Goal: Information Seeking & Learning: Compare options

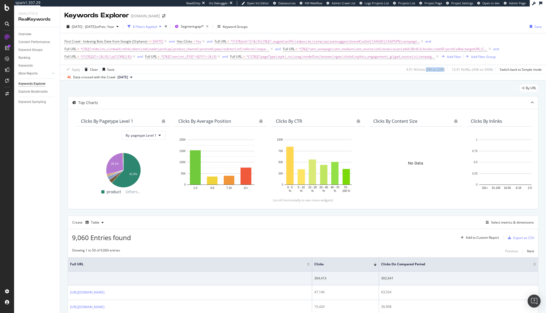
drag, startPoint x: 424, startPoint y: 70, endPoint x: 441, endPoint y: 70, distance: 17.3
click at [442, 70] on div "9.51 % Clicks ( 2M on 22M )" at bounding box center [425, 69] width 39 height 5
drag, startPoint x: 465, startPoint y: 69, endPoint x: 434, endPoint y: 69, distance: 30.8
click at [434, 69] on div "9.51 % Clicks ( 2M on 22M ) 12.91 % URLs ( 43K on 335K ) Switch back to Simple …" at bounding box center [472, 69] width 137 height 9
click at [468, 68] on div "12.91 % URLs ( 43K on 335K )" at bounding box center [472, 69] width 41 height 5
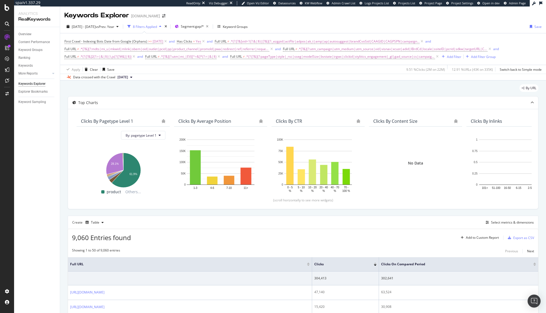
click at [426, 72] on div "9.51 % Clicks ( 2M on 22M )" at bounding box center [424, 69] width 41 height 9
click at [431, 122] on div "Clicks By Content Size" at bounding box center [412, 120] width 78 height 5
click at [134, 77] on button "[DATE]" at bounding box center [124, 77] width 19 height 6
click at [236, 90] on div "By URL" at bounding box center [303, 90] width 471 height 12
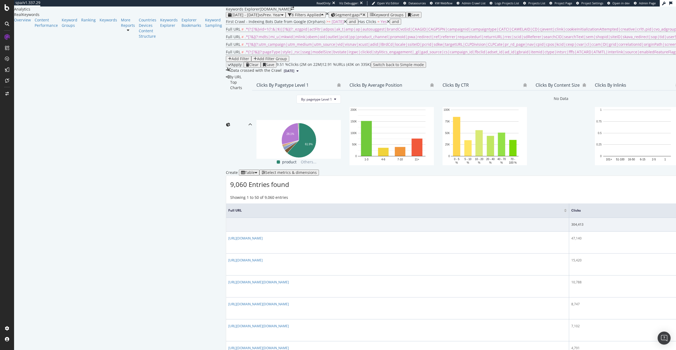
click at [491, 80] on div "By URL" at bounding box center [612, 76] width 772 height 5
click at [532, 62] on div "Apply Clear Save 9.51 % Clicks ( 2M on 22M ) 12.91 % URLs ( 43K on 335K ) Switc…" at bounding box center [612, 65] width 772 height 6
drag, startPoint x: 581, startPoint y: 54, endPoint x: 589, endPoint y: 55, distance: 7.9
click at [371, 62] on div "12.91 % URLs ( 43K on 335K )" at bounding box center [346, 65] width 49 height 6
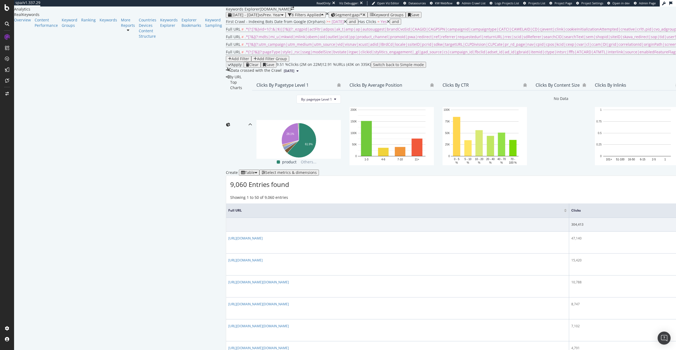
click at [546, 68] on div "Data crossed with the Crawl 2025 Aug. 20th" at bounding box center [612, 71] width 772 height 6
click at [226, 22] on div "2025 May. 5th - Aug. 24th vs Prev. Year 8 Filters Applied Segment: gap/* Keywor…" at bounding box center [612, 43] width 772 height 62
click at [335, 17] on div "Segment: gap/*" at bounding box center [350, 15] width 30 height 4
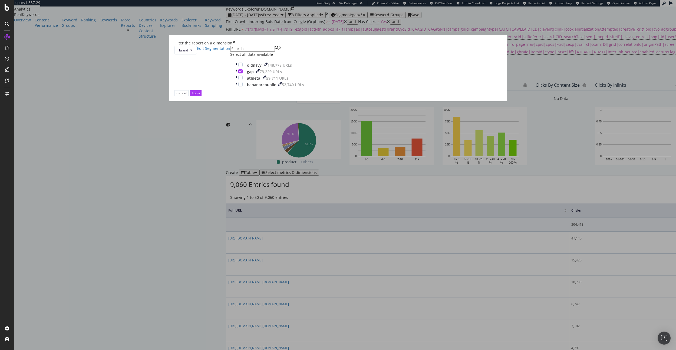
click at [293, 57] on div "Select all data available" at bounding box center [269, 54] width 79 height 5
click at [242, 73] on icon "modal" at bounding box center [240, 71] width 2 height 3
click at [200, 95] on div "Apply" at bounding box center [196, 93] width 8 height 5
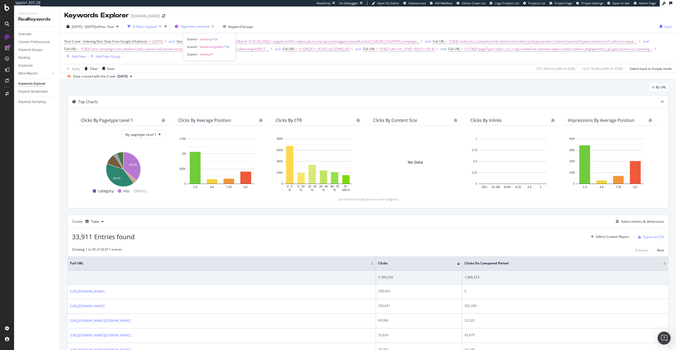
click at [209, 28] on span "Segments selected" at bounding box center [195, 26] width 29 height 5
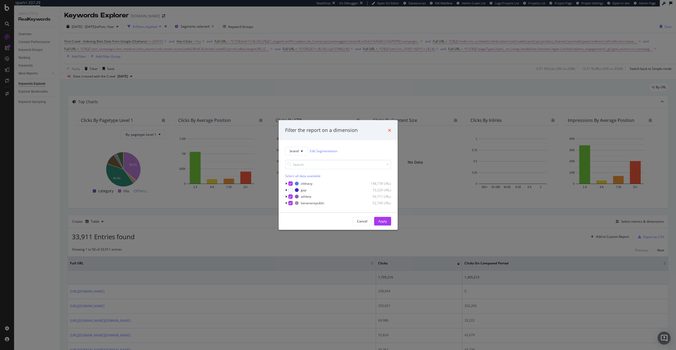
click at [388, 131] on icon "times" at bounding box center [389, 130] width 3 height 4
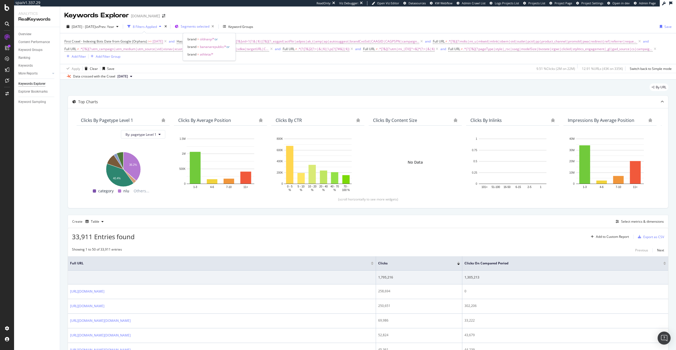
click at [216, 29] on div "Segments selected" at bounding box center [198, 27] width 35 height 8
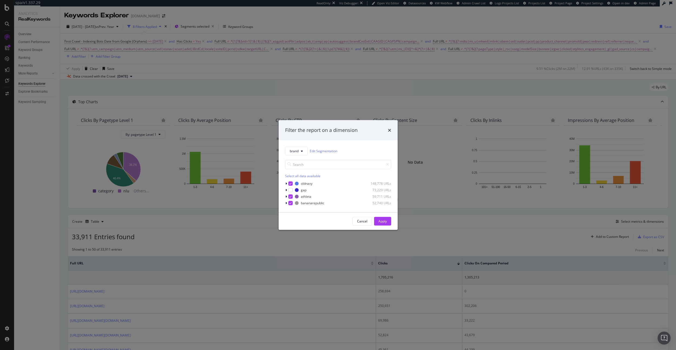
click at [392, 132] on div "Filter the report on a dimension" at bounding box center [338, 130] width 119 height 20
click at [390, 131] on icon "times" at bounding box center [389, 130] width 3 height 4
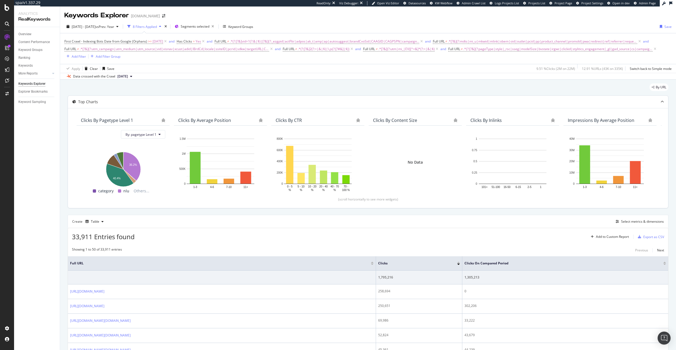
scroll to position [1, 0]
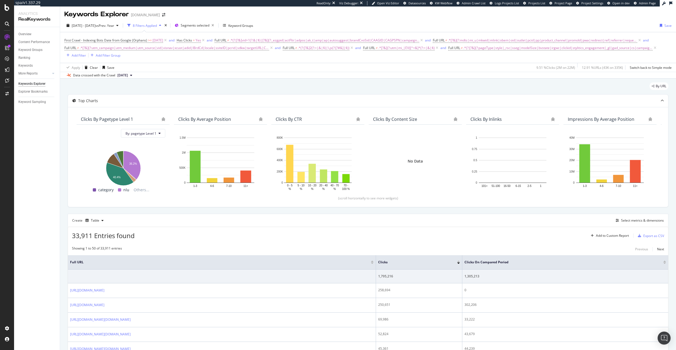
click at [563, 85] on div "By URL" at bounding box center [368, 88] width 601 height 12
click at [554, 67] on div "9.51 % Clicks ( 2M on 22M )" at bounding box center [556, 67] width 39 height 5
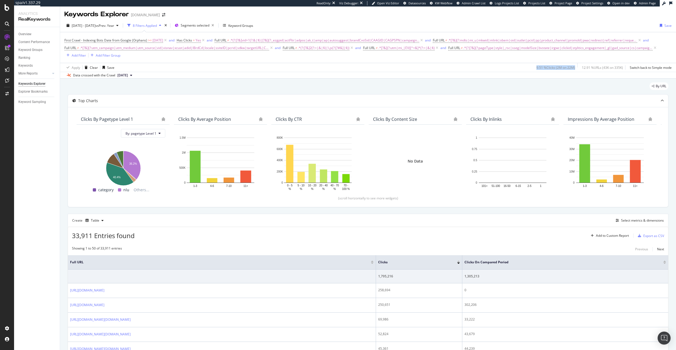
click at [546, 68] on div "9.51 % Clicks ( 2M on 22M )" at bounding box center [556, 67] width 39 height 5
click at [526, 72] on div "Data crossed with the Crawl 2025 Aug. 20th" at bounding box center [368, 75] width 616 height 6
click at [529, 71] on div "Apply Clear Save 9.51 % Clicks ( 2M on 22M ) 12.91 % URLs ( 43K on 335K ) Switc…" at bounding box center [368, 67] width 616 height 9
click at [564, 70] on div "9.51 % Clicks ( 2M on 22M )" at bounding box center [554, 67] width 41 height 9
click at [563, 70] on div "9.51 % Clicks ( 2M on 22M )" at bounding box center [556, 67] width 39 height 5
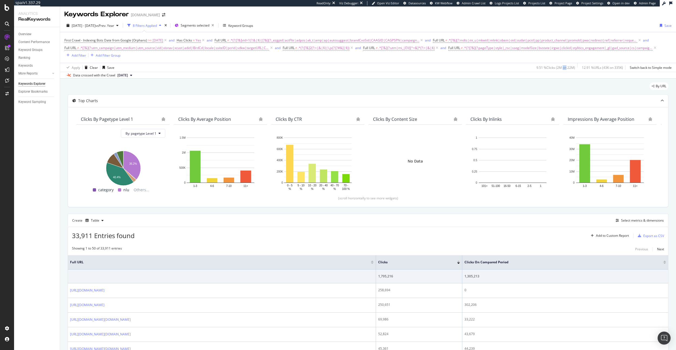
click at [563, 70] on div "9.51 % Clicks ( 2M on 22M )" at bounding box center [556, 67] width 39 height 5
click at [561, 69] on div "9.51 % Clicks ( 2M on 22M )" at bounding box center [556, 67] width 39 height 5
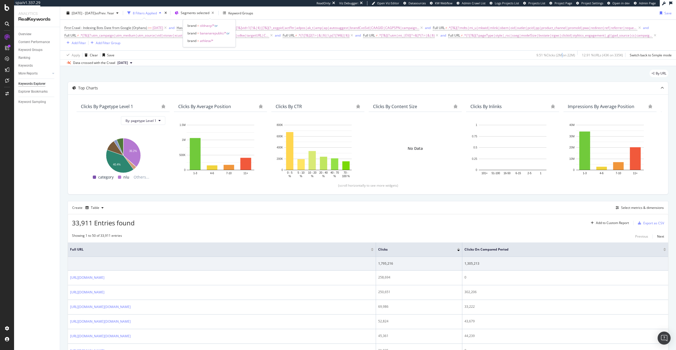
scroll to position [14, 0]
click at [566, 54] on div "9.51 % Clicks ( 2M on 22M )" at bounding box center [556, 55] width 39 height 5
click at [556, 55] on div "9.51 % Clicks ( 2M on 22M )" at bounding box center [556, 55] width 39 height 5
click at [41, 104] on div "Keyword Sampling" at bounding box center [32, 102] width 28 height 6
click at [262, 62] on div "Data crossed with the Crawl 2025 Aug. 20th" at bounding box center [368, 62] width 616 height 6
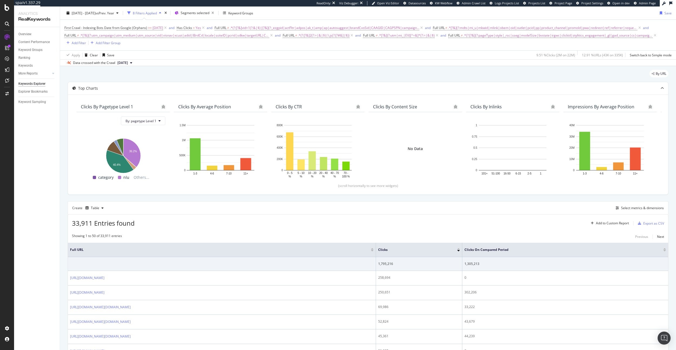
scroll to position [16, 0]
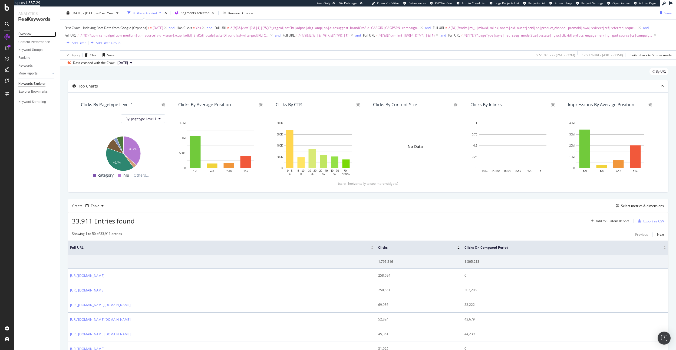
click at [27, 36] on div "Overview" at bounding box center [24, 34] width 13 height 6
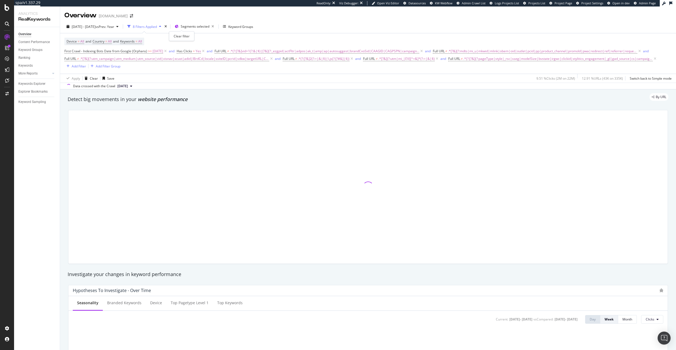
click at [168, 27] on div "times" at bounding box center [165, 26] width 5 height 5
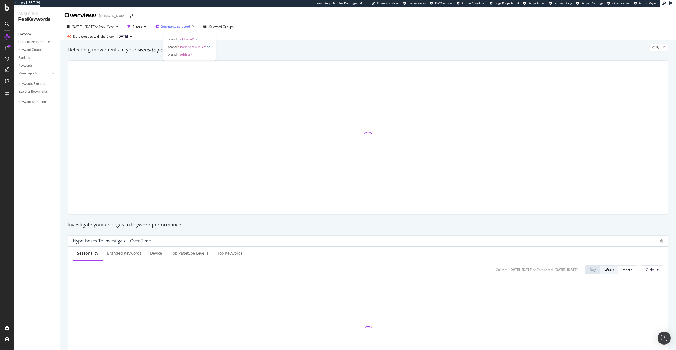
click at [195, 24] on div "Segments selected" at bounding box center [178, 27] width 35 height 8
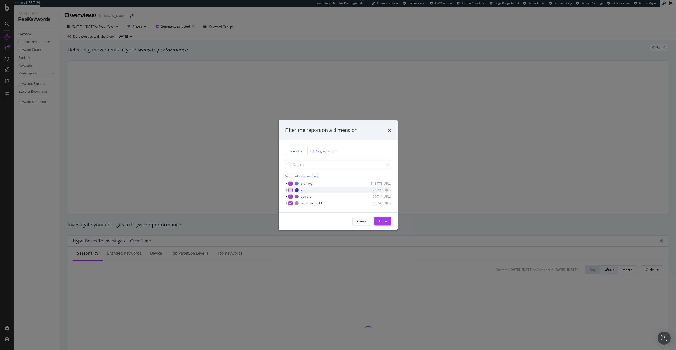
click at [290, 191] on div "modal" at bounding box center [290, 190] width 4 height 4
click at [289, 183] on icon "modal" at bounding box center [290, 183] width 2 height 3
click at [290, 195] on icon "modal" at bounding box center [290, 196] width 2 height 3
click at [291, 203] on icon "modal" at bounding box center [290, 202] width 2 height 3
click at [382, 221] on div "Apply" at bounding box center [383, 221] width 8 height 5
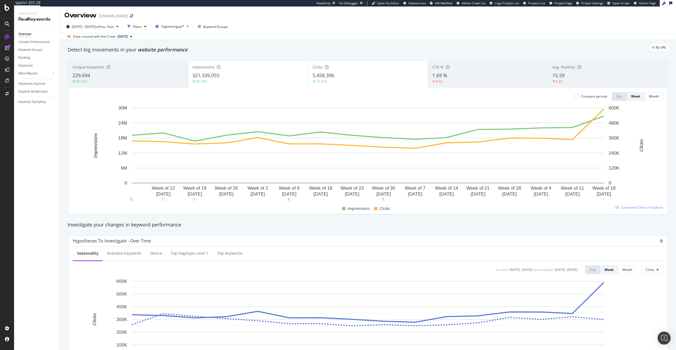
click at [576, 99] on div "Compare periods" at bounding box center [591, 96] width 33 height 9
click at [576, 98] on div at bounding box center [577, 96] width 4 height 4
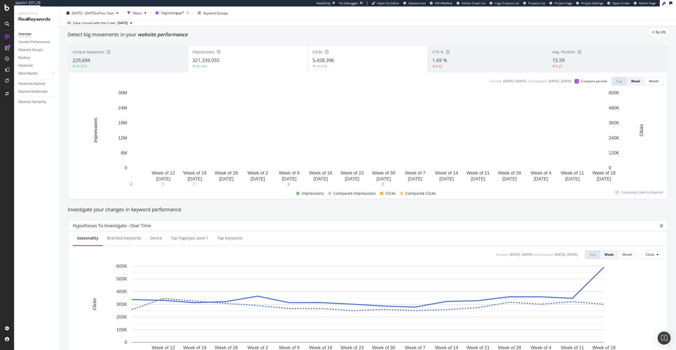
scroll to position [16, 0]
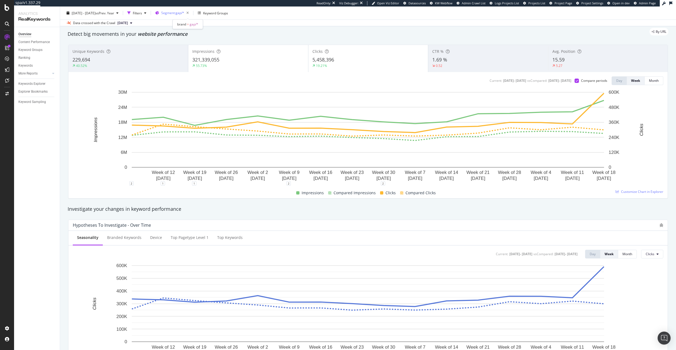
click at [184, 14] on span "Segment: gap/*" at bounding box center [172, 13] width 23 height 5
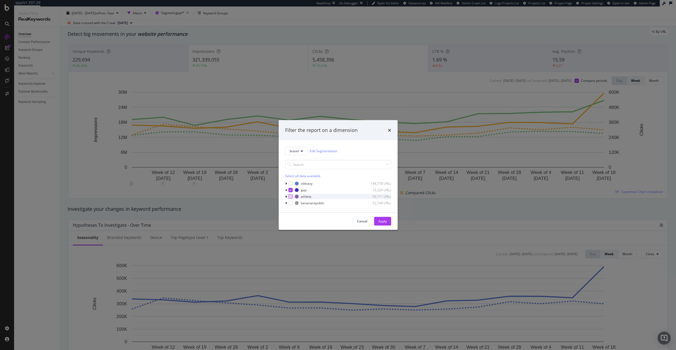
click at [289, 196] on div "modal" at bounding box center [290, 196] width 4 height 4
click at [289, 190] on icon "modal" at bounding box center [290, 189] width 2 height 3
click at [380, 220] on div "Apply" at bounding box center [383, 221] width 8 height 5
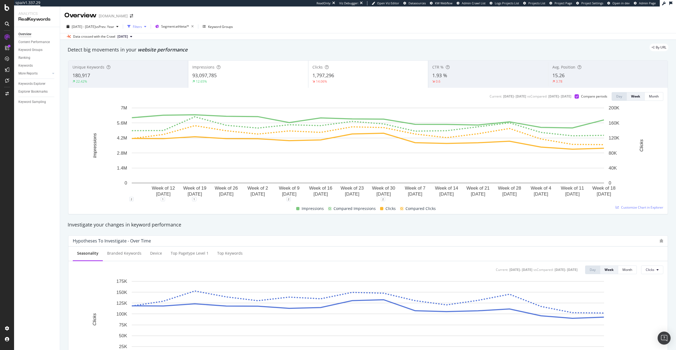
click at [149, 29] on div "Filters" at bounding box center [136, 26] width 23 height 8
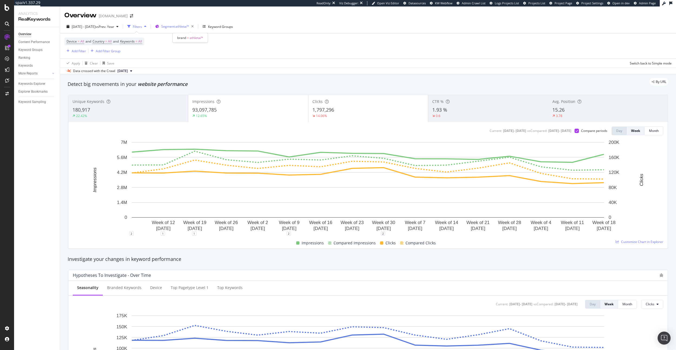
click at [188, 27] on span "Segment: athleta/*" at bounding box center [175, 26] width 28 height 5
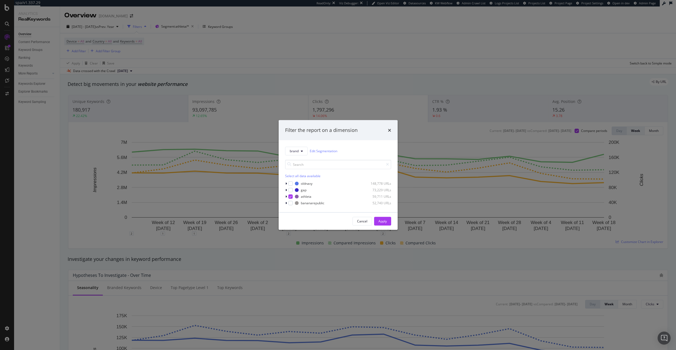
click at [191, 71] on div "Filter the report on a dimension brand Edit Segmentation Select all data availa…" at bounding box center [338, 175] width 676 height 350
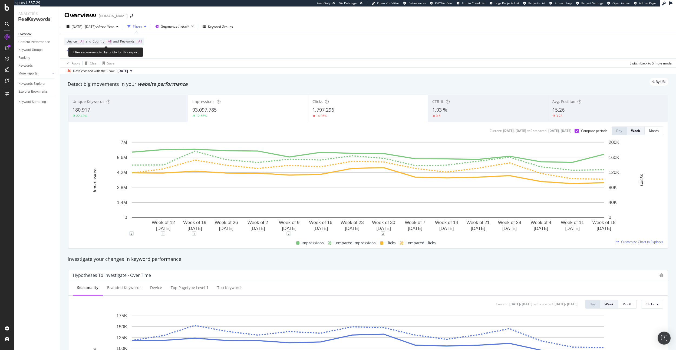
click at [142, 40] on span "All" at bounding box center [140, 42] width 4 height 8
click at [139, 54] on div "button" at bounding box center [137, 53] width 6 height 3
click at [148, 89] on span "Non-Branded & Anonymized queries" at bounding box center [160, 88] width 55 height 5
click at [190, 64] on div "Apply" at bounding box center [187, 65] width 8 height 5
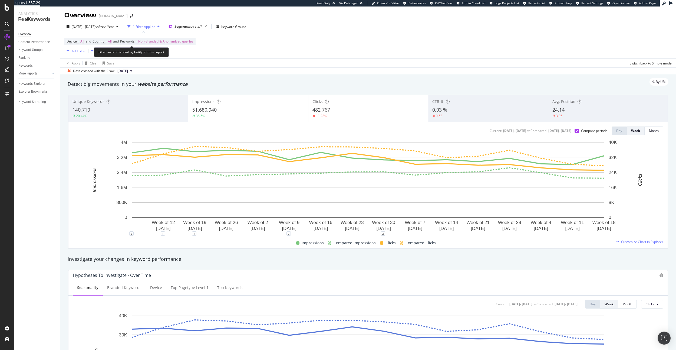
click at [162, 40] on span "Non-Branded & Anonymized queries" at bounding box center [165, 42] width 55 height 8
click at [169, 55] on span "Non-Branded & Anonymized queries" at bounding box center [156, 54] width 57 height 5
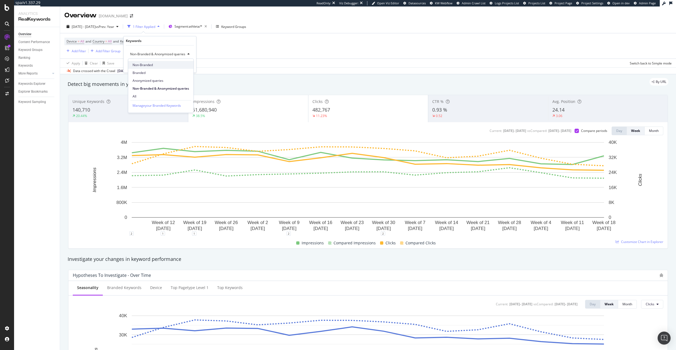
click at [168, 67] on span "Non-Branded" at bounding box center [161, 65] width 57 height 5
click at [183, 67] on div "Apply" at bounding box center [183, 65] width 8 height 5
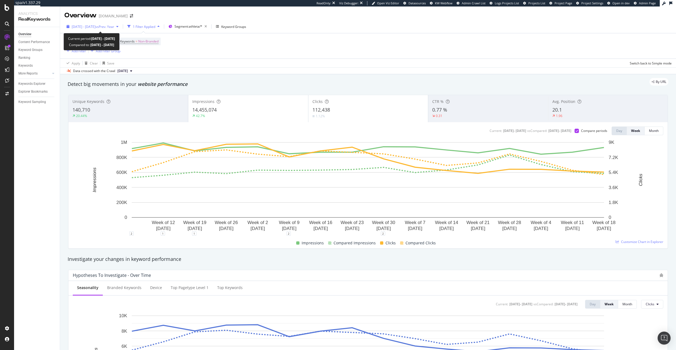
click at [117, 29] on div "2025 May. 5th - Aug. 24th vs Prev. Year" at bounding box center [92, 26] width 56 height 8
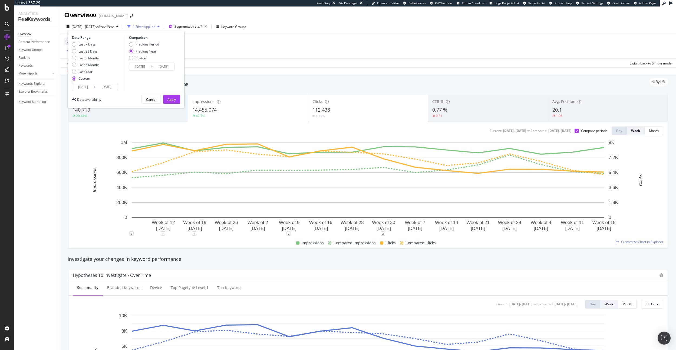
click at [106, 87] on input "2025/08/24" at bounding box center [107, 87] width 22 height 8
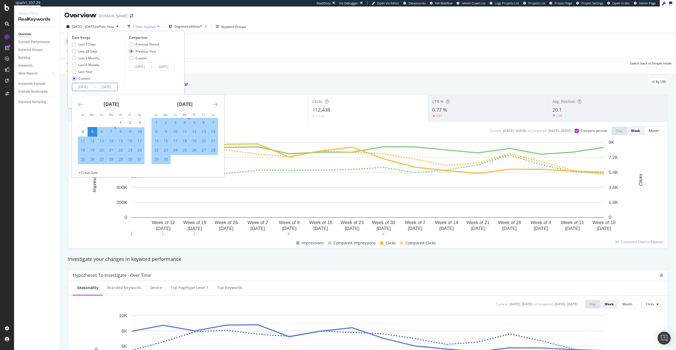
click at [216, 105] on icon "Move forward to switch to the next month." at bounding box center [215, 104] width 6 height 6
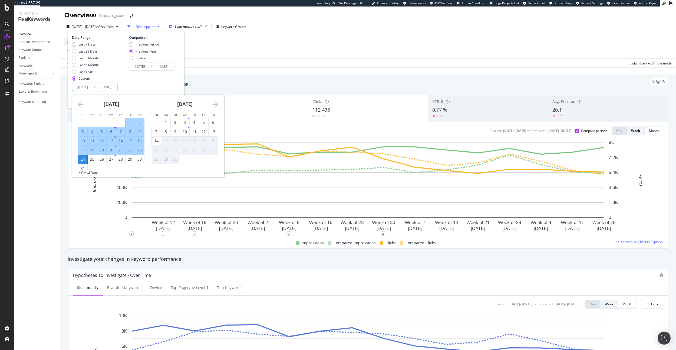
click at [216, 105] on icon "Move forward to switch to the next month." at bounding box center [215, 104] width 6 height 6
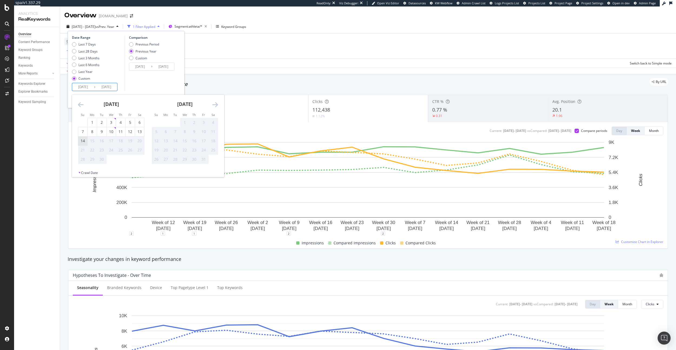
click at [82, 143] on div "14" at bounding box center [82, 140] width 9 height 5
type input "2025/09/14"
type input "2024/09/15"
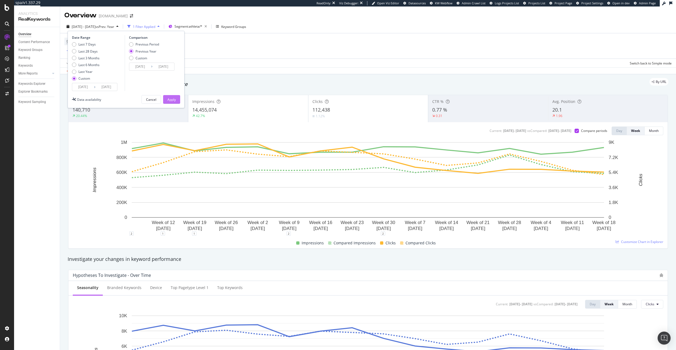
click at [171, 98] on div "Apply" at bounding box center [171, 99] width 8 height 5
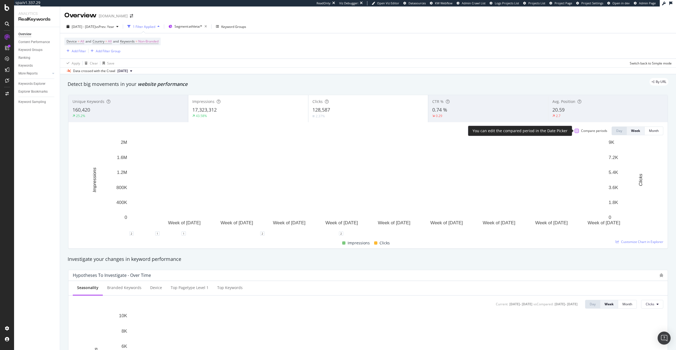
click at [575, 131] on div at bounding box center [577, 131] width 4 height 4
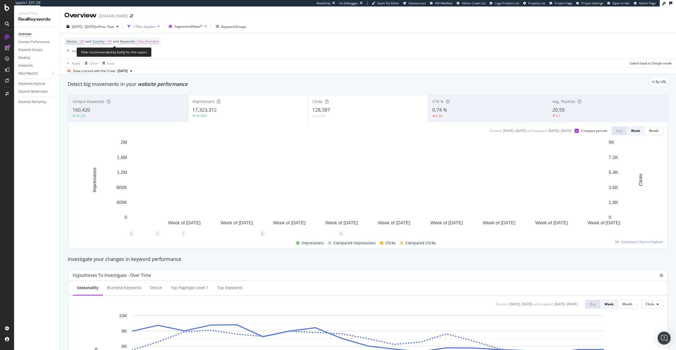
click at [156, 43] on span "Non-Branded" at bounding box center [148, 42] width 20 height 8
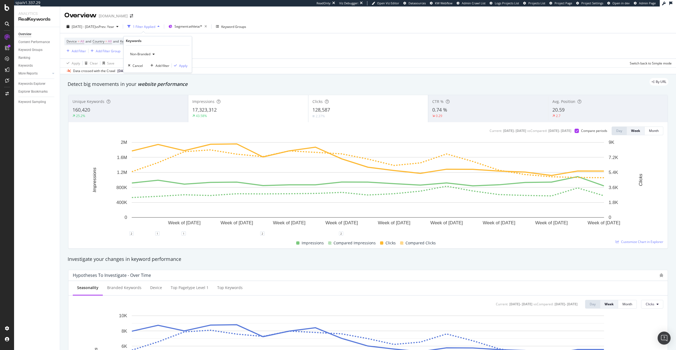
click at [149, 55] on span "Non-Branded" at bounding box center [139, 54] width 22 height 5
click at [145, 96] on span "All" at bounding box center [160, 96] width 55 height 5
click at [186, 65] on div "Apply" at bounding box center [183, 65] width 8 height 5
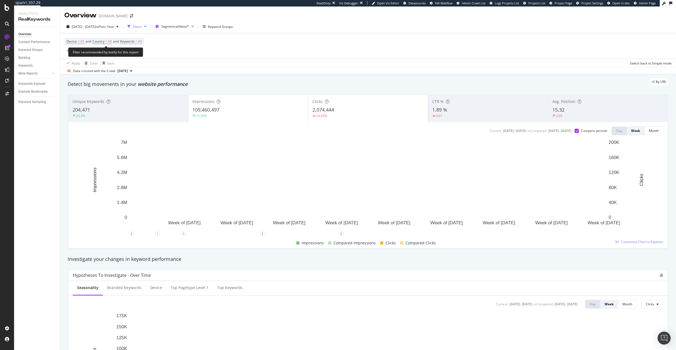
click at [137, 42] on span "=" at bounding box center [137, 41] width 2 height 5
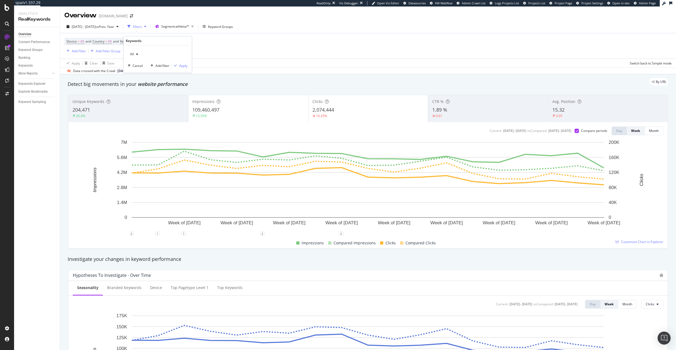
click at [131, 55] on span "All" at bounding box center [131, 54] width 6 height 5
click at [169, 90] on span "Non-Branded & Anonymized queries" at bounding box center [160, 88] width 55 height 5
click at [187, 66] on div "Apply" at bounding box center [187, 65] width 8 height 5
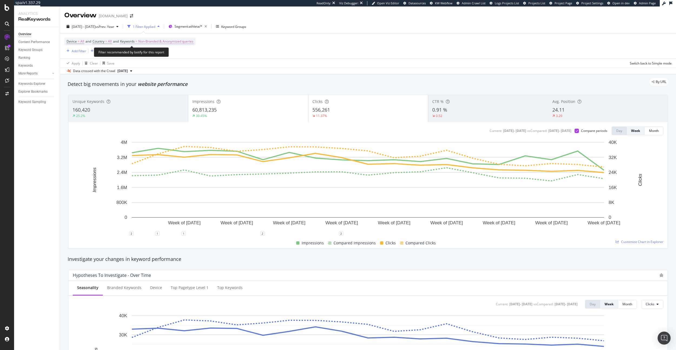
click at [169, 40] on span "Non-Branded & Anonymized queries" at bounding box center [165, 42] width 55 height 8
click at [147, 52] on span "Non-Branded & Anonymized queries" at bounding box center [156, 54] width 57 height 5
click at [136, 95] on span "All" at bounding box center [161, 96] width 57 height 5
click at [190, 62] on div "All Cancel Add filter Apply" at bounding box center [158, 58] width 68 height 27
click at [184, 64] on div "Apply" at bounding box center [183, 65] width 8 height 5
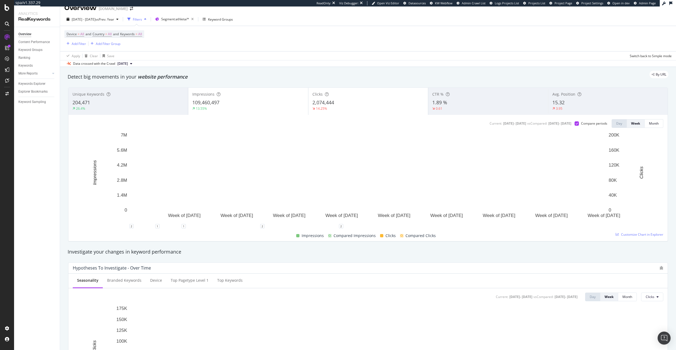
scroll to position [7, 0]
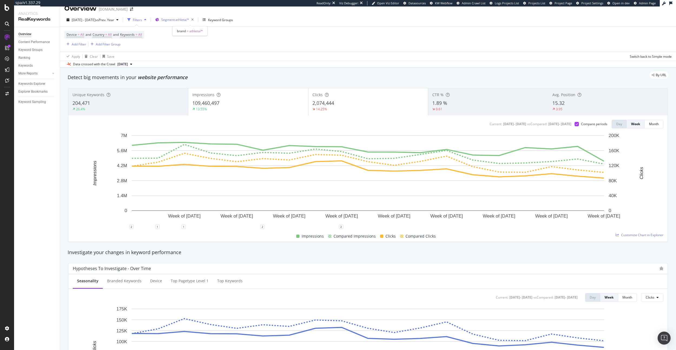
click at [183, 21] on span "Segment: athleta/*" at bounding box center [175, 19] width 28 height 5
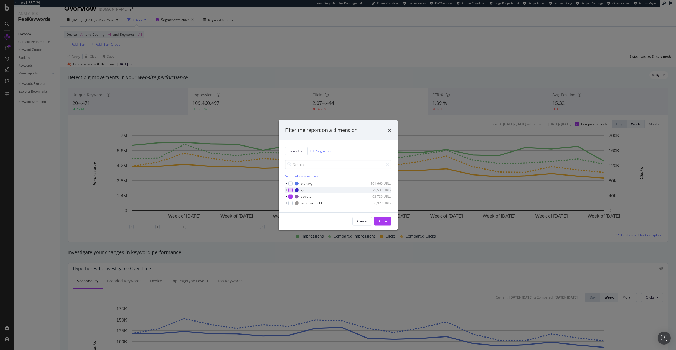
click at [292, 190] on div "modal" at bounding box center [290, 190] width 4 height 4
click at [290, 198] on div "athleta 63,739 URLs" at bounding box center [338, 195] width 106 height 5
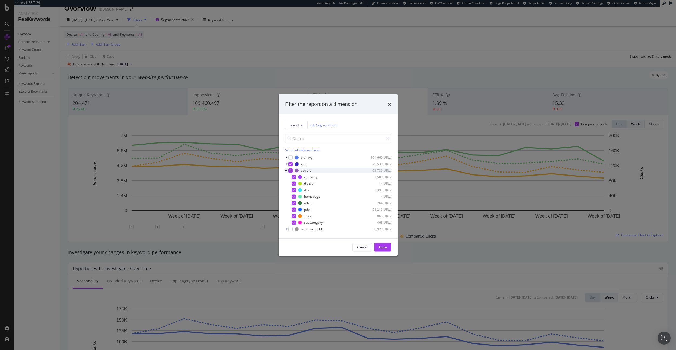
click at [287, 170] on icon "modal" at bounding box center [286, 170] width 2 height 3
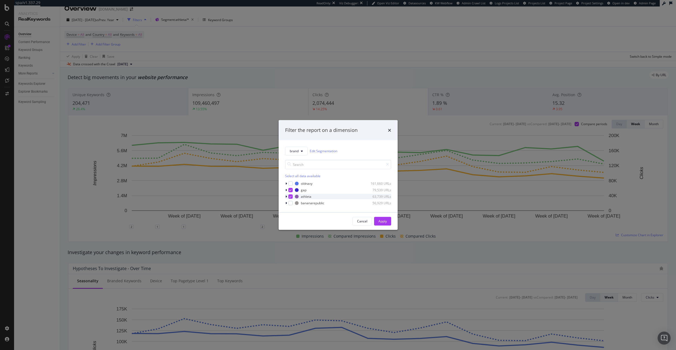
click at [290, 196] on icon "modal" at bounding box center [290, 196] width 2 height 3
click at [385, 221] on div "Apply" at bounding box center [383, 221] width 8 height 5
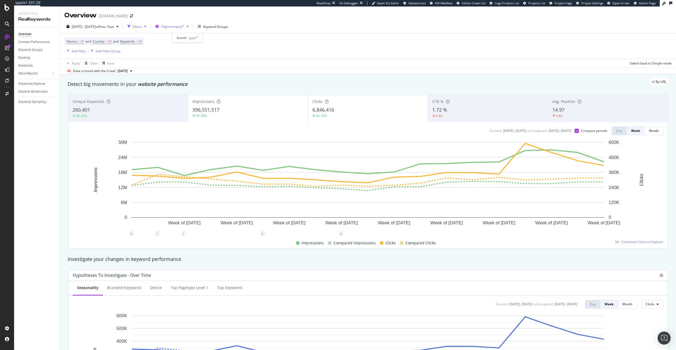
click at [184, 25] on span "Segment: gap/*" at bounding box center [172, 26] width 23 height 5
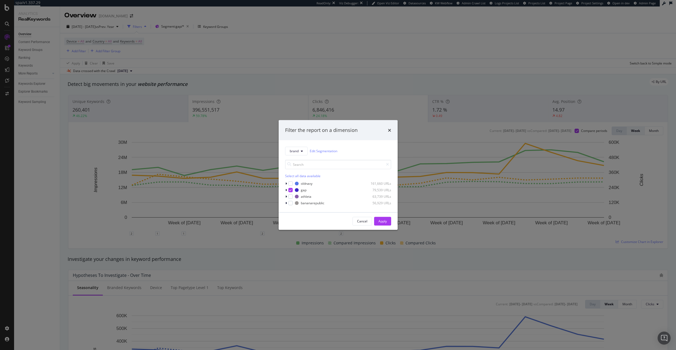
click at [316, 72] on div "Filter the report on a dimension brand Edit Segmentation Select all data availa…" at bounding box center [338, 175] width 676 height 350
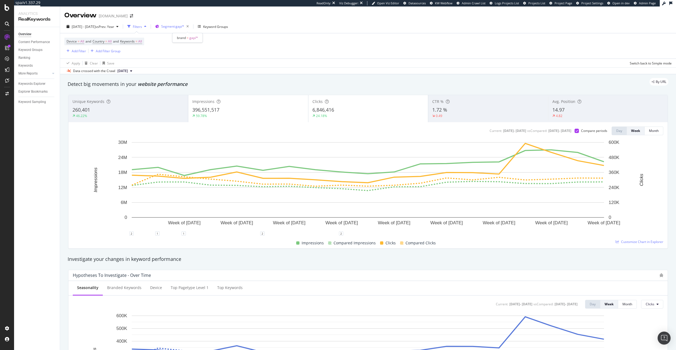
click at [184, 24] on span "Segment: gap/*" at bounding box center [172, 26] width 23 height 5
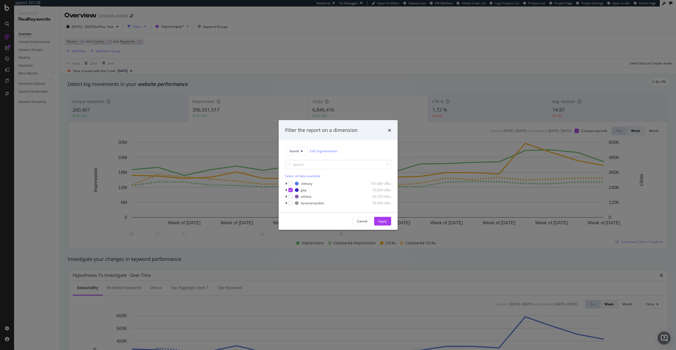
click at [234, 24] on div "Filter the report on a dimension brand Edit Segmentation Select all data availa…" at bounding box center [338, 175] width 676 height 350
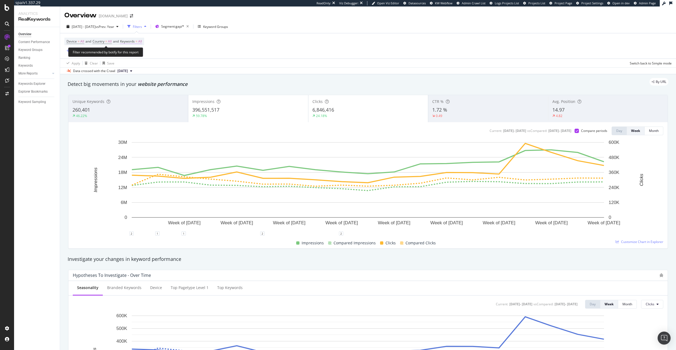
click at [135, 40] on span "Keywords" at bounding box center [127, 41] width 15 height 5
click at [134, 51] on div "All" at bounding box center [134, 54] width 12 height 8
click at [155, 89] on span "Non-Branded & Anonymized queries" at bounding box center [160, 88] width 55 height 5
click at [190, 63] on div "Apply" at bounding box center [187, 65] width 8 height 5
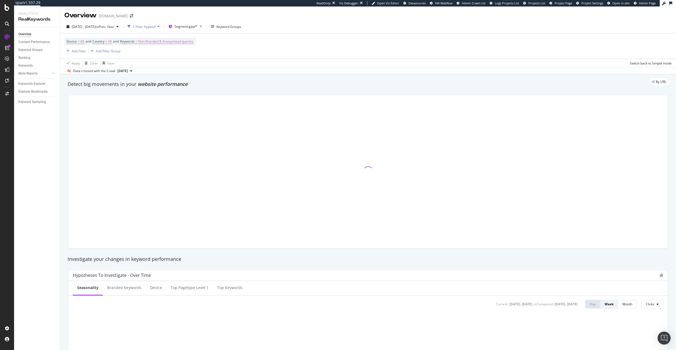
click at [188, 64] on div "Apply Clear Save Switch back to Simple mode" at bounding box center [368, 62] width 616 height 9
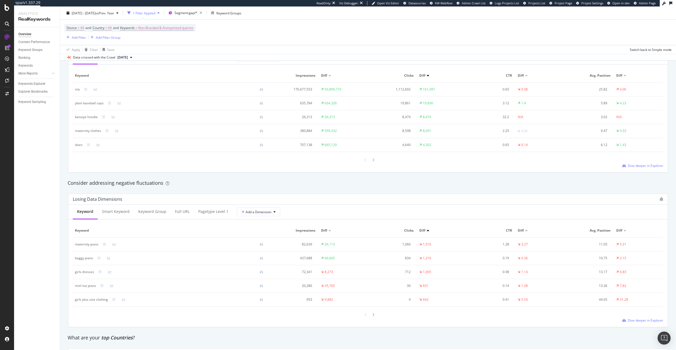
scroll to position [510, 0]
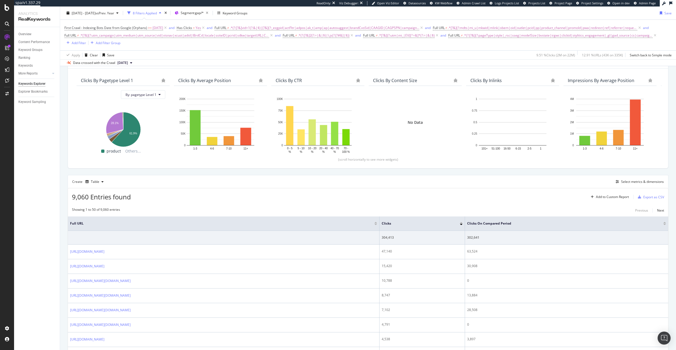
scroll to position [39, 0]
click at [110, 14] on span "vs Prev. Year" at bounding box center [105, 13] width 19 height 5
click at [185, 179] on div "Create Table Select metrics & dimensions" at bounding box center [368, 181] width 601 height 13
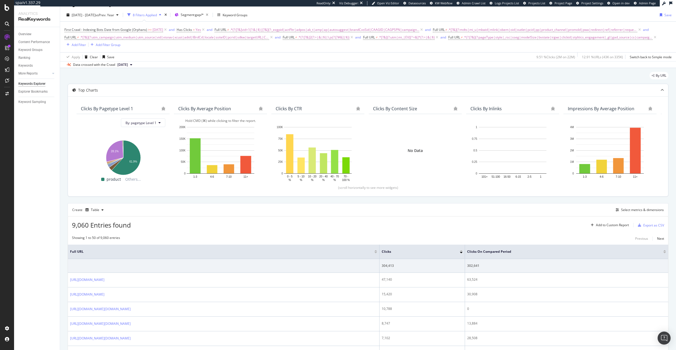
scroll to position [0, 0]
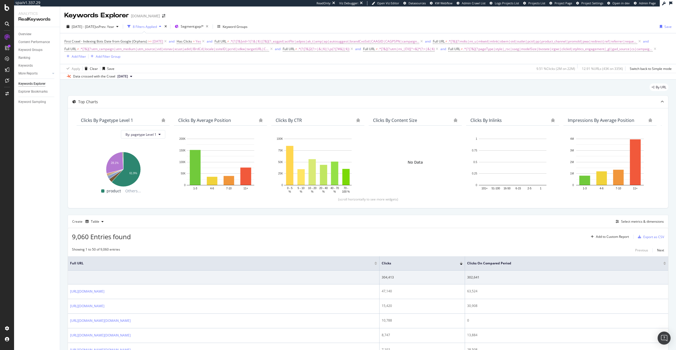
click at [114, 30] on div "2025 May. 5th - Aug. 24th vs Prev. Year" at bounding box center [92, 26] width 56 height 8
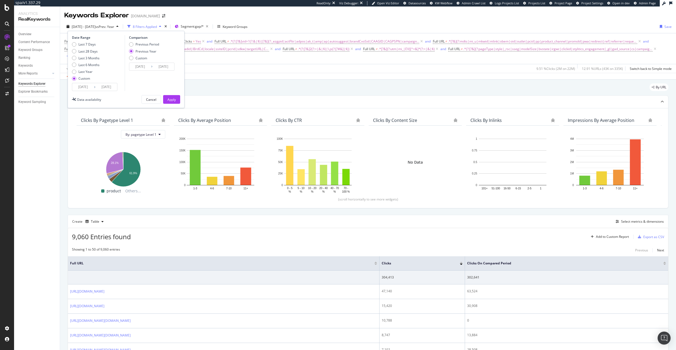
click at [110, 87] on input "2025/08/24" at bounding box center [107, 87] width 22 height 8
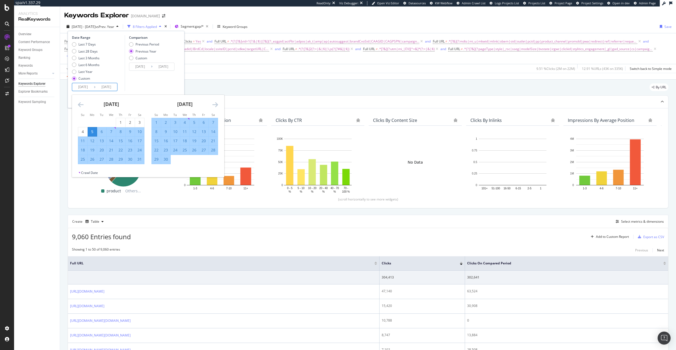
click at [215, 104] on icon "Move forward to switch to the next month." at bounding box center [215, 104] width 6 height 6
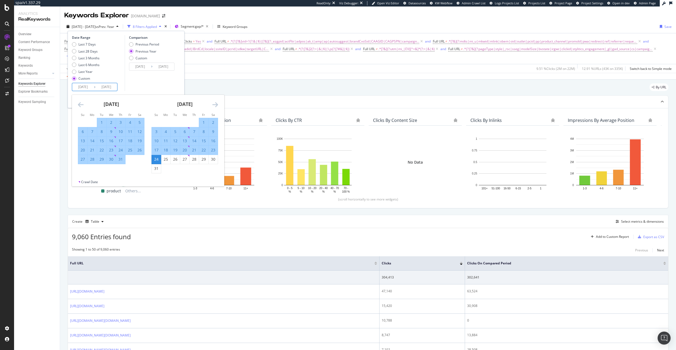
click at [217, 107] on icon "Move forward to switch to the next month." at bounding box center [215, 104] width 6 height 6
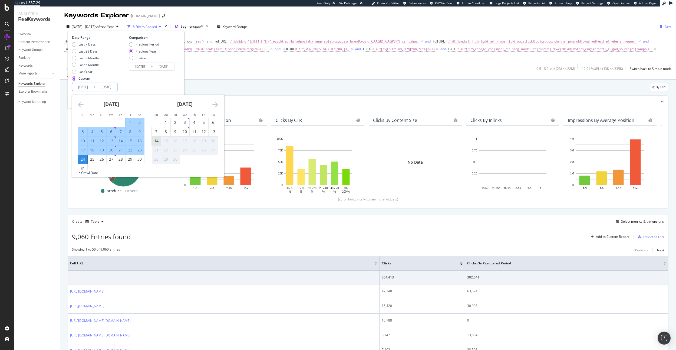
click at [157, 142] on div "14" at bounding box center [156, 140] width 9 height 5
type input "2025/09/14"
type input "2024/09/15"
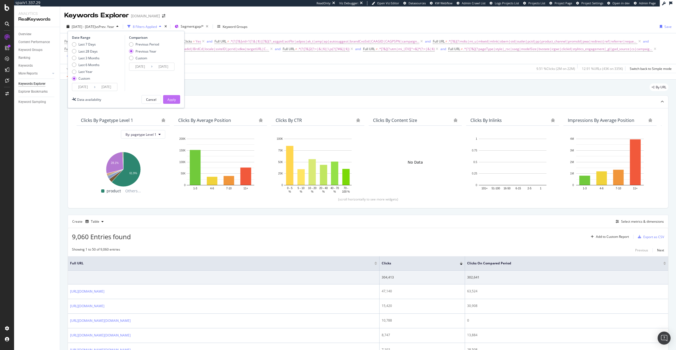
click at [174, 97] on div "Apply" at bounding box center [171, 99] width 8 height 8
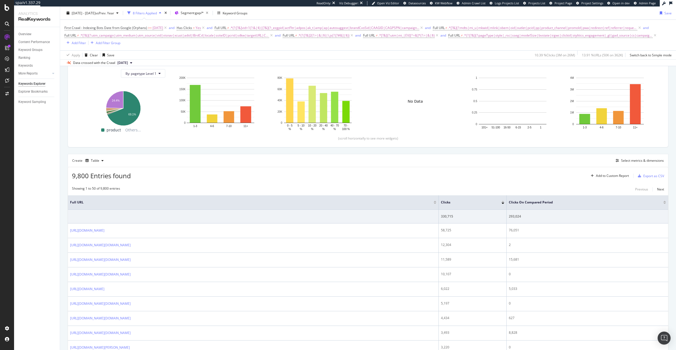
scroll to position [64, 0]
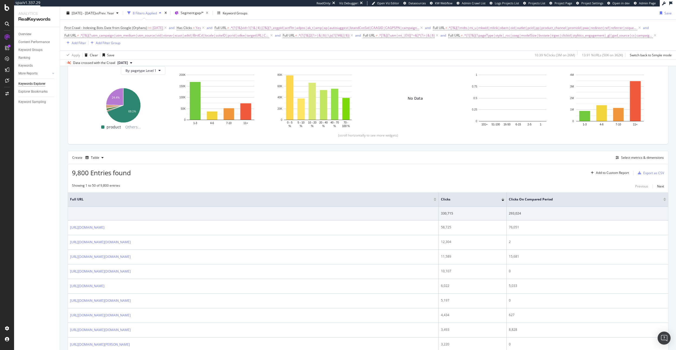
click at [157, 13] on div "8 Filters Applied" at bounding box center [145, 13] width 24 height 5
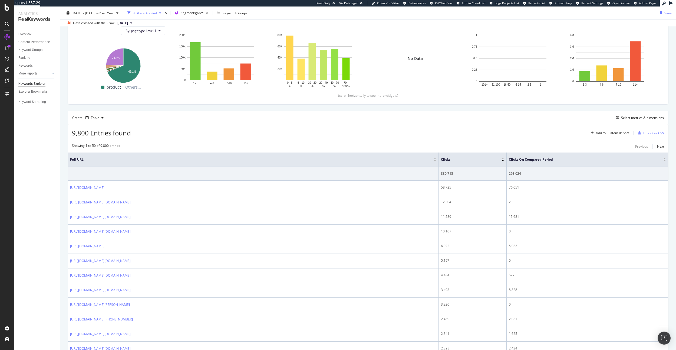
scroll to position [24, 0]
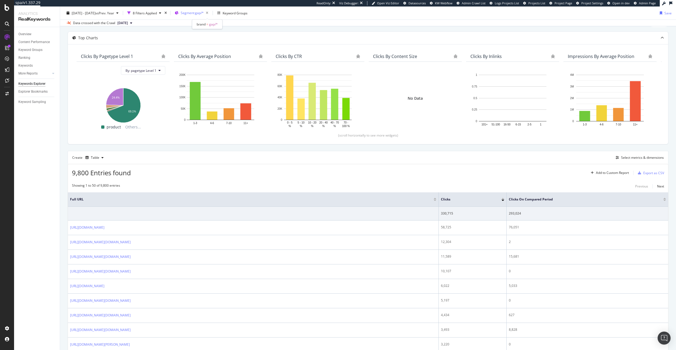
click at [198, 14] on span "Segment: gap/*" at bounding box center [192, 13] width 23 height 5
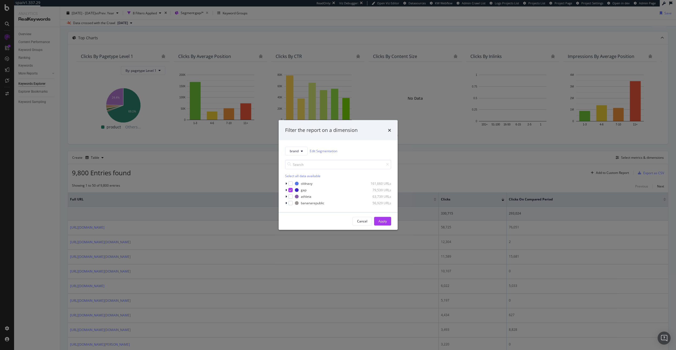
click at [176, 169] on div "Filter the report on a dimension brand Edit Segmentation Select all data availa…" at bounding box center [338, 175] width 676 height 350
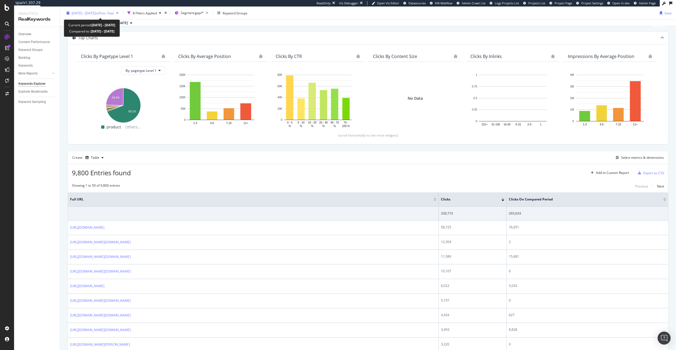
click at [114, 15] on span "vs Prev. Year" at bounding box center [105, 13] width 19 height 5
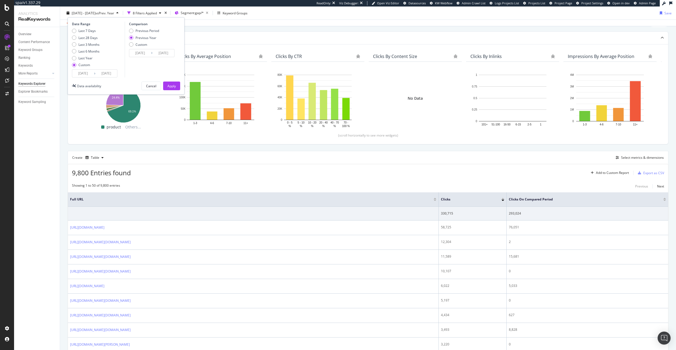
click at [182, 166] on div "9,800 Entries found Add to Custom Report Export as CSV" at bounding box center [368, 170] width 600 height 13
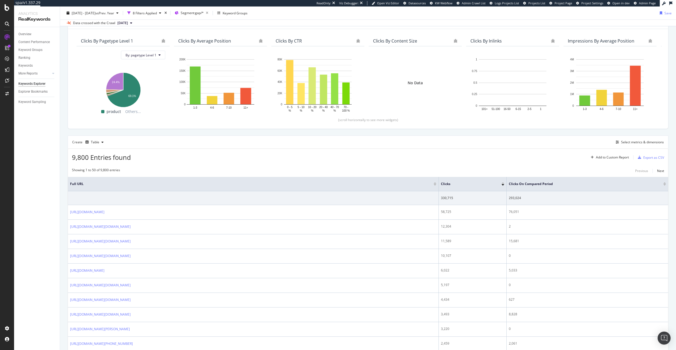
scroll to position [41, 0]
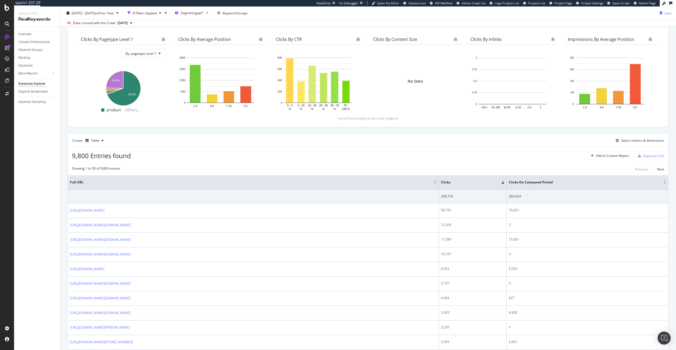
click at [622, 144] on div "Create Table Select metrics & dimensions" at bounding box center [368, 140] width 601 height 13
click at [627, 143] on div "Select metrics & dimensions" at bounding box center [639, 140] width 50 height 6
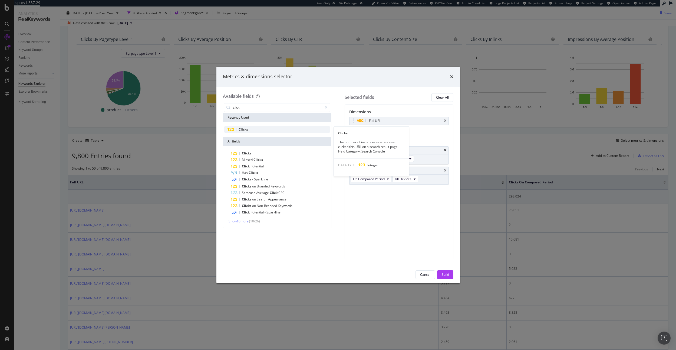
type input "click"
click at [262, 131] on div "Clicks" at bounding box center [277, 129] width 106 height 6
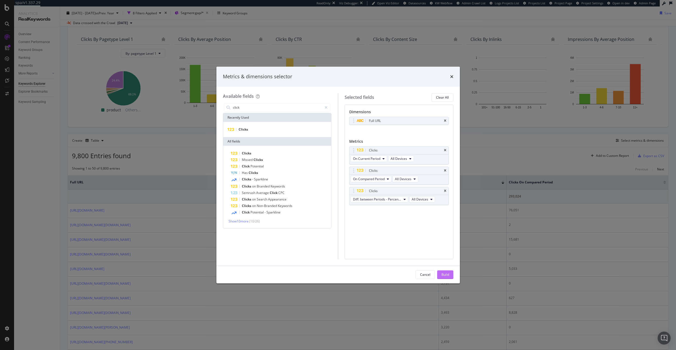
click at [448, 273] on div "Build" at bounding box center [446, 274] width 8 height 5
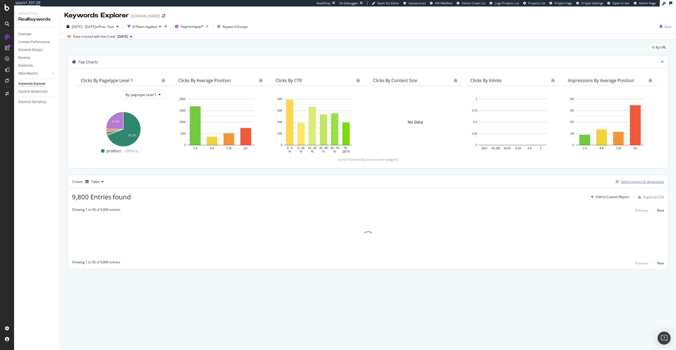
click at [633, 180] on div "Select metrics & dimensions" at bounding box center [642, 181] width 43 height 5
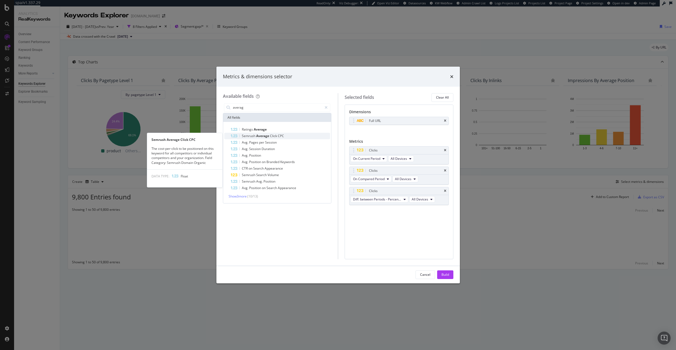
type input "averag"
click at [281, 135] on span "CPC" at bounding box center [281, 135] width 6 height 5
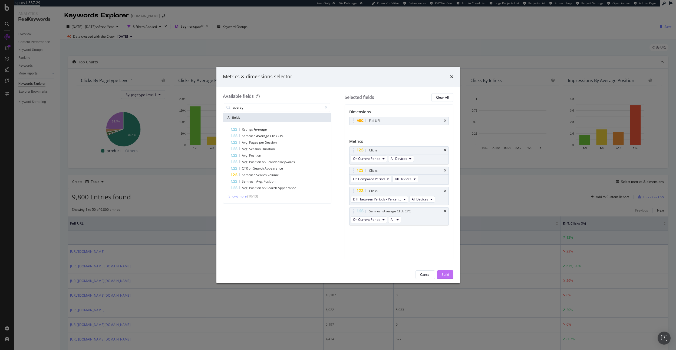
click at [446, 274] on div "Build" at bounding box center [446, 274] width 8 height 5
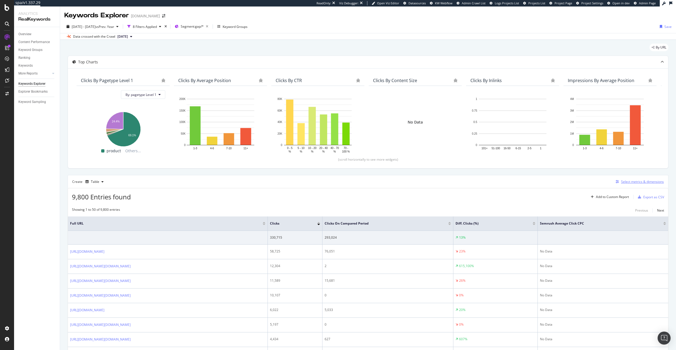
click at [627, 181] on div "Select metrics & dimensions" at bounding box center [642, 181] width 43 height 5
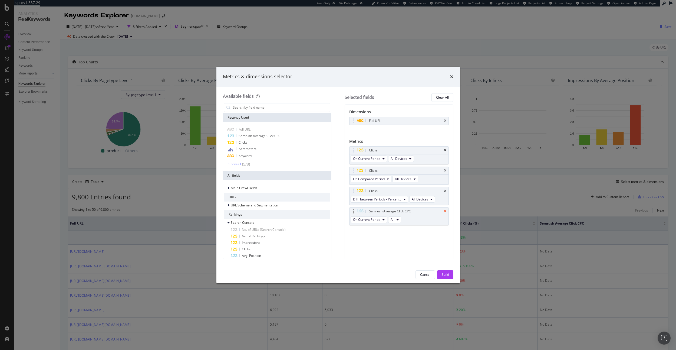
click at [446, 210] on icon "times" at bounding box center [445, 210] width 2 height 3
click at [252, 146] on div "parameters" at bounding box center [277, 149] width 106 height 7
click at [446, 131] on icon "times" at bounding box center [445, 130] width 2 height 3
click at [265, 141] on div "Clicks" at bounding box center [277, 142] width 106 height 6
click at [448, 281] on div "Cancel Build" at bounding box center [338, 274] width 244 height 17
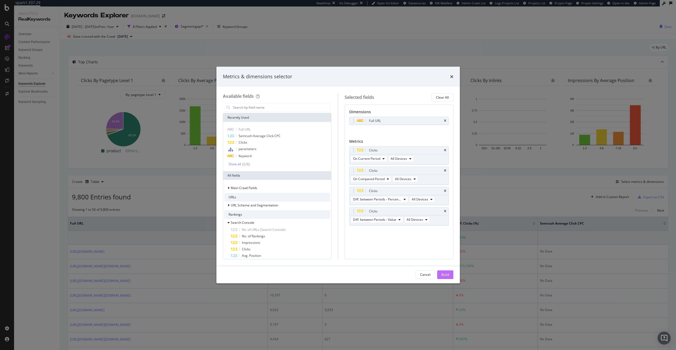
click at [447, 278] on button "Build" at bounding box center [445, 274] width 16 height 9
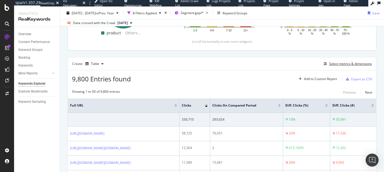
scroll to position [120, 0]
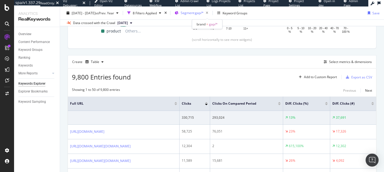
click at [204, 14] on span "Segment: gap/*" at bounding box center [192, 13] width 23 height 5
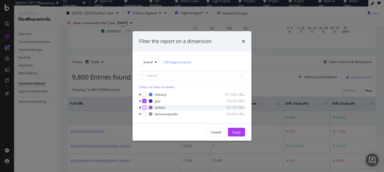
click at [146, 109] on div "modal" at bounding box center [144, 107] width 4 height 4
click at [145, 101] on icon "modal" at bounding box center [144, 101] width 2 height 3
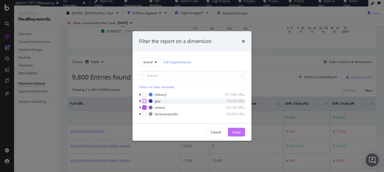
click at [240, 130] on div "Apply" at bounding box center [236, 132] width 8 height 5
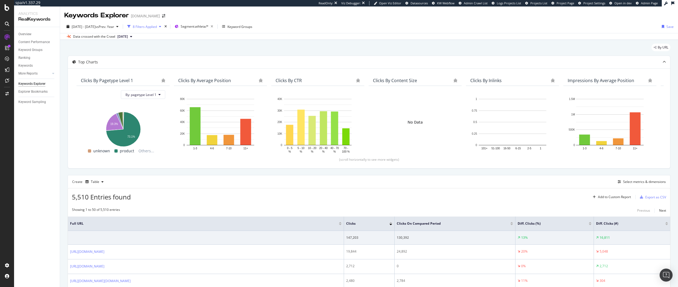
click at [157, 25] on div "8 Filters Applied" at bounding box center [145, 26] width 24 height 5
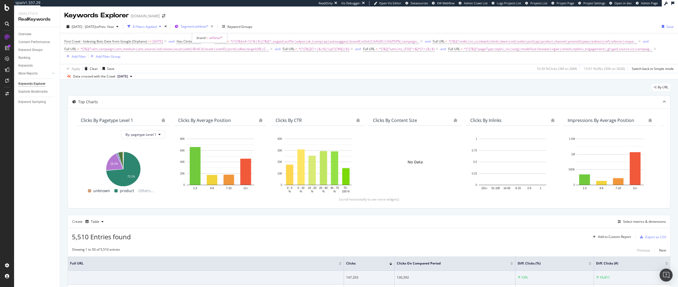
click at [209, 27] on span "Segment: athleta/*" at bounding box center [195, 26] width 28 height 5
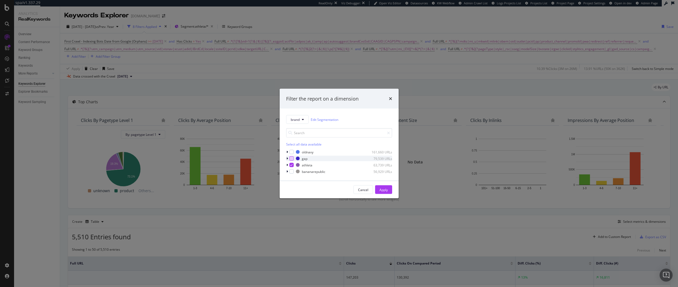
click at [290, 159] on div "modal" at bounding box center [292, 158] width 4 height 4
drag, startPoint x: 383, startPoint y: 191, endPoint x: 396, endPoint y: 12, distance: 179.6
click at [383, 191] on div "Apply" at bounding box center [384, 189] width 8 height 5
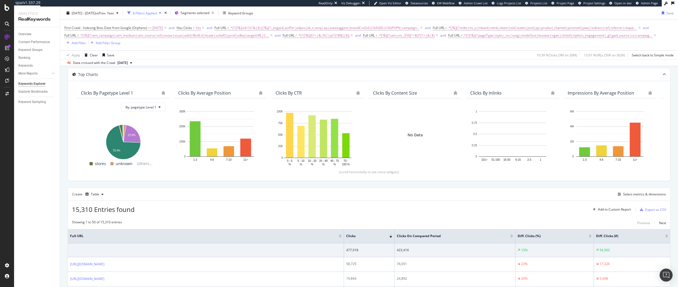
scroll to position [27, 0]
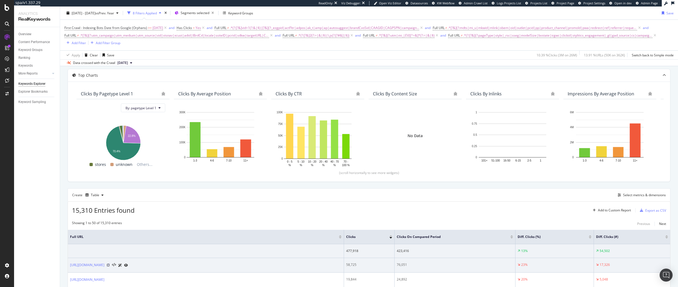
click at [110, 263] on icon at bounding box center [108, 264] width 3 height 3
click at [104, 263] on link "https://www.gap.com/page/coupons-promo-codes?cid=1114393" at bounding box center [87, 264] width 34 height 5
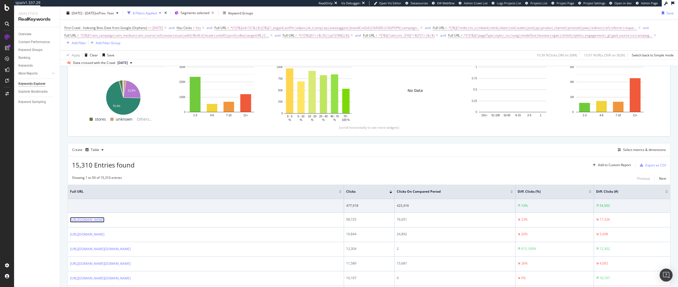
scroll to position [70, 0]
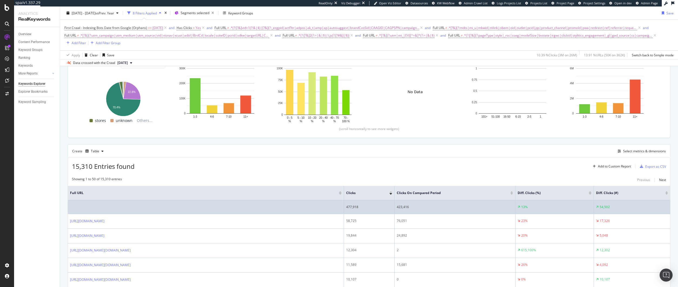
click at [359, 207] on div "477,918" at bounding box center [369, 206] width 46 height 5
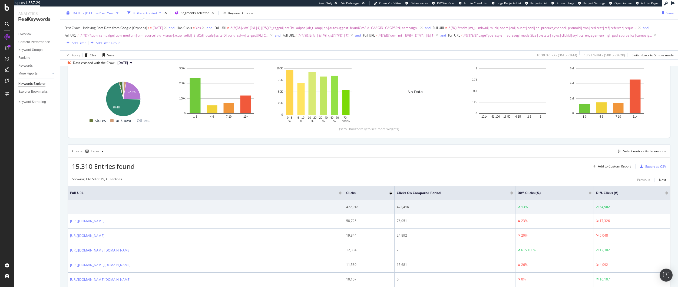
click at [114, 15] on span "vs Prev. Year" at bounding box center [105, 13] width 19 height 5
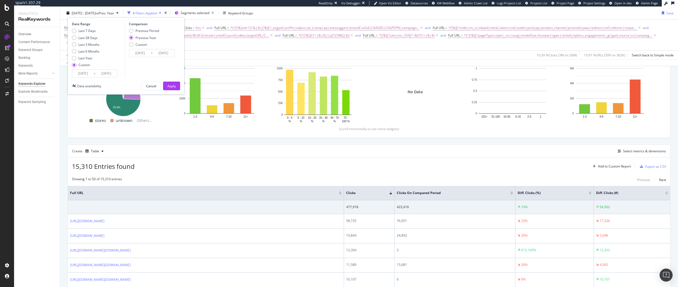
click at [89, 73] on input "2025/05/05" at bounding box center [83, 74] width 22 height 8
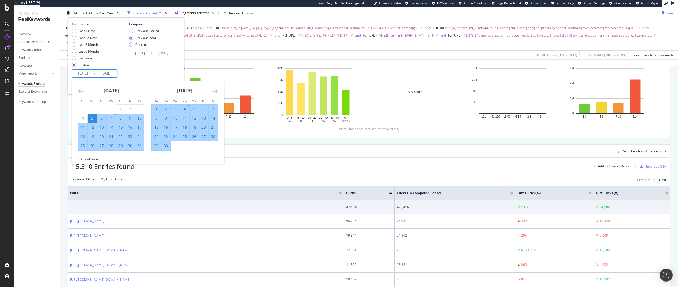
click at [82, 91] on icon "Move backward to switch to the previous month." at bounding box center [81, 91] width 6 height 6
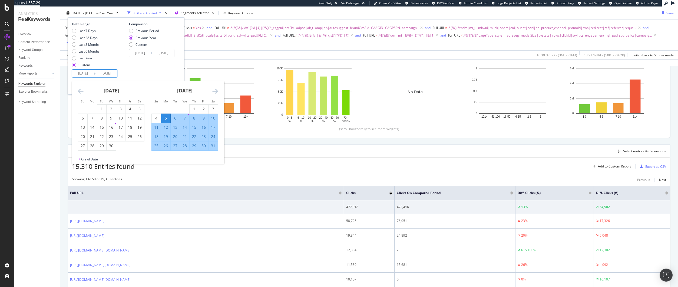
click at [82, 91] on icon "Move backward to switch to the previous month." at bounding box center [81, 91] width 6 height 6
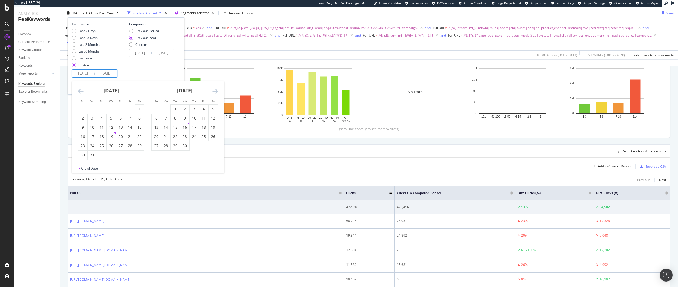
click at [82, 91] on icon "Move backward to switch to the previous month." at bounding box center [81, 91] width 6 height 6
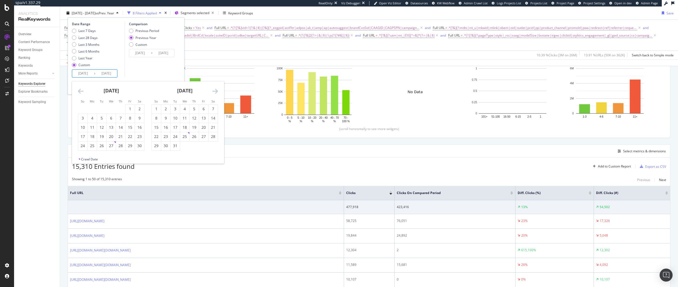
click at [82, 91] on icon "Move backward to switch to the previous month." at bounding box center [81, 91] width 6 height 6
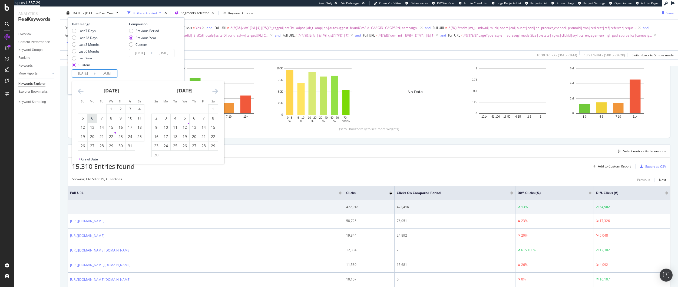
click at [95, 120] on div "6" at bounding box center [92, 117] width 9 height 5
type input "2024/05/06"
type input "2023/05/08"
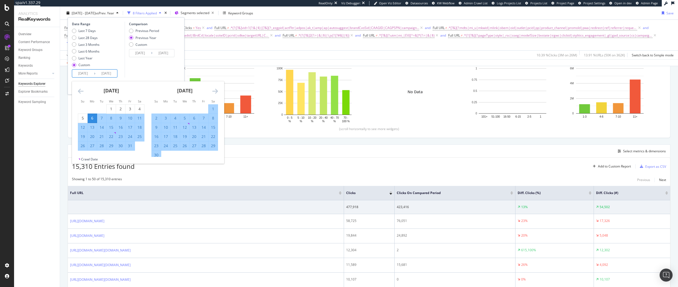
click at [215, 91] on icon "Move forward to switch to the next month." at bounding box center [215, 91] width 6 height 6
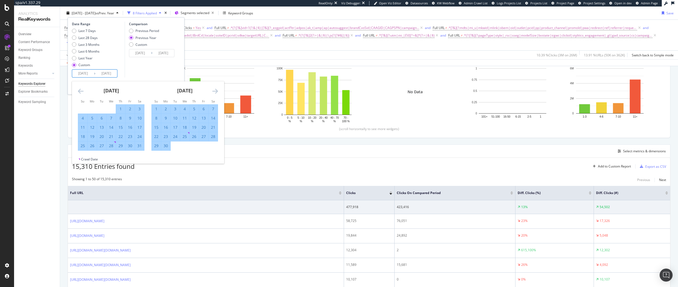
click at [213, 115] on div "14" at bounding box center [213, 118] width 9 height 9
type input "2024/09/14"
type input "2023/09/16"
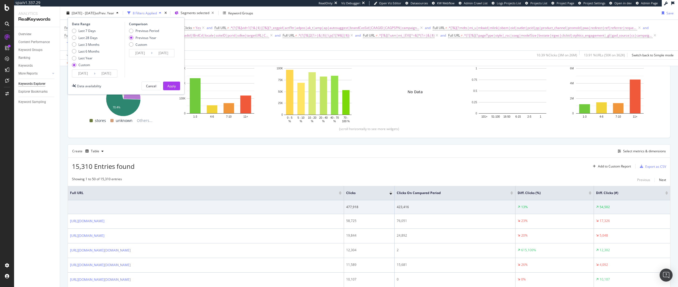
click at [109, 76] on input "2024/09/14" at bounding box center [107, 74] width 22 height 8
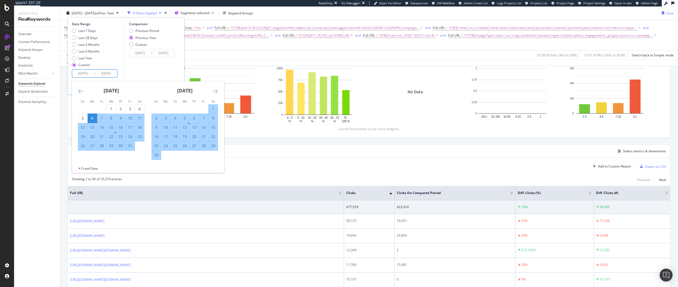
click at [160, 71] on div "Comparison Previous Period Previous Year Custom 2023/05/08 Navigate forward to …" at bounding box center [150, 50] width 51 height 56
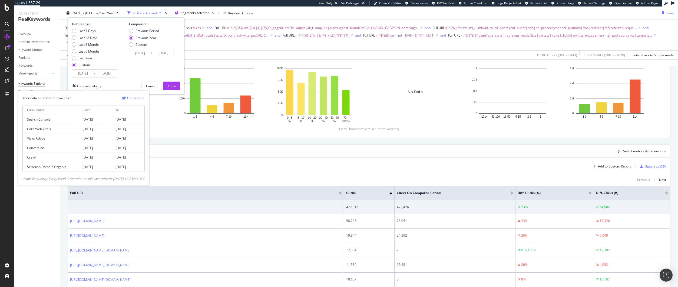
click at [98, 87] on div "Data availability" at bounding box center [89, 85] width 24 height 5
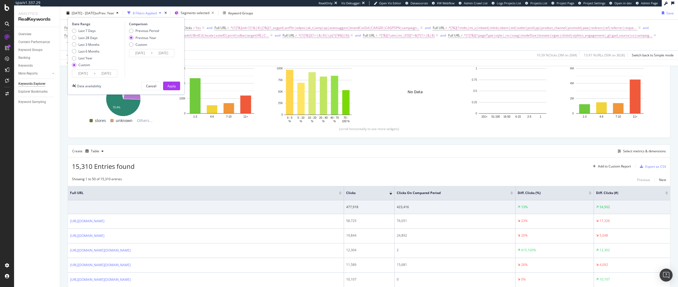
click at [110, 74] on input "2024/09/14" at bounding box center [107, 74] width 22 height 8
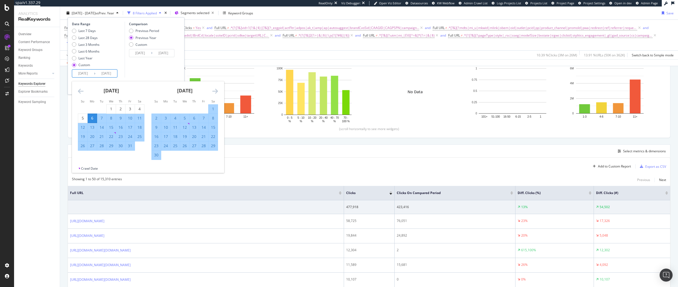
click at [215, 92] on icon "Move forward to switch to the next month." at bounding box center [215, 91] width 6 height 6
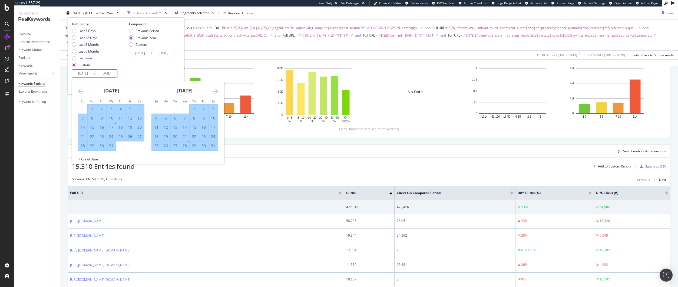
click at [215, 92] on icon "Move forward to switch to the next month." at bounding box center [215, 91] width 6 height 6
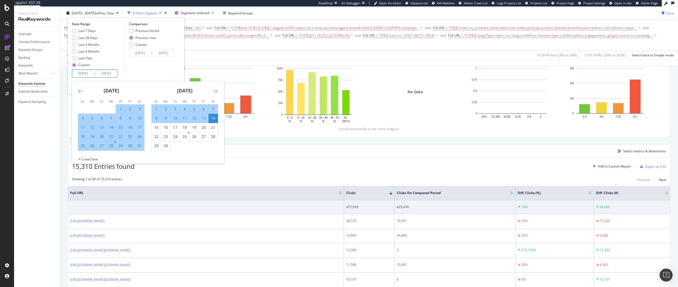
click at [158, 72] on div "Comparison Previous Period Previous Year Custom 2023/05/08 Navigate forward to …" at bounding box center [150, 50] width 51 height 56
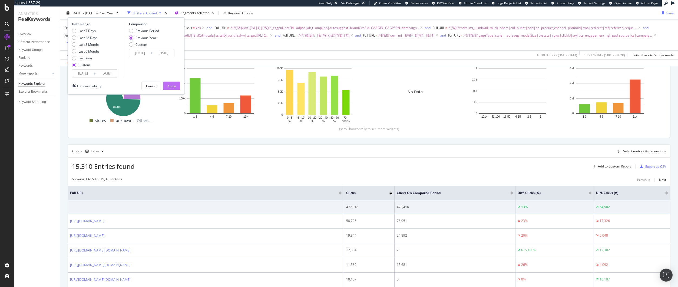
click at [169, 84] on div "Apply" at bounding box center [171, 85] width 8 height 5
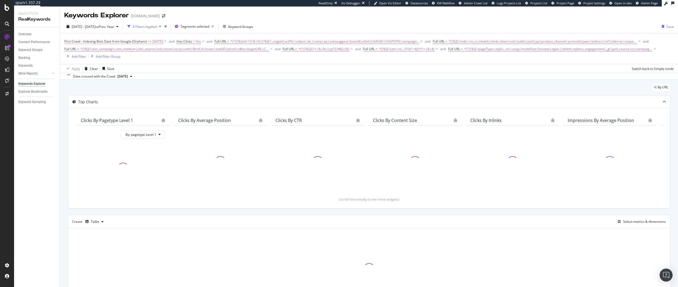
click at [135, 42] on span "First Crawl - Indexing Bots Date from Google (Orphans)" at bounding box center [105, 41] width 83 height 5
click at [83, 73] on input "2025-05-06 00:00:00" at bounding box center [99, 72] width 60 height 9
click at [80, 82] on link at bounding box center [81, 81] width 4 height 9
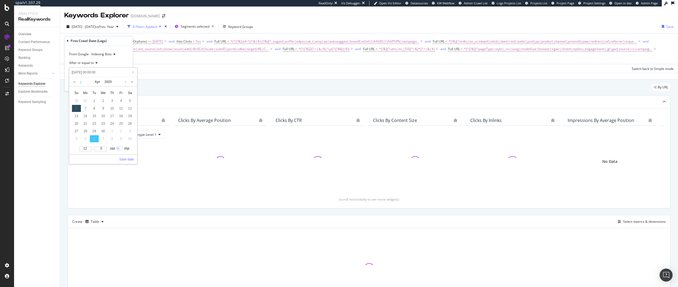
click at [80, 82] on link at bounding box center [81, 81] width 4 height 9
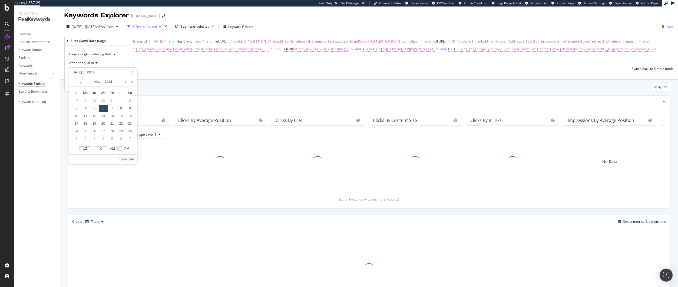
click at [80, 82] on link at bounding box center [81, 81] width 4 height 9
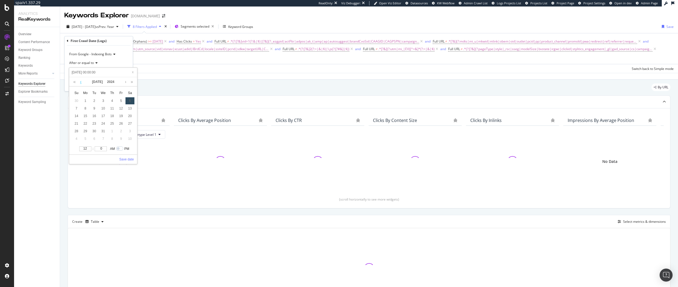
click at [80, 82] on link at bounding box center [81, 81] width 4 height 9
click at [87, 107] on div "6" at bounding box center [85, 108] width 9 height 7
type input "2024-05-07 00:00:00"
click at [121, 86] on div "Apply" at bounding box center [124, 84] width 8 height 5
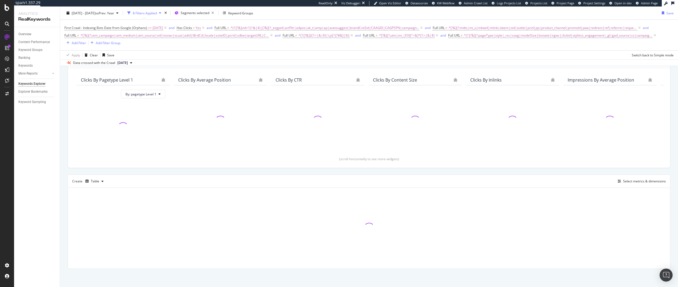
scroll to position [39, 0]
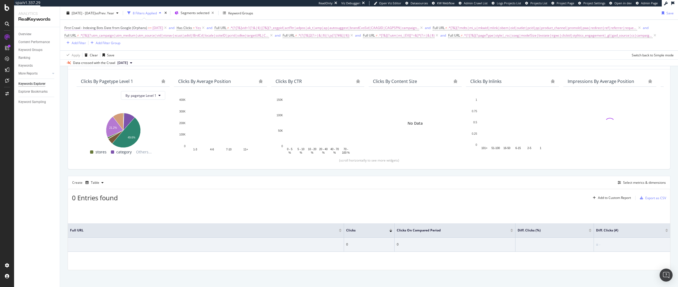
click at [159, 27] on span "2024-05-07" at bounding box center [158, 28] width 11 height 8
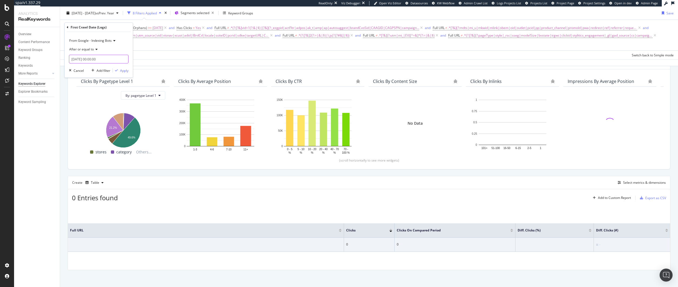
click at [87, 58] on input "2024-05-07 00:00:00" at bounding box center [99, 59] width 60 height 9
click at [86, 92] on div "6" at bounding box center [85, 94] width 9 height 7
type input "2024-05-06 00:00:00"
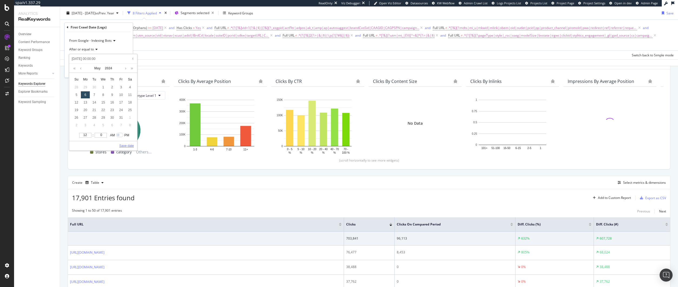
click at [124, 147] on link "Save date" at bounding box center [126, 145] width 15 height 5
click at [123, 73] on div "From Google - Indexing Bots After or equal to 2024-05-06 00:00:00 Cancel Add fi…" at bounding box center [99, 54] width 68 height 45
click at [124, 69] on div "Apply" at bounding box center [124, 70] width 8 height 5
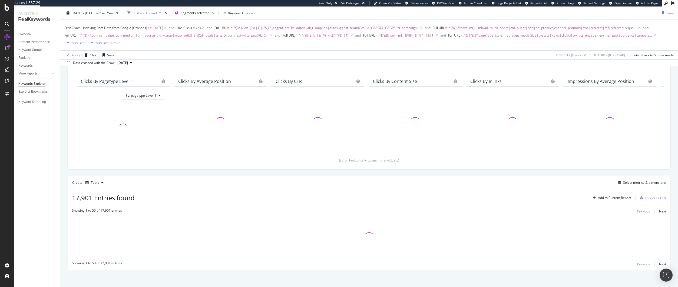
scroll to position [41, 0]
click at [154, 27] on span "2024-05-06" at bounding box center [158, 28] width 11 height 8
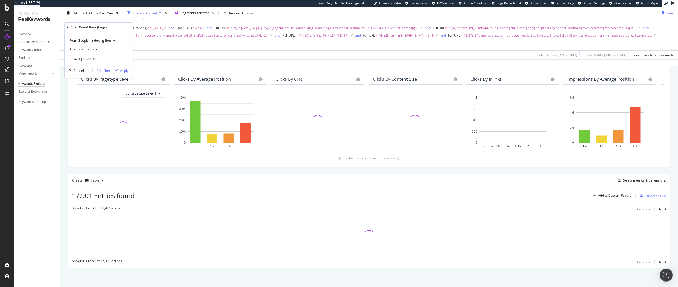
click at [98, 70] on div "Add filter" at bounding box center [104, 70] width 14 height 5
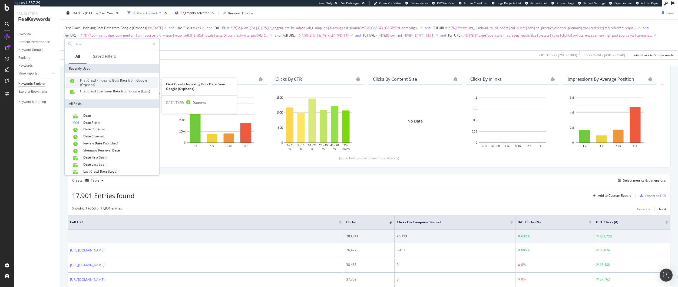
type input "date"
click at [91, 83] on span "(Orphans)" at bounding box center [87, 84] width 15 height 5
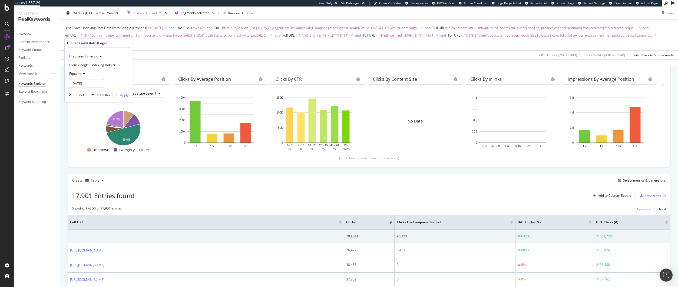
click at [82, 73] on icon at bounding box center [83, 73] width 4 height 3
click at [150, 62] on div "Data crossed with the Crawl 2024 Aug. 28th" at bounding box center [369, 62] width 618 height 6
click at [155, 25] on span "2024-05-06" at bounding box center [158, 28] width 11 height 8
click at [90, 50] on span "After or equal to" at bounding box center [81, 49] width 25 height 5
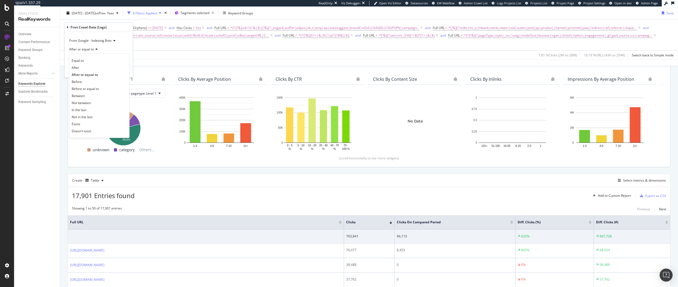
click at [115, 50] on div "After or equal to" at bounding box center [99, 49] width 60 height 9
click at [94, 49] on span "After or equal to" at bounding box center [81, 49] width 25 height 5
click at [113, 47] on div "After or equal to" at bounding box center [99, 49] width 60 height 9
click at [105, 69] on div "Add filter" at bounding box center [104, 70] width 14 height 5
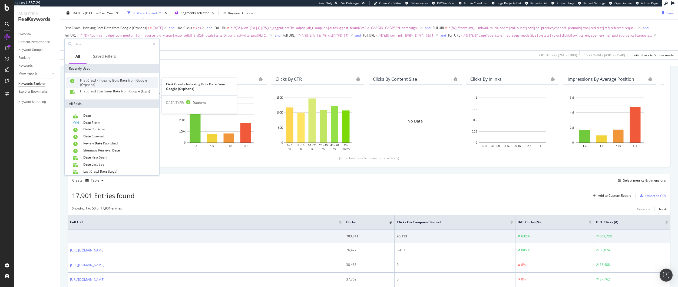
click at [97, 78] on span "-" at bounding box center [98, 80] width 2 height 5
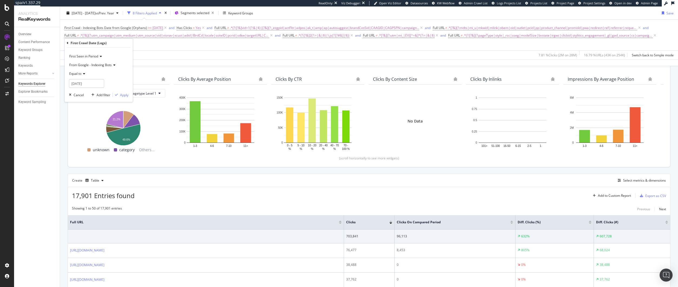
click at [83, 75] on icon at bounding box center [83, 73] width 4 height 3
click at [96, 71] on div "Equal to" at bounding box center [99, 73] width 60 height 9
click at [90, 64] on span "From Google - Indexing Bots" at bounding box center [90, 65] width 42 height 5
click at [90, 58] on span "First Seen in Period" at bounding box center [83, 56] width 29 height 5
click at [113, 85] on div "2025-09-16" at bounding box center [99, 83] width 60 height 9
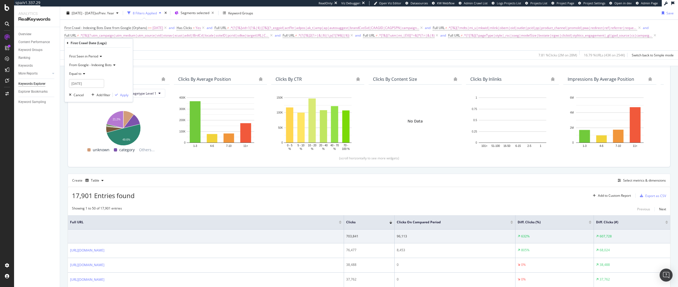
click at [67, 41] on icon at bounding box center [68, 42] width 2 height 3
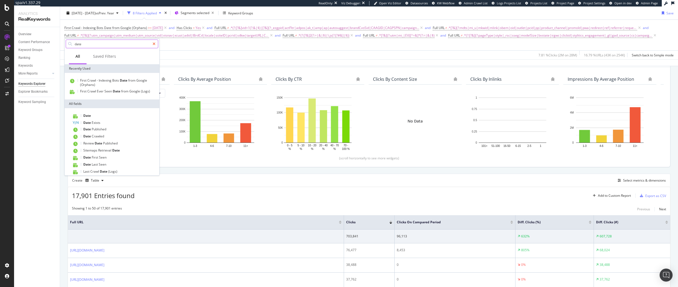
click at [155, 45] on icon at bounding box center [154, 44] width 3 height 4
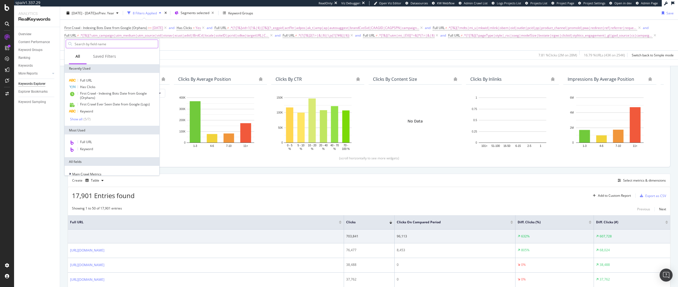
click at [185, 46] on div "First Crawl - Indexing Bots Date from Google (Orphans) >= 2024-05-06 and Has Cl…" at bounding box center [369, 35] width 610 height 31
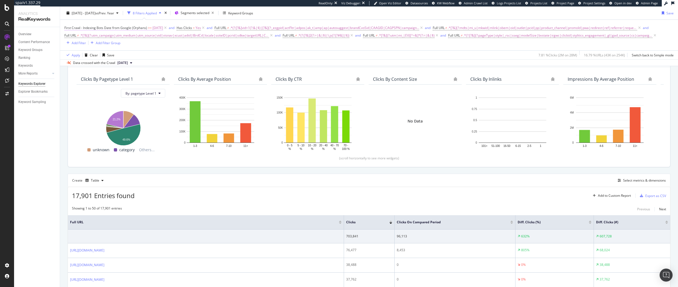
click at [109, 26] on span "First Crawl - Indexing Bots Date from Google (Orphans)" at bounding box center [105, 27] width 83 height 5
click at [100, 69] on div "Add filter" at bounding box center [104, 70] width 14 height 5
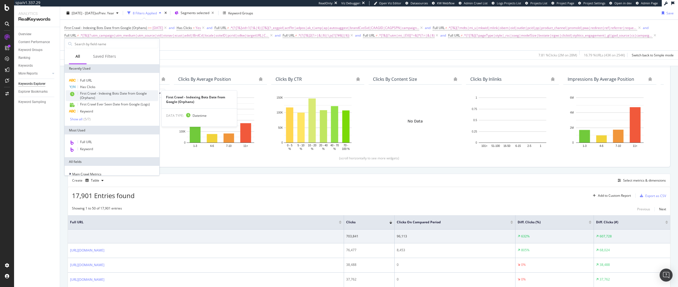
click at [88, 98] on span "First Crawl - Indexing Bots Date from Google (Orphans)" at bounding box center [113, 95] width 67 height 9
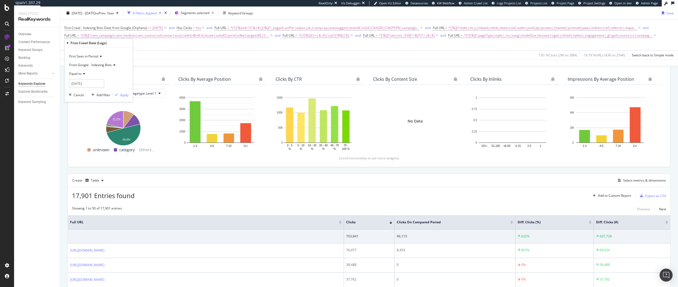
click at [83, 74] on icon at bounding box center [83, 73] width 4 height 3
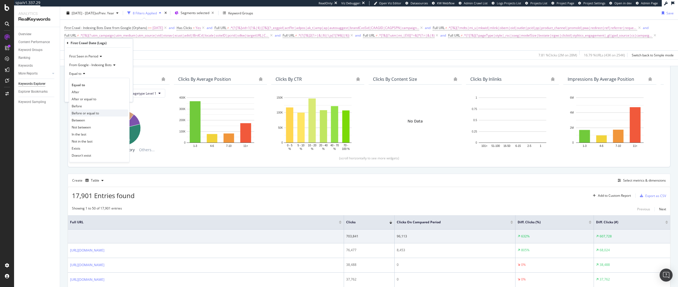
click at [82, 111] on span "Before or equal to" at bounding box center [85, 113] width 27 height 5
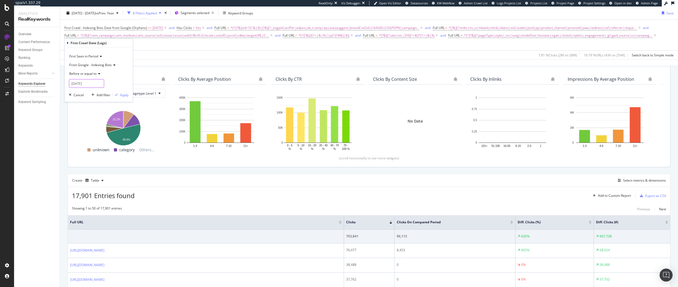
click at [87, 82] on input "2025-09-16" at bounding box center [86, 83] width 35 height 9
click at [81, 92] on link at bounding box center [81, 92] width 4 height 9
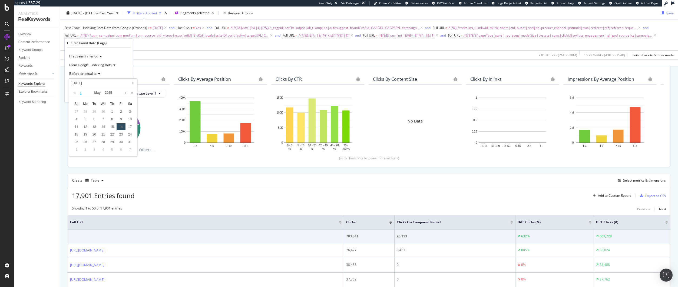
click at [81, 92] on link at bounding box center [81, 92] width 4 height 9
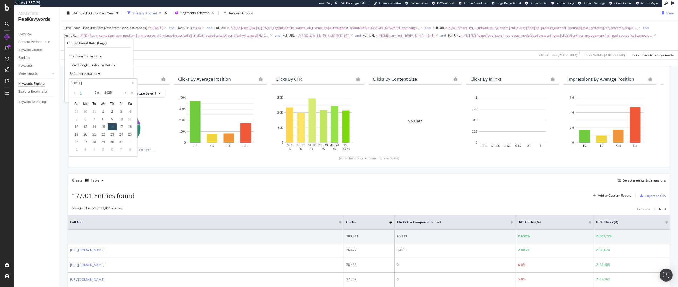
click at [81, 92] on link at bounding box center [81, 92] width 4 height 9
click at [124, 92] on link at bounding box center [126, 92] width 4 height 9
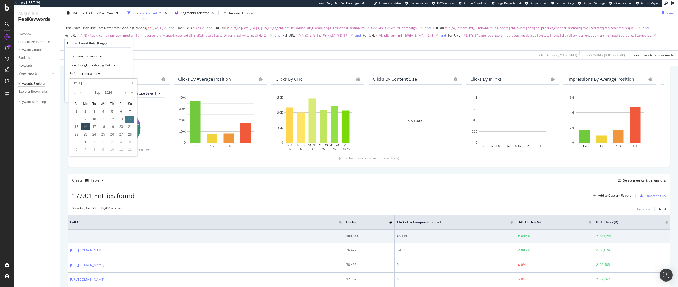
click at [127, 116] on div "14" at bounding box center [130, 119] width 9 height 7
type input "2024-09-14"
click at [123, 91] on div "First Seen in Period From Google - Indexing Bots Before or equal to 2024-09-14 …" at bounding box center [99, 75] width 68 height 54
click at [123, 93] on div "Apply" at bounding box center [124, 95] width 8 height 5
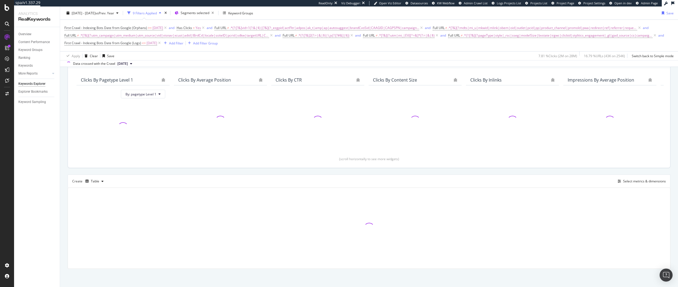
scroll to position [42, 0]
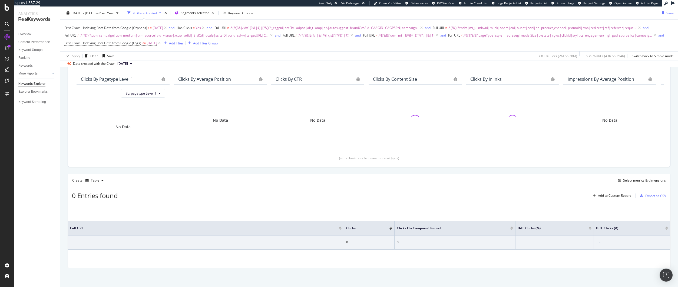
click at [117, 28] on span "First Crawl - Indexing Bots Date from Google (Orphans)" at bounding box center [105, 27] width 83 height 5
click at [174, 54] on div "Apply Clear Save 7.81 % Clicks ( 2M on 28M ) 16.79 % URLs ( 43K on 254K ) Switc…" at bounding box center [369, 55] width 618 height 9
click at [162, 42] on icon at bounding box center [159, 42] width 5 height 5
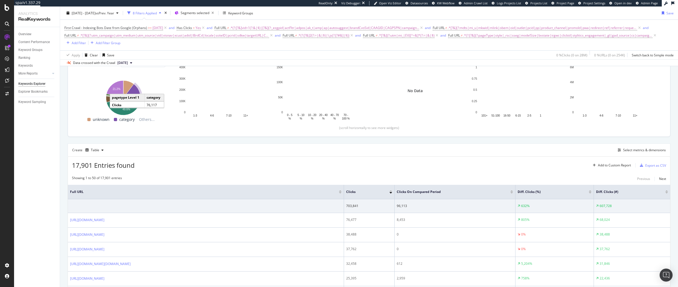
scroll to position [72, 0]
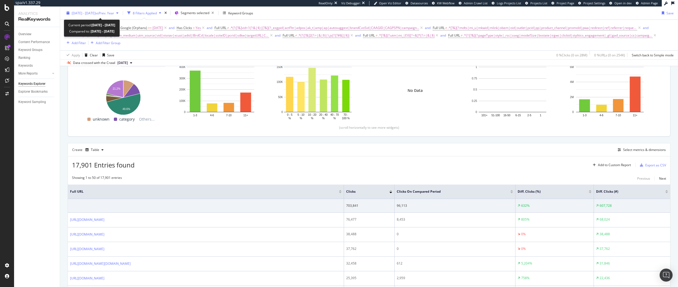
click at [96, 14] on span "2024 May. 6th - Sep. 14th" at bounding box center [84, 13] width 24 height 5
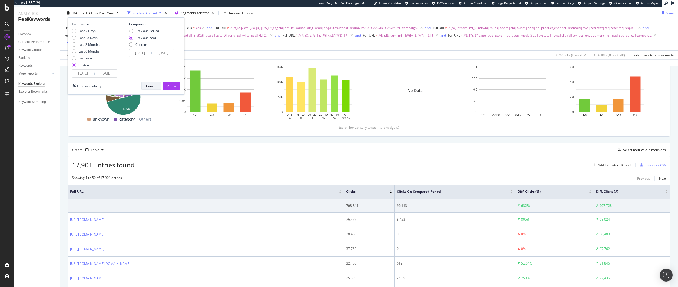
click at [152, 82] on div "Cancel" at bounding box center [151, 86] width 10 height 8
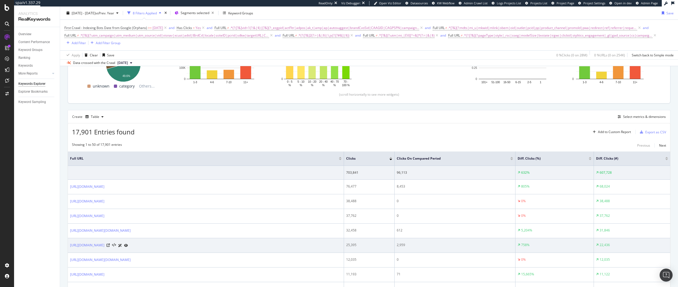
scroll to position [77, 0]
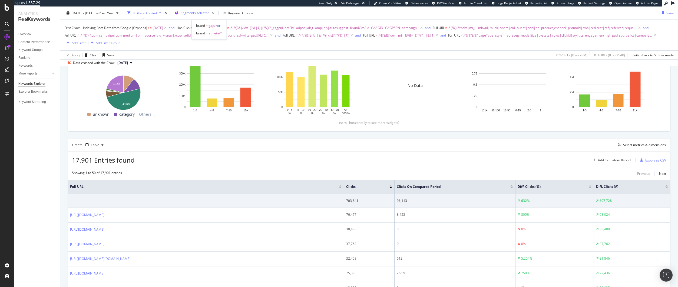
click at [209, 16] on div "Segments selected" at bounding box center [198, 13] width 35 height 8
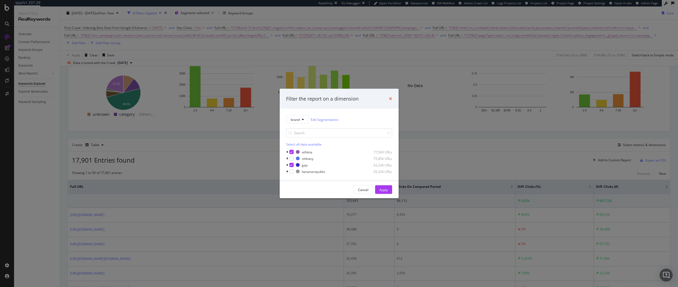
click at [391, 97] on icon "times" at bounding box center [390, 98] width 3 height 4
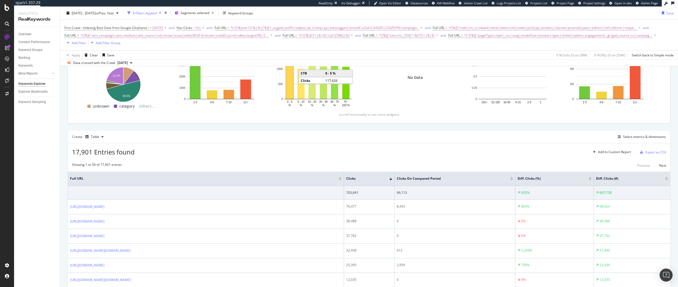
scroll to position [0, 0]
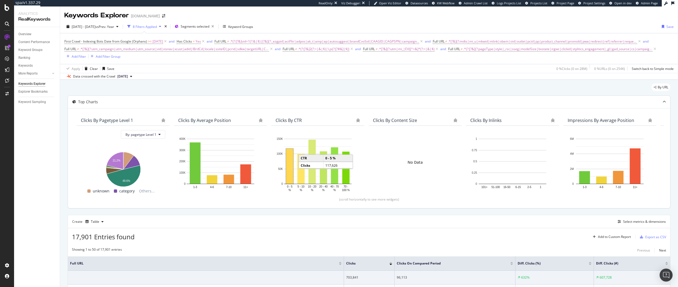
click at [129, 85] on div "By URL" at bounding box center [369, 89] width 603 height 12
click at [123, 85] on div "By URL" at bounding box center [369, 89] width 603 height 12
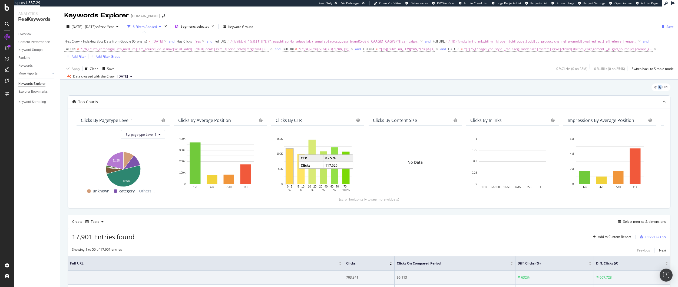
click at [128, 78] on span "2024 Aug. 28th" at bounding box center [122, 76] width 11 height 5
click at [220, 91] on div "By URL" at bounding box center [369, 89] width 603 height 12
click at [134, 40] on span "First Crawl - Indexing Bots Date from Google (Orphans)" at bounding box center [105, 41] width 83 height 5
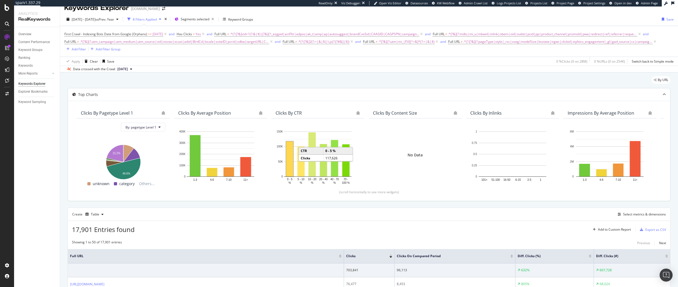
scroll to position [3, 0]
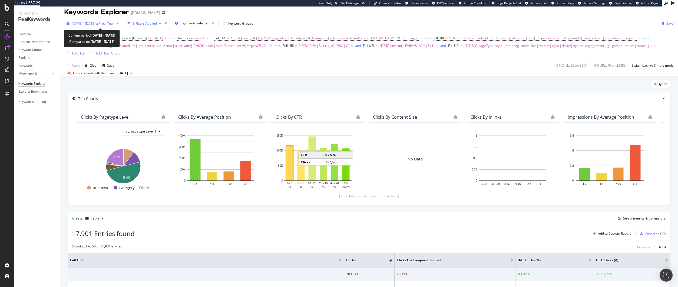
click at [121, 26] on div "2024 May. 6th - Sep. 14th vs Prev. Year" at bounding box center [92, 23] width 56 height 8
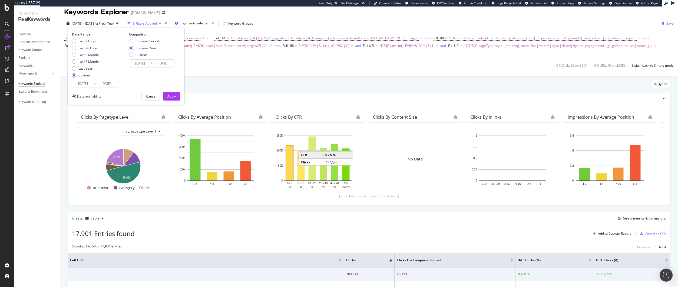
click at [217, 84] on div "By URL" at bounding box center [369, 86] width 603 height 12
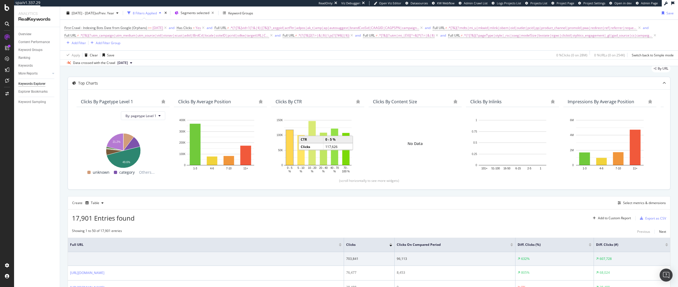
scroll to position [18, 0]
click at [98, 27] on span "First Crawl - Indexing Bots Date from Google (Orphans)" at bounding box center [105, 27] width 83 height 5
click at [93, 41] on span "From Google - Indexing Bots" at bounding box center [90, 40] width 42 height 5
click at [169, 70] on div "By URL" at bounding box center [369, 71] width 603 height 12
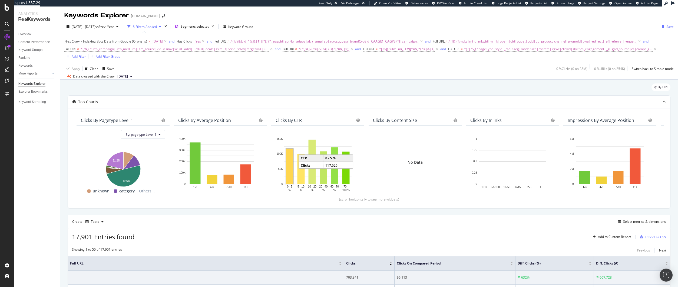
scroll to position [48, 0]
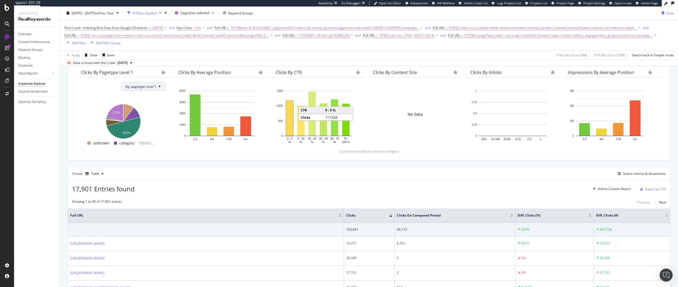
click at [152, 90] on button "By: pagetype Level 1" at bounding box center [143, 86] width 44 height 9
click at [163, 132] on div "Select a Segment" at bounding box center [154, 134] width 67 height 9
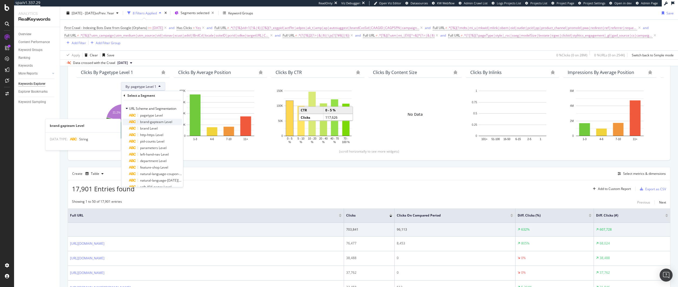
click at [162, 123] on span "brand-gapteam Level" at bounding box center [156, 121] width 32 height 5
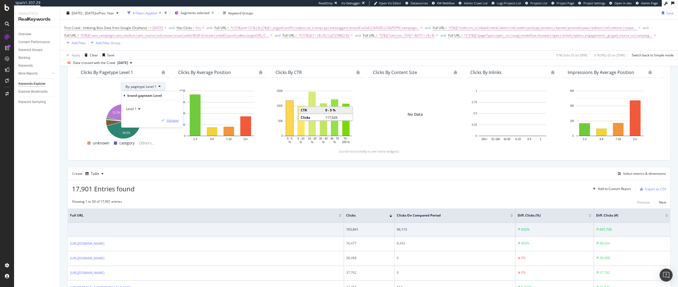
click at [172, 118] on div "Validate" at bounding box center [173, 120] width 12 height 5
click at [213, 172] on div "Create Table Select metrics & dimensions" at bounding box center [369, 173] width 603 height 13
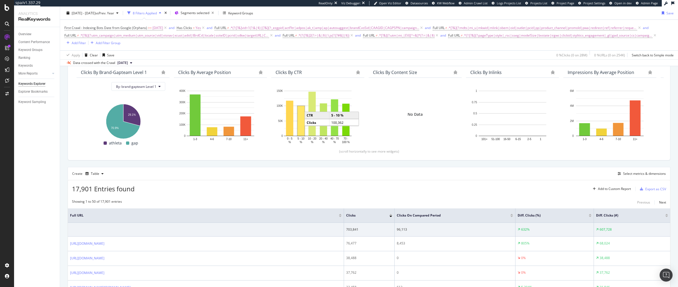
click at [448, 174] on div "Create Table Select metrics & dimensions" at bounding box center [369, 173] width 603 height 13
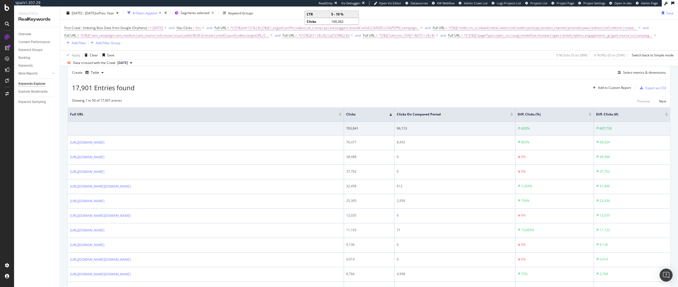
scroll to position [151, 0]
click at [381, 78] on div "17,901 Entries found Add to Custom Report Export as CSV" at bounding box center [369, 83] width 603 height 13
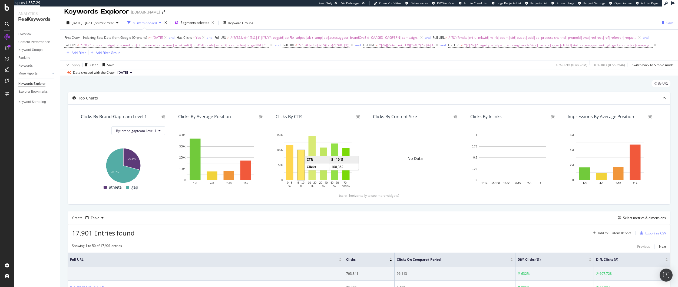
scroll to position [8, 0]
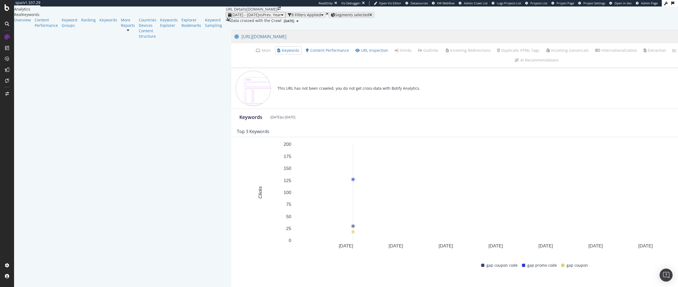
scroll to position [13, 0]
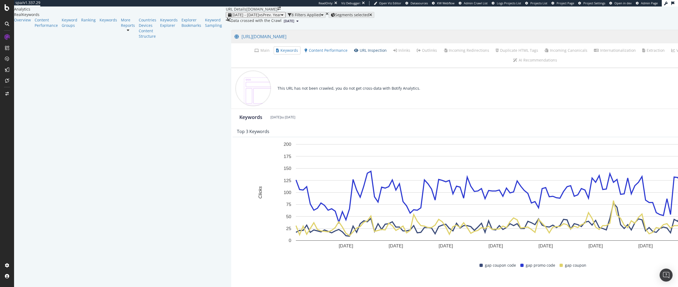
click at [354, 53] on link "URL Inspection" at bounding box center [370, 50] width 33 height 5
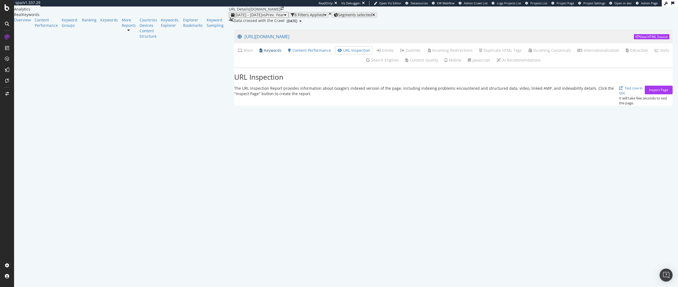
drag, startPoint x: 129, startPoint y: 64, endPoint x: 112, endPoint y: 66, distance: 17.1
click at [288, 53] on link "Content Performance" at bounding box center [309, 50] width 43 height 5
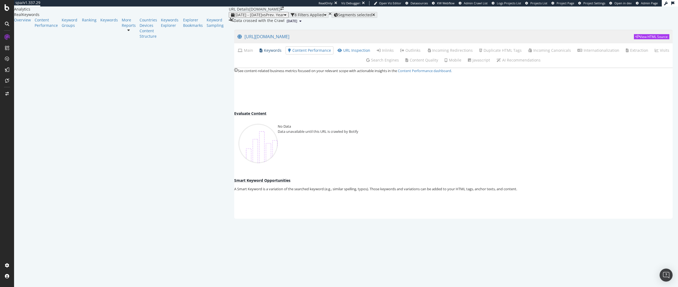
click at [260, 53] on link "Keywords" at bounding box center [271, 50] width 22 height 5
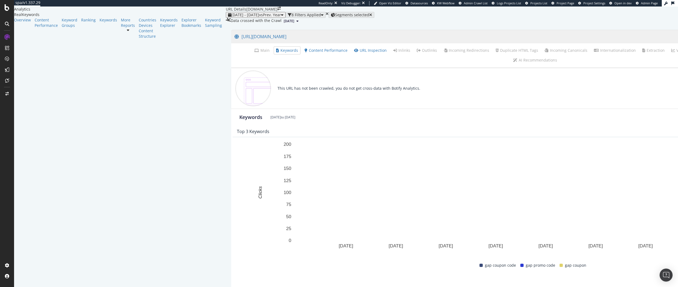
scroll to position [1, 0]
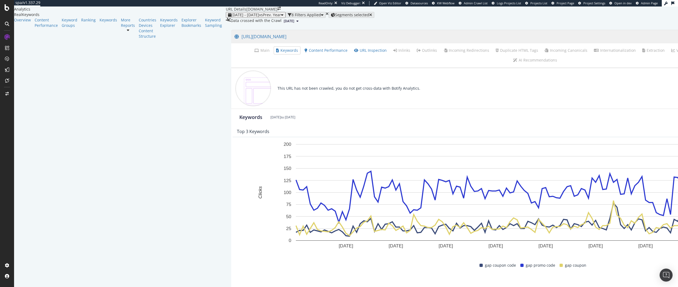
click at [271, 119] on div "[DATE] to [DATE]" at bounding box center [283, 117] width 25 height 5
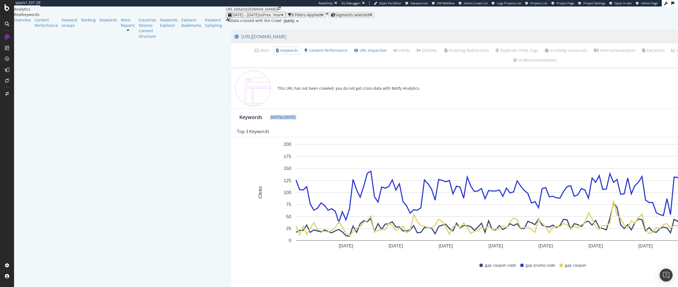
scroll to position [8, 0]
click at [305, 53] on link "Content Performance" at bounding box center [326, 50] width 43 height 5
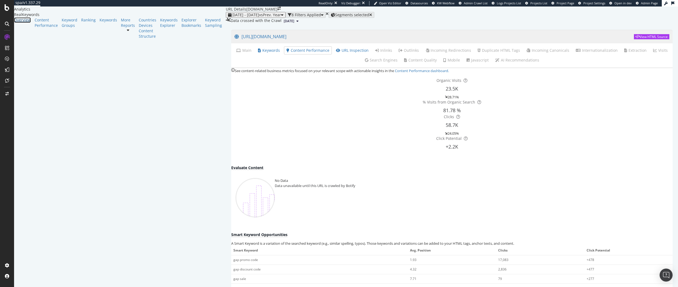
click at [26, 23] on div "Overview" at bounding box center [22, 19] width 17 height 5
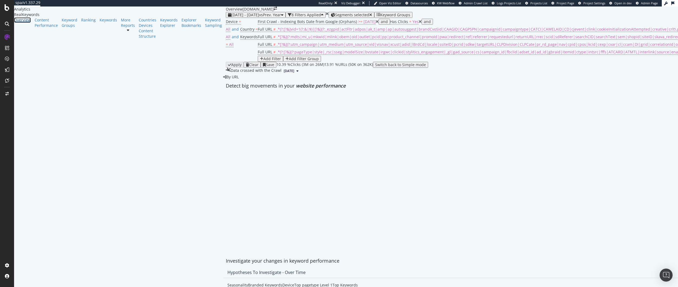
scroll to position [832, 0]
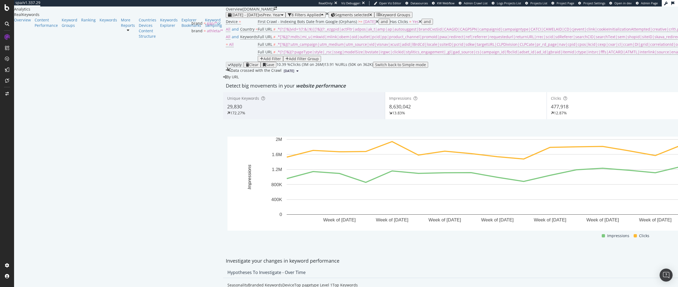
click at [335, 13] on div "Segments selected" at bounding box center [353, 15] width 37 height 4
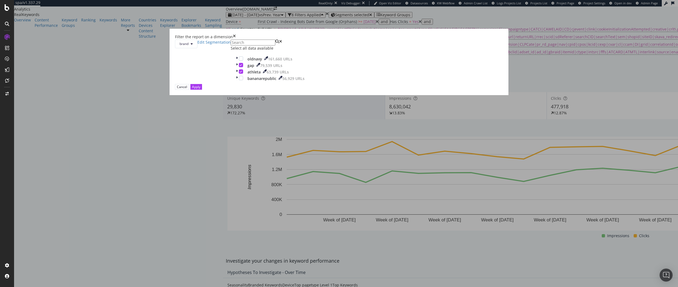
click at [236, 40] on icon "times" at bounding box center [234, 36] width 3 height 5
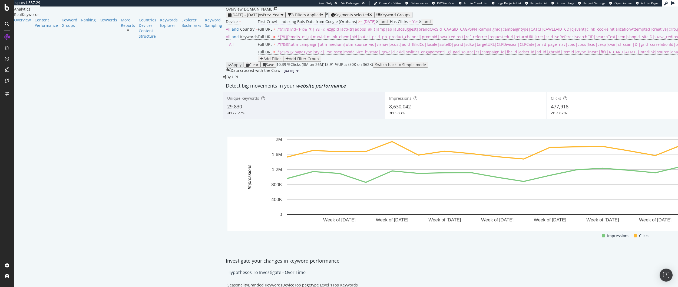
scroll to position [648, 0]
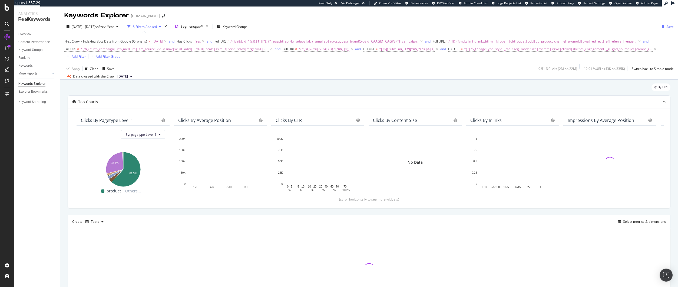
scroll to position [41, 0]
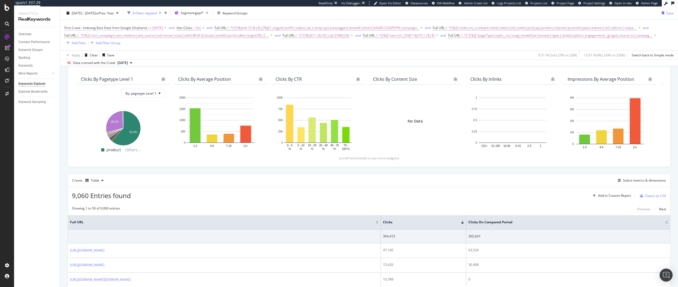
click at [156, 27] on span "[DATE]" at bounding box center [158, 28] width 11 height 8
click at [256, 44] on div "First Crawl - Indexing Bots Date from Google (Orphans) >= [DATE] and Has Clicks…" at bounding box center [369, 35] width 610 height 22
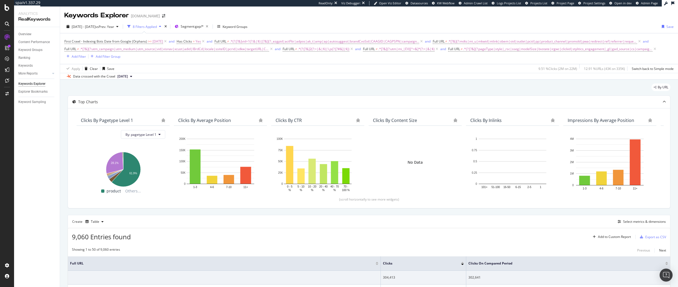
click at [106, 76] on div "Data crossed with the Crawl" at bounding box center [94, 76] width 42 height 5
click at [132, 75] on icon at bounding box center [131, 76] width 2 height 3
click at [163, 25] on div "button" at bounding box center [160, 26] width 6 height 3
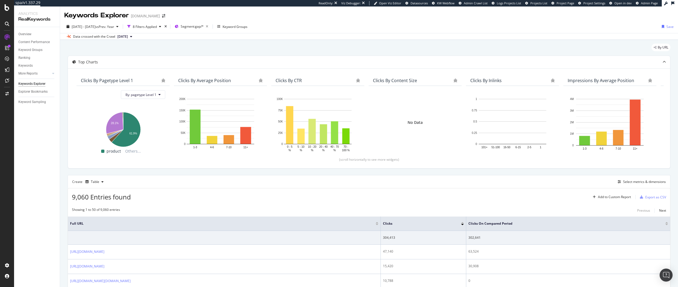
click at [128, 35] on span "2025 Aug. 20th" at bounding box center [122, 36] width 11 height 5
click at [71, 37] on span at bounding box center [70, 36] width 6 height 3
click at [163, 24] on div "8 Filters Applied" at bounding box center [144, 26] width 38 height 8
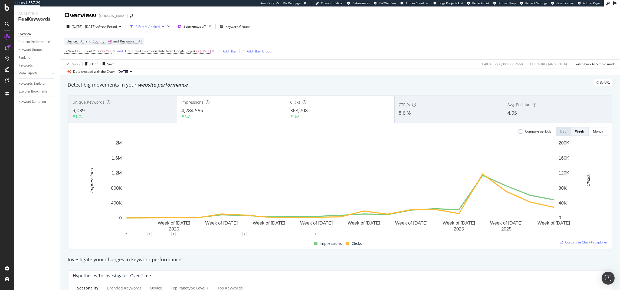
click at [277, 81] on div "By URL" at bounding box center [337, 83] width 550 height 8
click at [206, 26] on span "Segment: gap/*" at bounding box center [194, 26] width 23 height 5
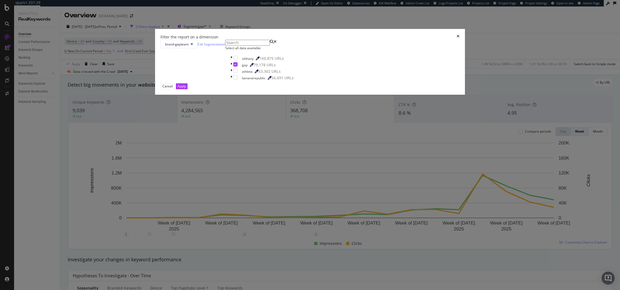
click at [479, 37] on div "Filter the report on a dimension brand-gapteam Edit Segmentation Select all dat…" at bounding box center [310, 145] width 620 height 290
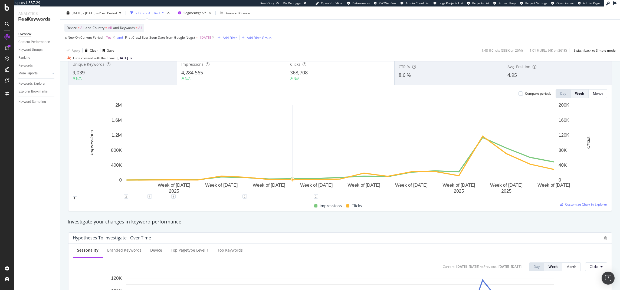
scroll to position [32, 0]
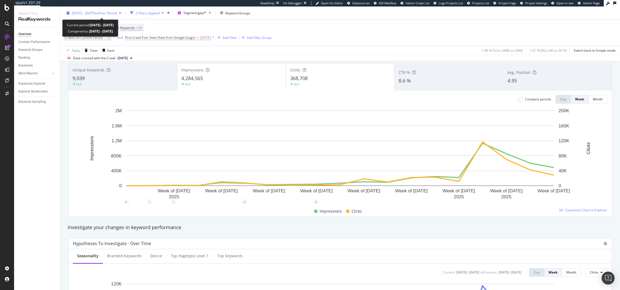
click at [110, 17] on div "2025 May. 6th - Sep. 14th vs Prev. Period" at bounding box center [93, 13] width 59 height 8
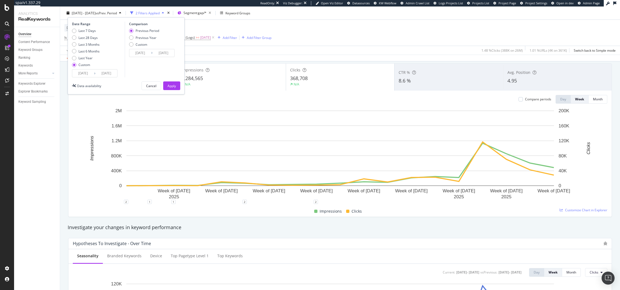
click at [353, 21] on div "Device = All and Country = All and Keywords = All Is New On Current Period = Ye…" at bounding box center [339, 33] width 551 height 26
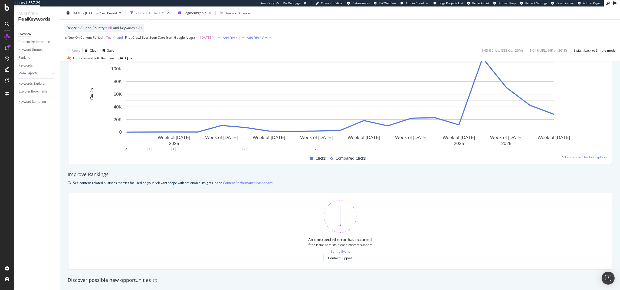
scroll to position [0, 0]
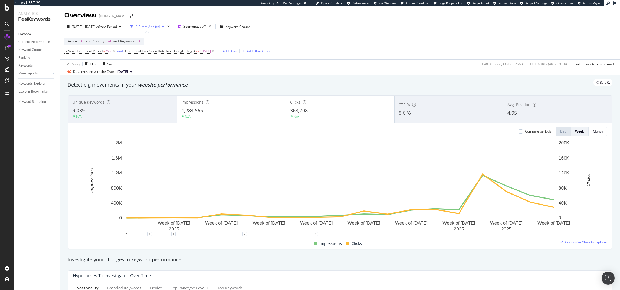
click at [221, 51] on icon "button" at bounding box center [219, 51] width 3 height 3
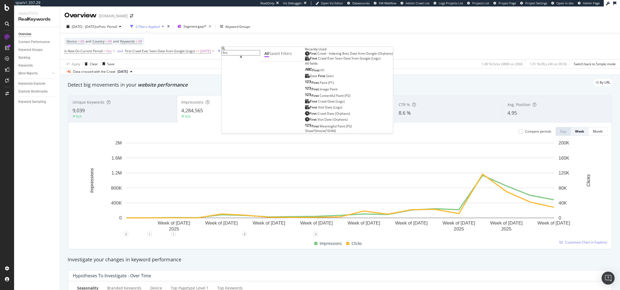
type input "firs"
click at [350, 56] on span "Date" at bounding box center [354, 53] width 8 height 5
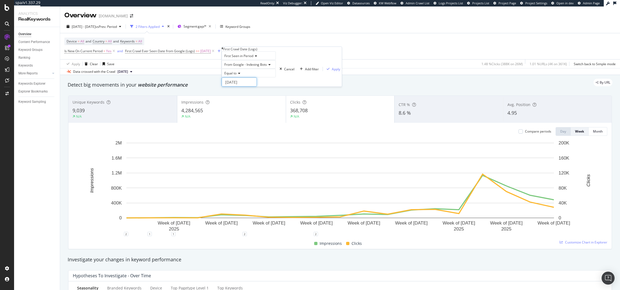
click at [229, 87] on input "[DATE]" at bounding box center [239, 81] width 35 height 9
click at [238, 101] on link at bounding box center [238, 100] width 4 height 9
click at [238, 102] on link at bounding box center [238, 100] width 4 height 9
click at [238, 103] on link at bounding box center [238, 100] width 4 height 9
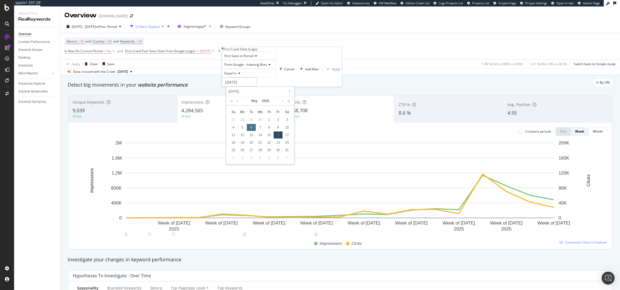
click at [249, 127] on div "6" at bounding box center [251, 127] width 9 height 7
type input "2025-05-06"
click at [236, 75] on span "Equal to" at bounding box center [230, 73] width 12 height 5
click at [242, 94] on span "After or equal to" at bounding box center [235, 91] width 25 height 5
click at [332, 71] on div "Apply" at bounding box center [336, 69] width 8 height 5
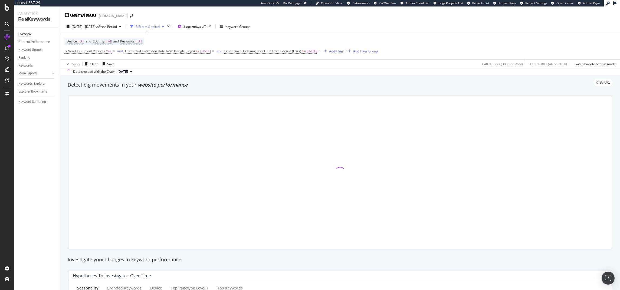
click at [374, 48] on div "Add Filter Group" at bounding box center [362, 51] width 32 height 6
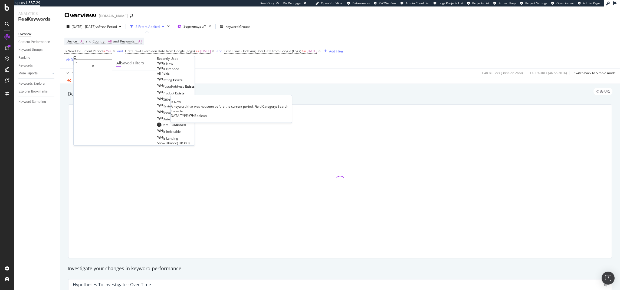
type input "is"
click at [166, 66] on span "New" at bounding box center [169, 63] width 7 height 5
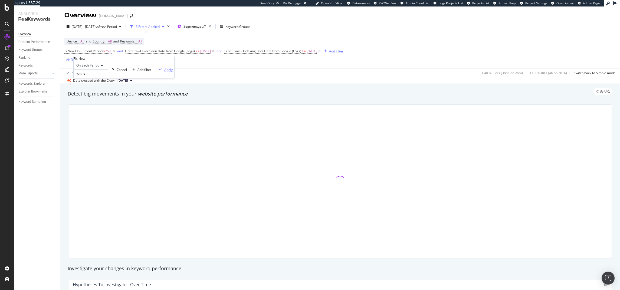
click at [164, 72] on div "Apply" at bounding box center [168, 69] width 8 height 5
click at [137, 63] on div "Add Filter" at bounding box center [136, 61] width 14 height 5
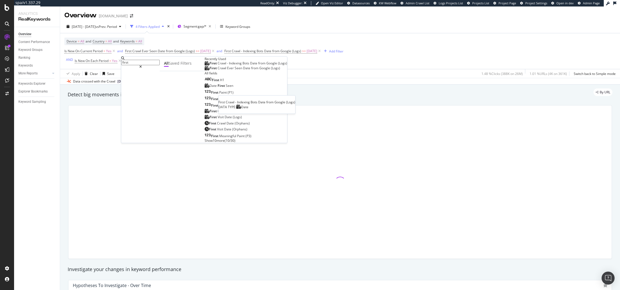
type input "first"
click at [229, 65] on span "Indexing" at bounding box center [236, 63] width 14 height 5
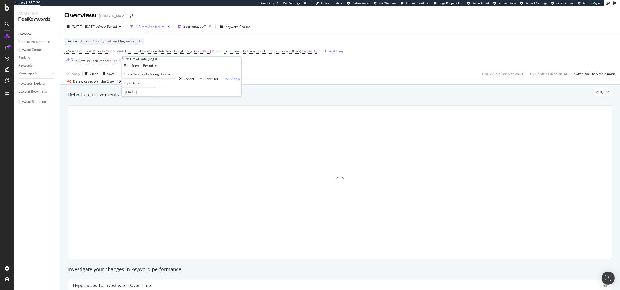
click at [133, 85] on span "Equal to" at bounding box center [130, 83] width 12 height 5
click at [137, 104] on span "After or equal to" at bounding box center [135, 101] width 25 height 5
click at [136, 96] on input "[DATE]" at bounding box center [138, 91] width 35 height 9
click at [140, 111] on div "Sep 2025" at bounding box center [160, 110] width 63 height 9
click at [138, 111] on link at bounding box center [137, 110] width 4 height 9
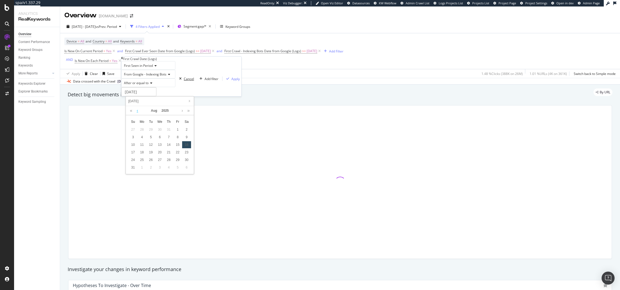
click at [184, 81] on div "Cancel" at bounding box center [189, 79] width 10 height 5
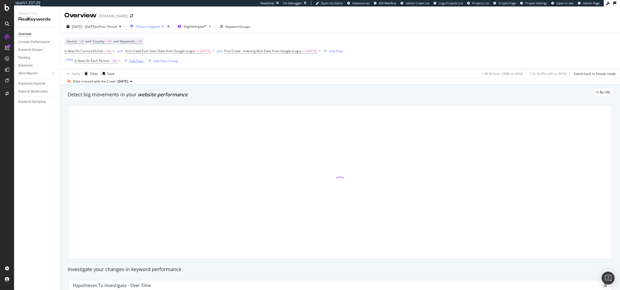
click at [136, 61] on div "Add Filter" at bounding box center [136, 61] width 14 height 5
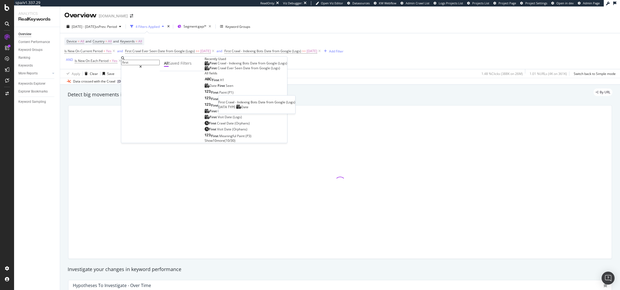
click at [218, 65] on span "Crawl" at bounding box center [222, 63] width 9 height 5
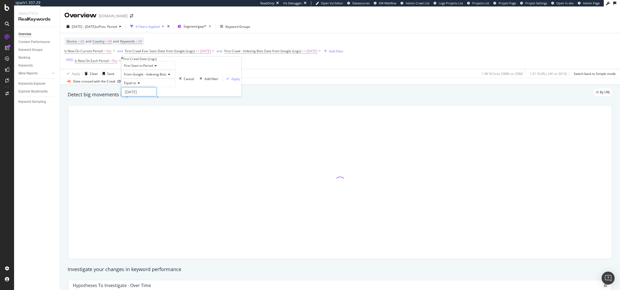
click at [141, 96] on input "[DATE]" at bounding box center [138, 91] width 35 height 9
click at [136, 111] on link at bounding box center [137, 110] width 4 height 9
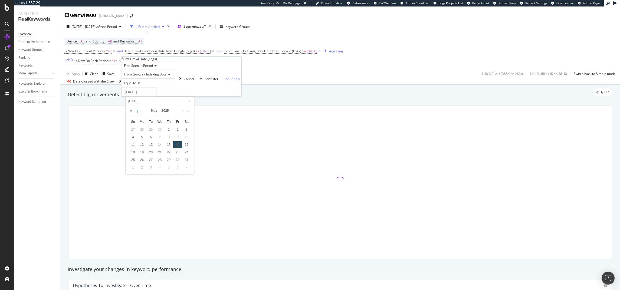
click at [136, 111] on link at bounding box center [137, 110] width 4 height 9
click at [180, 110] on link at bounding box center [182, 110] width 4 height 9
click at [150, 136] on div "6" at bounding box center [150, 137] width 9 height 7
type input "2025-05-06"
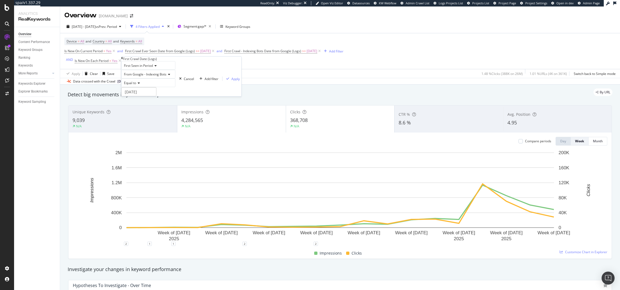
click at [140, 85] on icon at bounding box center [138, 82] width 4 height 3
click at [138, 104] on span "After or equal to" at bounding box center [135, 101] width 25 height 5
click at [231, 81] on div "Apply" at bounding box center [235, 79] width 8 height 5
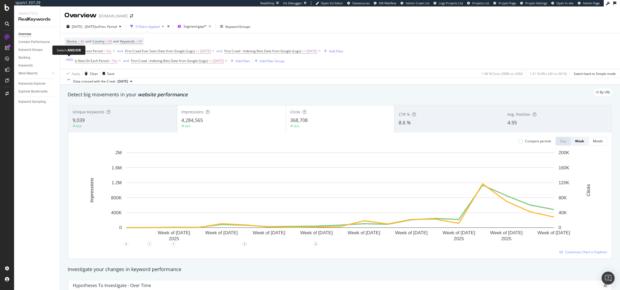
click at [67, 60] on div "AND" at bounding box center [69, 59] width 7 height 5
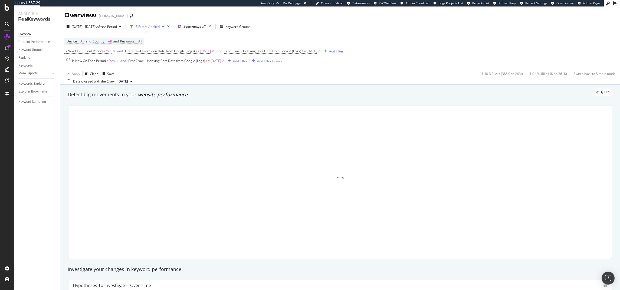
click at [322, 51] on icon at bounding box center [319, 50] width 5 height 5
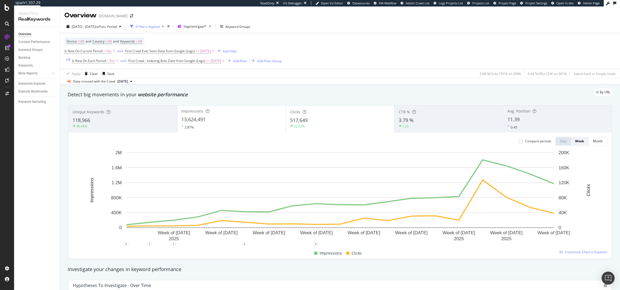
click at [375, 50] on div "Device = All and Country = All and Keywords = All Is New On Current Period = Ye…" at bounding box center [339, 51] width 551 height 36
click at [206, 25] on span "Segment: gap/*" at bounding box center [194, 26] width 23 height 5
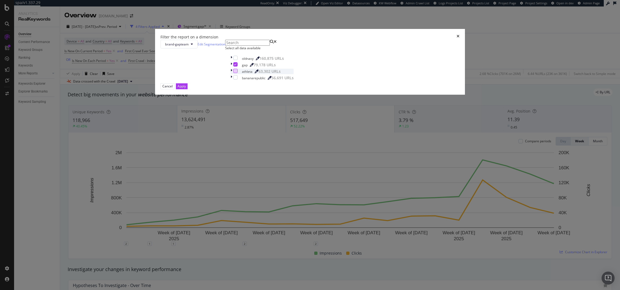
click at [238, 73] on div "modal" at bounding box center [235, 71] width 4 height 4
click at [236, 66] on icon "modal" at bounding box center [235, 64] width 2 height 3
click at [186, 88] on div "Apply" at bounding box center [182, 86] width 8 height 5
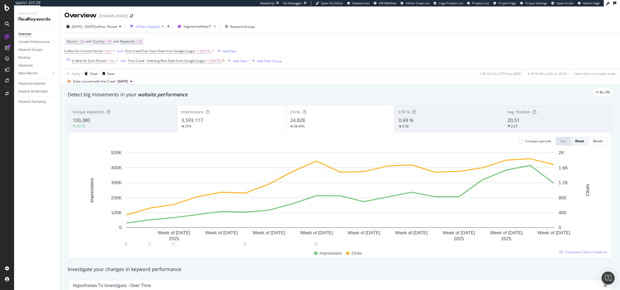
click at [226, 62] on icon at bounding box center [223, 60] width 5 height 5
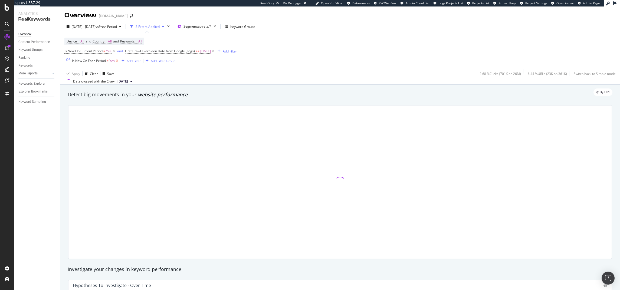
click at [115, 61] on icon at bounding box center [117, 60] width 5 height 5
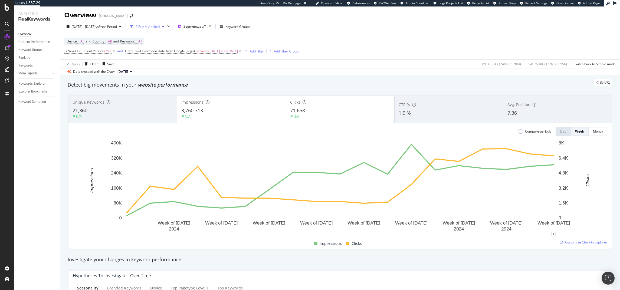
click at [291, 51] on div "Add Filter Group" at bounding box center [286, 51] width 25 height 5
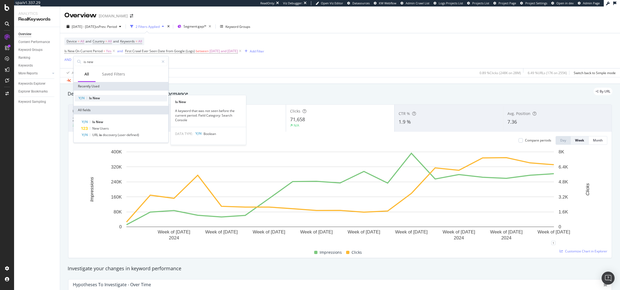
type input "is new"
click at [138, 97] on div "Is New" at bounding box center [121, 98] width 93 height 6
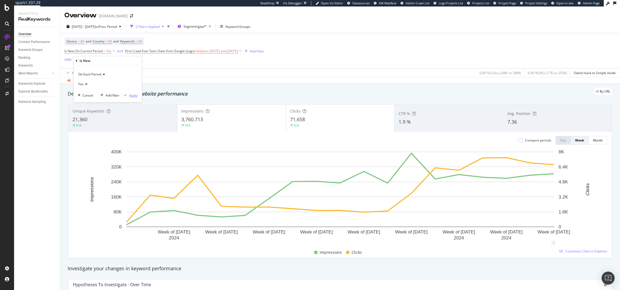
click at [134, 95] on div "Apply" at bounding box center [133, 95] width 8 height 5
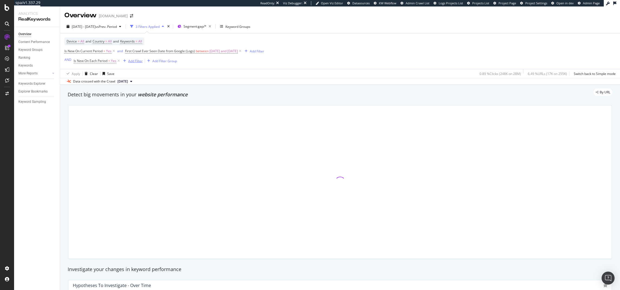
click at [131, 60] on div "Add Filter" at bounding box center [135, 61] width 14 height 5
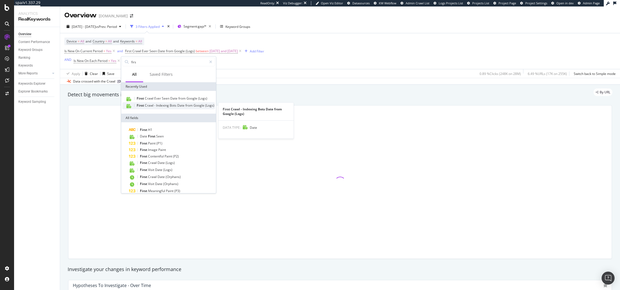
type input "firs"
click at [144, 106] on span "First" at bounding box center [141, 105] width 8 height 5
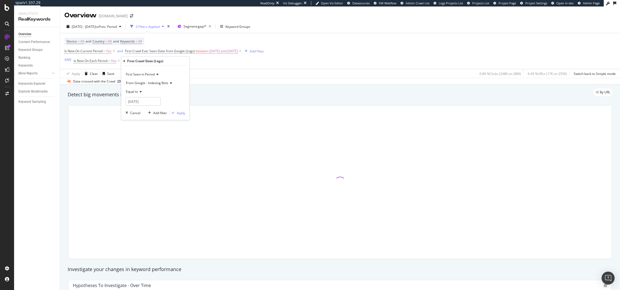
click at [137, 91] on span "Equal to" at bounding box center [132, 91] width 12 height 5
click at [138, 140] on span "Between" at bounding box center [134, 138] width 13 height 5
click at [143, 101] on input "[DATE]" at bounding box center [143, 101] width 35 height 9
click at [131, 110] on link at bounding box center [131, 110] width 5 height 9
click at [137, 109] on link at bounding box center [137, 110] width 4 height 9
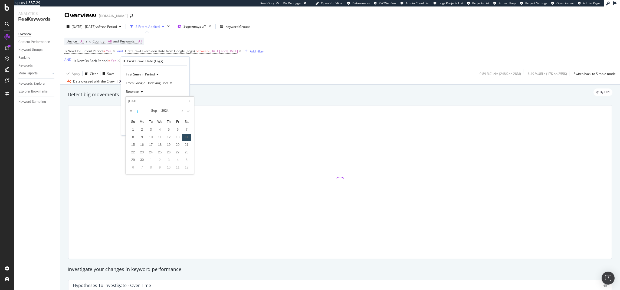
click at [137, 109] on link at bounding box center [137, 110] width 4 height 9
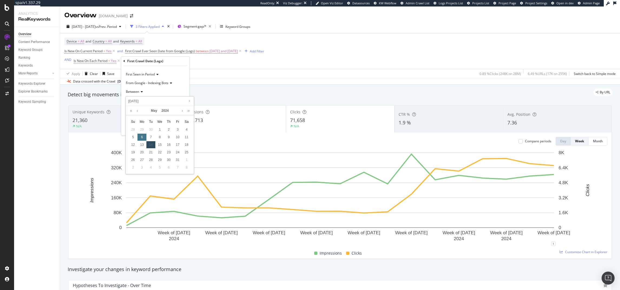
click at [142, 136] on div "6" at bounding box center [141, 137] width 9 height 7
type input "[DATE]"
click at [152, 115] on input "[DATE]" at bounding box center [143, 117] width 35 height 9
click at [132, 126] on link at bounding box center [131, 125] width 5 height 9
click at [186, 154] on div "14" at bounding box center [186, 152] width 9 height 7
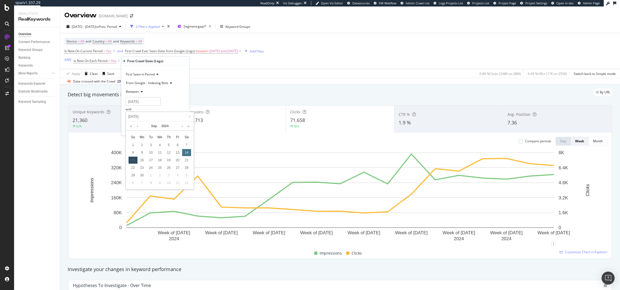
type input "[DATE]"
click at [138, 118] on input "[DATE]" at bounding box center [143, 117] width 35 height 9
click at [182, 95] on div "Between" at bounding box center [156, 91] width 60 height 9
click at [179, 87] on div "Between" at bounding box center [156, 91] width 60 height 9
click at [151, 116] on input "[DATE]" at bounding box center [143, 117] width 35 height 9
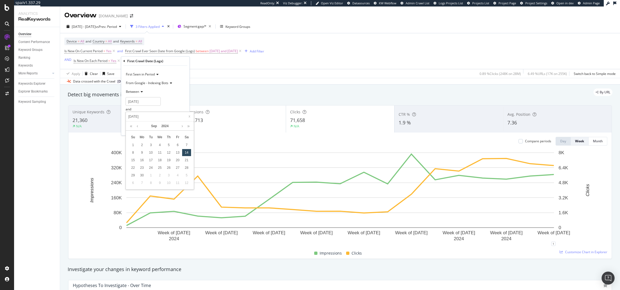
click at [180, 91] on div "Between" at bounding box center [156, 91] width 60 height 9
click at [178, 69] on div "First Seen in Period From Google - Indexing Bots Between Equal to After After o…" at bounding box center [155, 101] width 68 height 70
click at [180, 128] on div "Apply" at bounding box center [181, 128] width 8 height 5
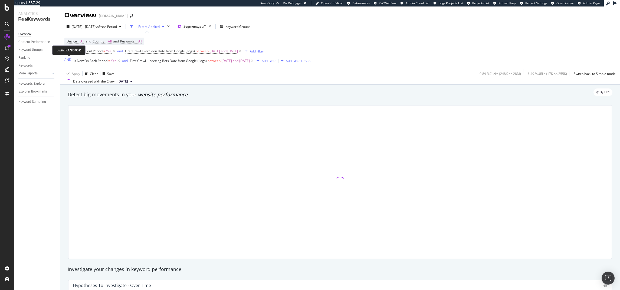
click at [69, 59] on div "AND" at bounding box center [67, 59] width 7 height 5
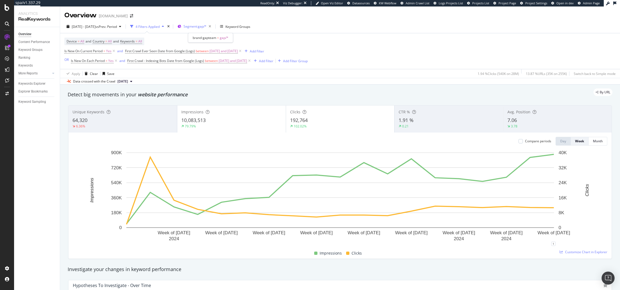
click at [204, 27] on span "Segment: gap/*" at bounding box center [194, 26] width 23 height 5
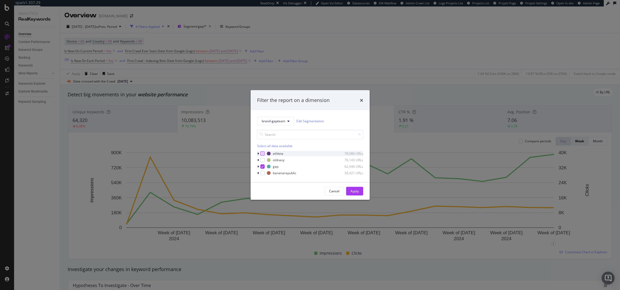
click at [263, 152] on div "modal" at bounding box center [262, 153] width 4 height 4
click at [262, 166] on icon "modal" at bounding box center [262, 166] width 2 height 3
click at [354, 192] on div "Apply" at bounding box center [354, 191] width 8 height 5
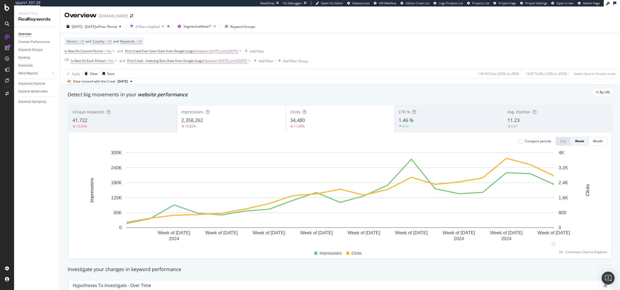
click at [323, 91] on div "By URL" at bounding box center [337, 92] width 550 height 8
click at [252, 61] on icon at bounding box center [249, 60] width 5 height 5
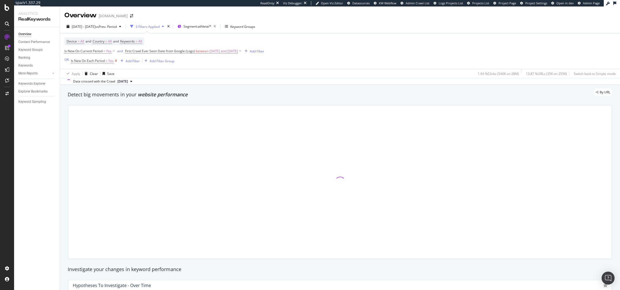
click at [117, 59] on icon at bounding box center [116, 60] width 5 height 5
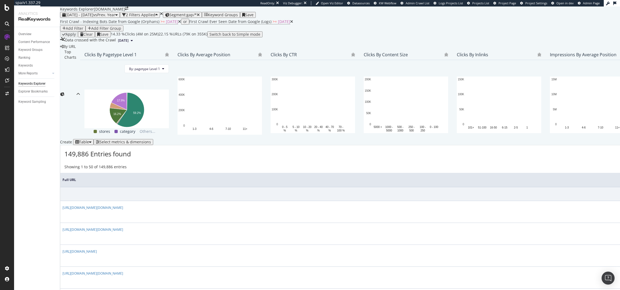
scroll to position [2, 0]
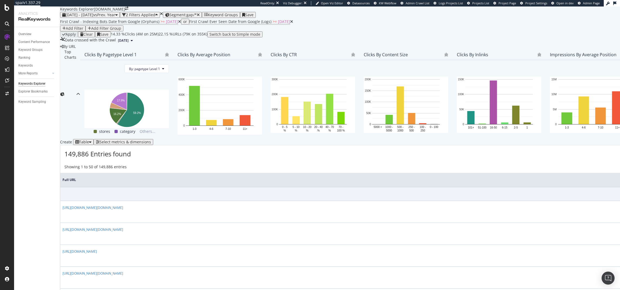
click at [270, 44] on div "Data crossed with the Crawl [DATE]" at bounding box center [453, 40] width 786 height 6
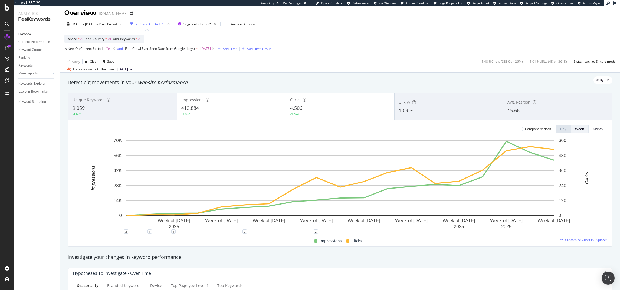
scroll to position [2, 0]
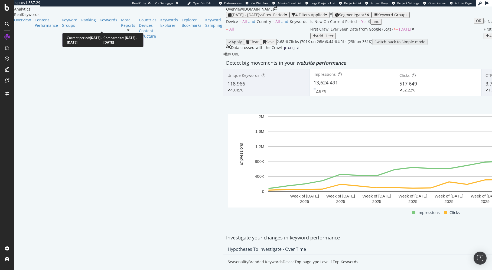
click at [231, 17] on span "[DATE] - [DATE]" at bounding box center [245, 14] width 28 height 5
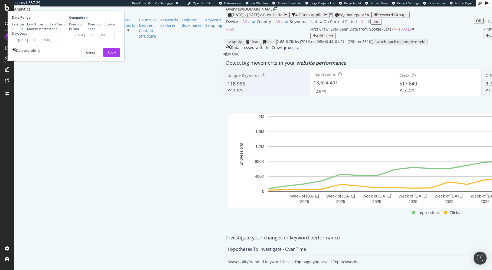
click at [34, 44] on input "2025/05/06" at bounding box center [23, 40] width 22 height 8
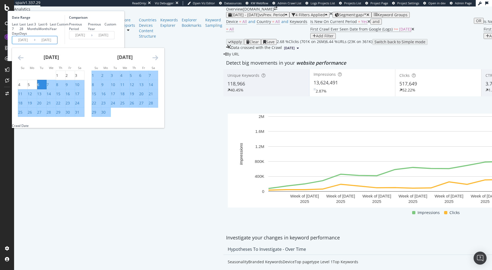
click at [158, 61] on icon "Move forward to switch to the next month." at bounding box center [155, 57] width 6 height 6
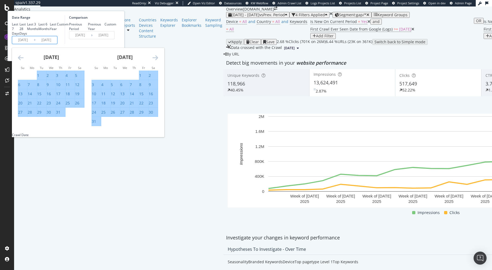
click at [141, 78] on div "1" at bounding box center [140, 75] width 2 height 5
type input "2025/08/01"
type input "2025/06/17"
type input "2025/07/31"
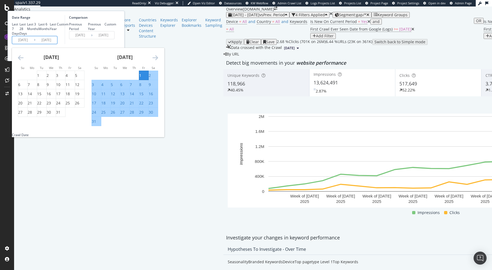
click at [101, 124] on div "31" at bounding box center [96, 121] width 9 height 5
type input "2025/08/31"
type input "2025/07/01"
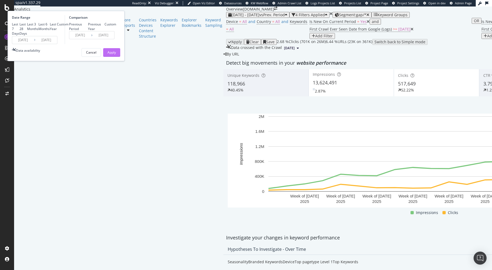
click at [116, 55] on div "Apply" at bounding box center [111, 52] width 8 height 5
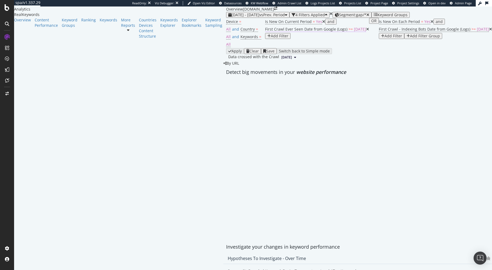
click at [348, 32] on span ">=" at bounding box center [350, 29] width 4 height 5
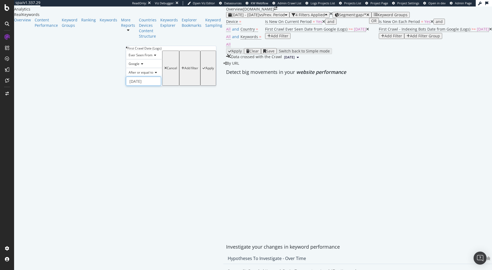
click at [149, 86] on input "2025-05-06" at bounding box center [143, 81] width 35 height 9
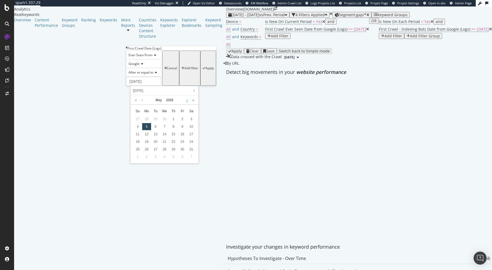
click at [187, 101] on link at bounding box center [187, 100] width 4 height 9
click at [181, 121] on div "1" at bounding box center [182, 119] width 9 height 7
type input "2025-08-02"
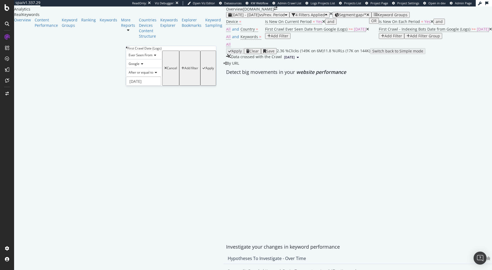
click at [205, 70] on div "Apply" at bounding box center [209, 68] width 8 height 4
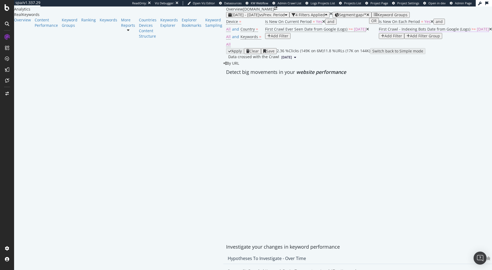
click at [477, 32] on span "[DATE]" at bounding box center [483, 29] width 12 height 5
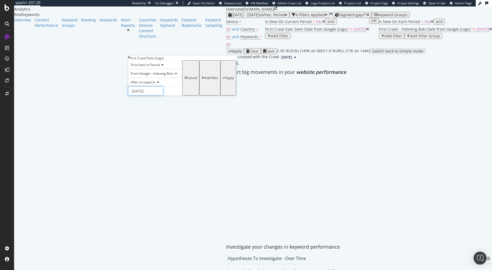
click at [149, 96] on input "[DATE]" at bounding box center [145, 90] width 35 height 9
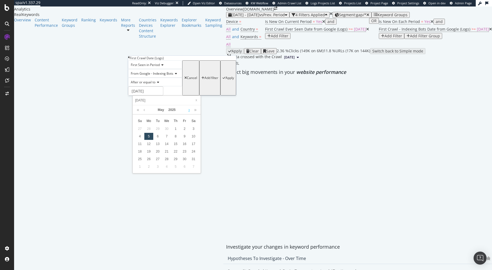
click at [190, 110] on link at bounding box center [189, 109] width 4 height 9
click at [190, 111] on link at bounding box center [189, 109] width 4 height 9
click at [181, 127] on div "1" at bounding box center [184, 128] width 9 height 7
type input "2025-08-02"
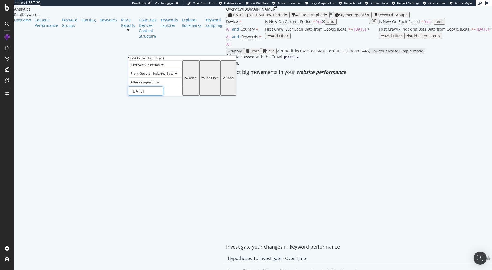
click at [154, 96] on input "2025-08-02" at bounding box center [145, 90] width 35 height 9
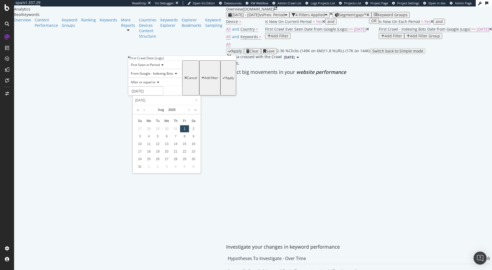
click at [185, 129] on div "1" at bounding box center [184, 128] width 9 height 7
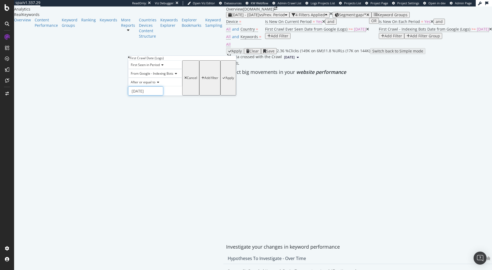
click at [158, 96] on input "2025-08-02" at bounding box center [145, 90] width 35 height 9
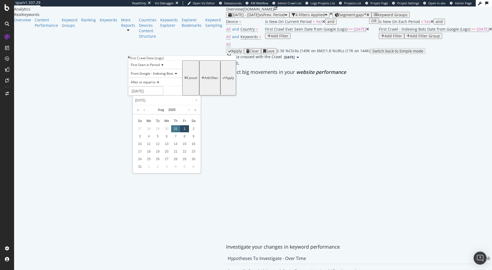
click at [178, 130] on div "31" at bounding box center [175, 128] width 9 height 7
type input "2025-08-01"
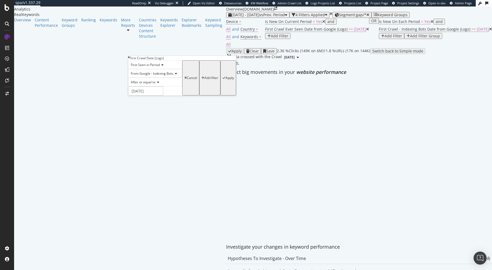
click at [225, 80] on div "Apply" at bounding box center [229, 78] width 8 height 4
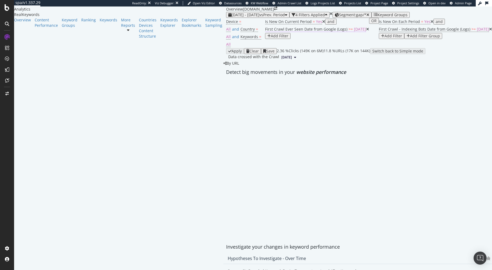
click at [354, 32] on span "2025-08-02" at bounding box center [360, 29] width 12 height 5
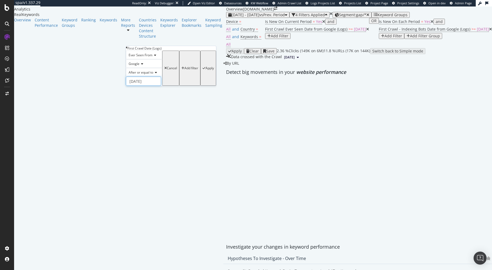
click at [151, 86] on input "2025-08-02" at bounding box center [143, 81] width 35 height 9
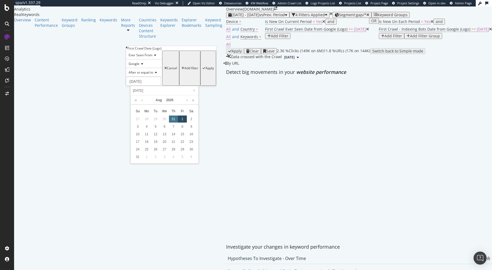
click at [175, 119] on div "31" at bounding box center [173, 119] width 9 height 7
type input "2025-08-01"
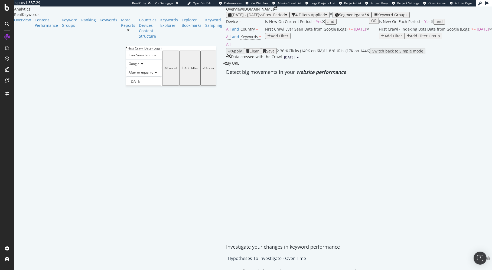
click at [205, 70] on div "Apply" at bounding box center [209, 68] width 8 height 4
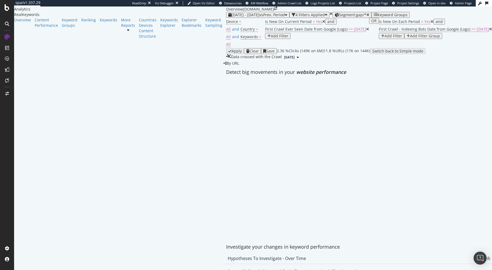
scroll to position [4, 0]
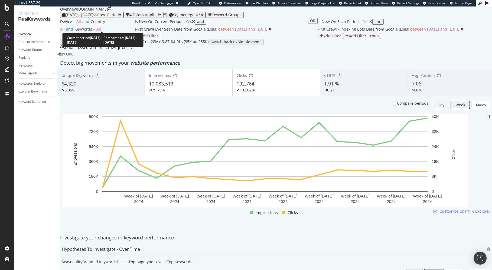
click at [93, 17] on span "[DATE] - [DATE]" at bounding box center [79, 14] width 28 height 5
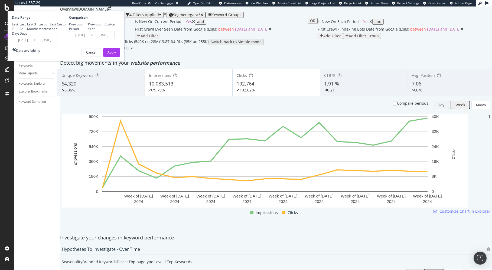
click at [34, 44] on input "[DATE]" at bounding box center [23, 40] width 22 height 8
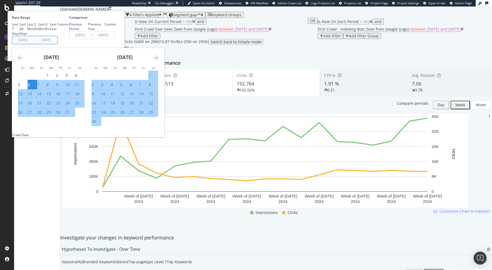
click at [158, 61] on icon "Move forward to switch to the next month." at bounding box center [155, 57] width 6 height 6
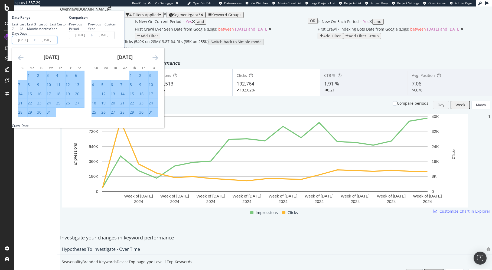
click at [132, 78] on div "1" at bounding box center [131, 75] width 2 height 5
type input "[DATE]"
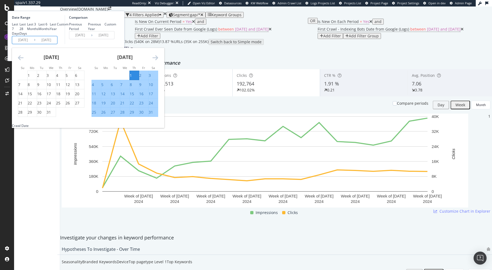
click at [162, 103] on div "[DATE] 1 2 3 4 5 6 7 8 9 10 11 12 13 14 15 16 17 18 19 20 21 22 23 24 25 26 27 …" at bounding box center [125, 82] width 74 height 69
click at [153, 115] on div "31" at bounding box center [151, 112] width 4 height 5
type input "2024/08/31"
type input "2024/07/01"
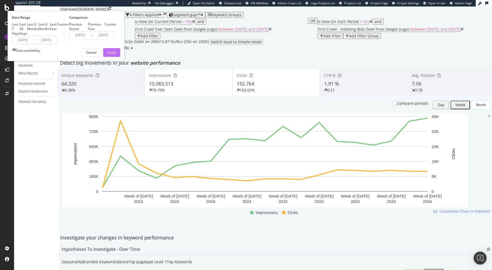
click at [116, 55] on div "Apply" at bounding box center [111, 52] width 8 height 5
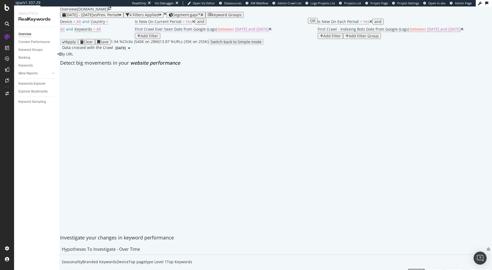
click at [235, 32] on span "2024-05-06 and 2025-09-15" at bounding box center [252, 29] width 34 height 5
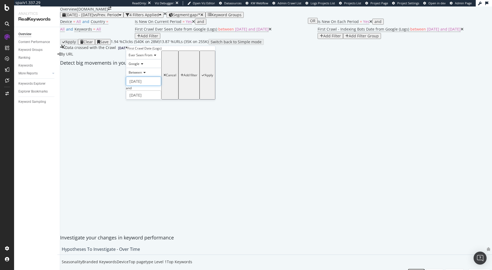
click at [143, 86] on input "2024-05-06" at bounding box center [143, 81] width 35 height 9
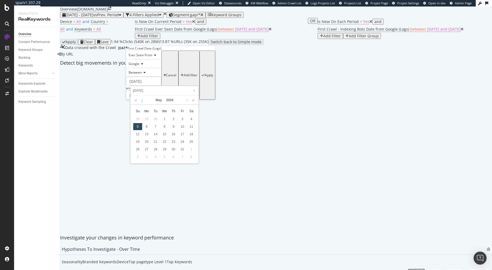
click at [142, 100] on link at bounding box center [142, 100] width 4 height 9
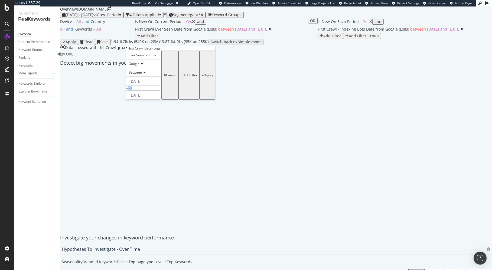
click at [161, 99] on div "2024-05-06 and 2025-09-15" at bounding box center [143, 88] width 35 height 23
click at [148, 97] on div "2024-05-06 and 2025-09-15" at bounding box center [143, 88] width 35 height 23
click at [149, 86] on input "2024-05-06" at bounding box center [143, 81] width 35 height 9
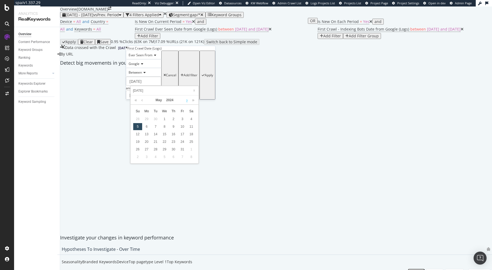
click at [186, 99] on link at bounding box center [187, 100] width 4 height 9
click at [172, 119] on div "1" at bounding box center [173, 119] width 9 height 7
type input "2024-08-02"
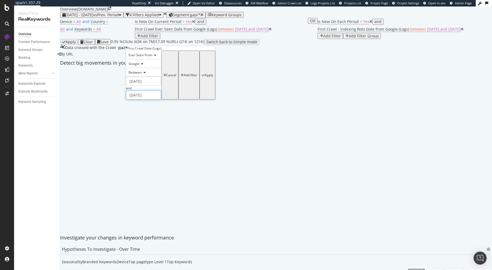
click at [158, 100] on input "2025-09-15" at bounding box center [143, 94] width 35 height 9
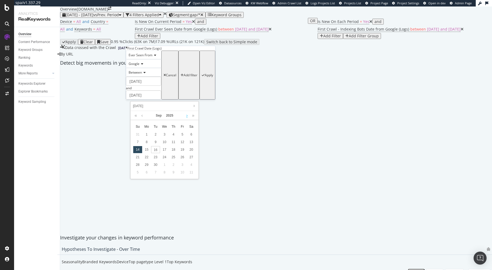
click at [188, 116] on link at bounding box center [187, 115] width 4 height 9
click at [140, 115] on link at bounding box center [142, 115] width 4 height 9
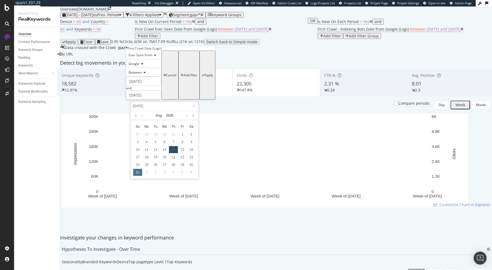
click at [142, 172] on div "31" at bounding box center [137, 172] width 9 height 7
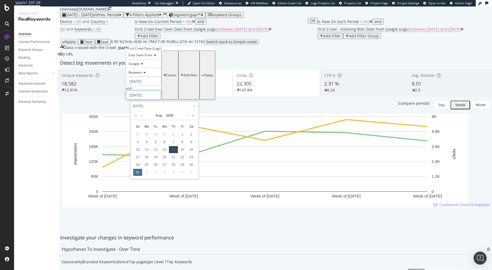
type input "2025-09-01"
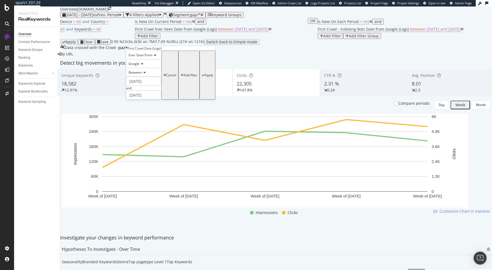
click at [205, 77] on div "Apply" at bounding box center [209, 75] width 8 height 4
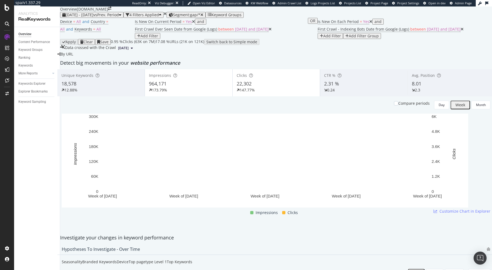
scroll to position [12, 0]
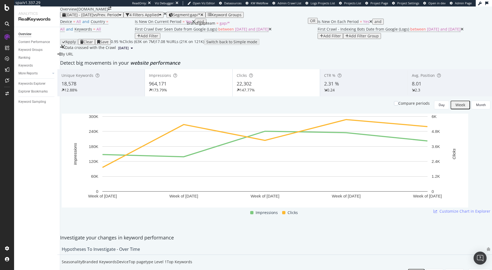
click at [200, 12] on span "Segment: gap/*" at bounding box center [186, 14] width 27 height 5
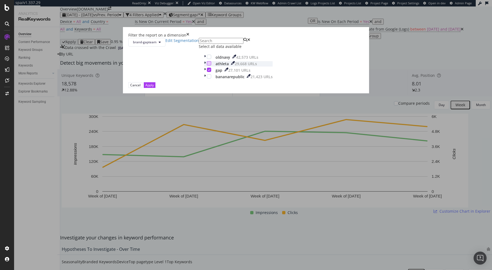
click at [207, 65] on div "modal" at bounding box center [209, 63] width 4 height 4
click at [207, 72] on div "modal" at bounding box center [209, 70] width 4 height 4
click at [140, 87] on div "Cancel" at bounding box center [135, 85] width 10 height 5
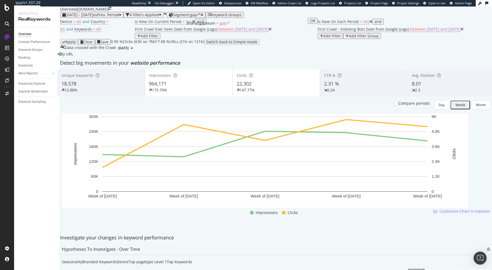
click at [200, 14] on span "Segment: gap/*" at bounding box center [186, 14] width 27 height 5
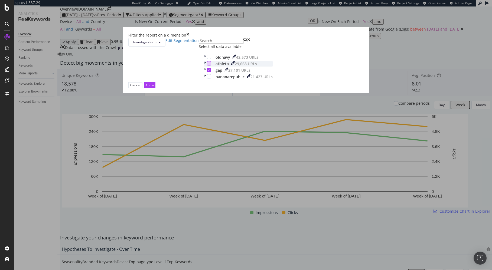
click at [207, 65] on div "modal" at bounding box center [209, 63] width 4 height 4
click at [208, 71] on icon "modal" at bounding box center [209, 69] width 2 height 3
click at [155, 88] on button "Apply" at bounding box center [150, 85] width 12 height 6
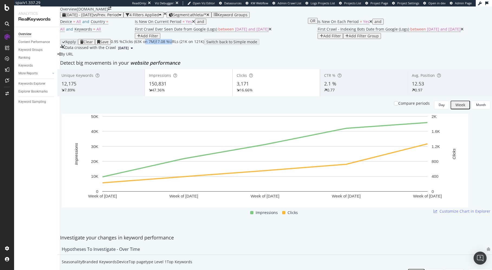
drag, startPoint x: 410, startPoint y: 72, endPoint x: 380, endPoint y: 72, distance: 30.0
click at [259, 45] on div "0.95 % Clicks ( 63K on 7M ) 17.08 % URLs ( 21K on 121K ) Switch back to Simple …" at bounding box center [185, 42] width 149 height 6
click at [413, 39] on div "Device = All and Country = All and Keywords = All Is New On Current Period = Ye…" at bounding box center [276, 28] width 432 height 21
click at [45, 73] on link "More Reports" at bounding box center [34, 74] width 32 height 6
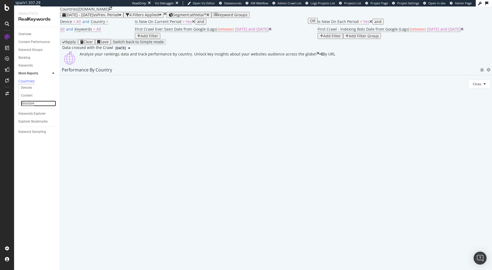
click at [29, 104] on div "Structure" at bounding box center [27, 104] width 13 height 6
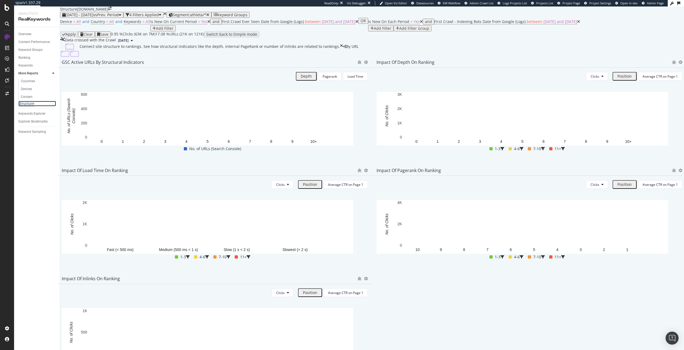
scroll to position [6, 0]
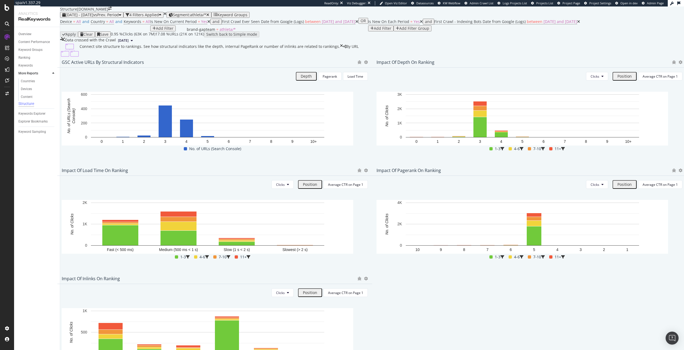
click at [205, 17] on span "Segment: athleta/*" at bounding box center [189, 14] width 33 height 5
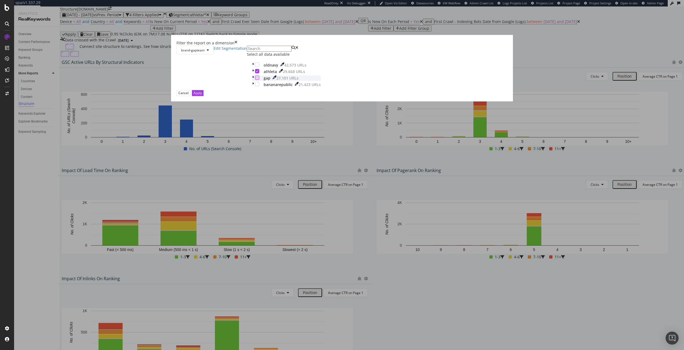
click at [259, 80] on div "modal" at bounding box center [257, 77] width 4 height 4
click at [259, 73] on div "modal" at bounding box center [257, 71] width 4 height 4
click at [203, 96] on button "Apply" at bounding box center [198, 93] width 12 height 6
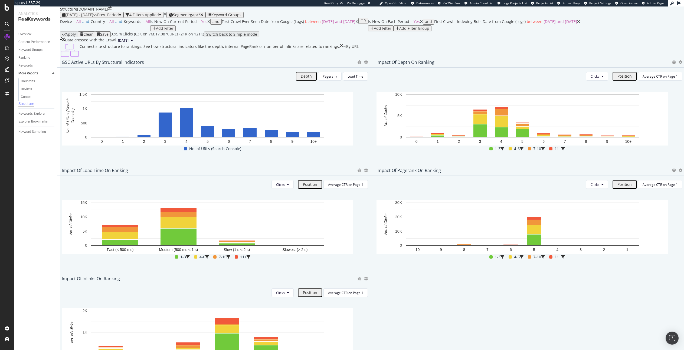
click at [112, 65] on div "GSC Active URLs by Structural Indicators" at bounding box center [103, 62] width 82 height 5
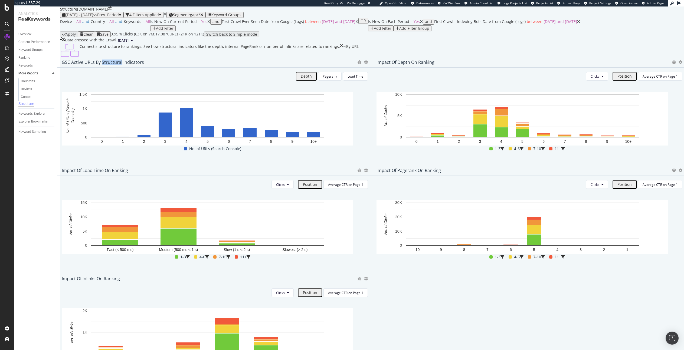
click at [112, 65] on div "GSC Active URLs by Structural Indicators" at bounding box center [103, 62] width 82 height 5
click at [114, 117] on div "Depth Pagerank Load Time Hold CMD (⌘) while clicking to filter the report. 0 1 …" at bounding box center [214, 112] width 315 height 89
click at [322, 24] on span "2024-08-02 and 2025-09-01" at bounding box center [339, 21] width 34 height 5
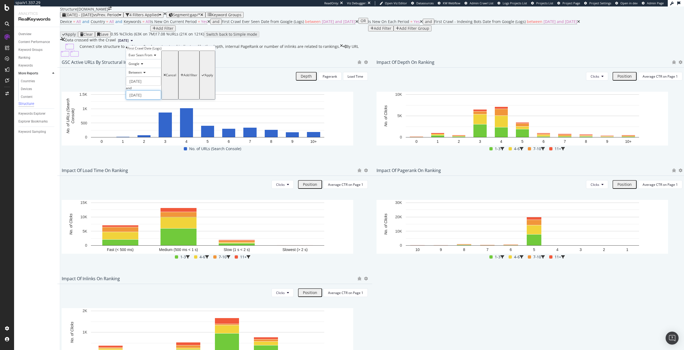
click at [139, 100] on input "2025-09-01" at bounding box center [143, 94] width 35 height 9
click at [269, 37] on div "Apply Clear Save 0.95 % Clicks ( 63K on 7M ) 17.08 % URLs ( 21K on 121K ) Switc…" at bounding box center [372, 34] width 624 height 6
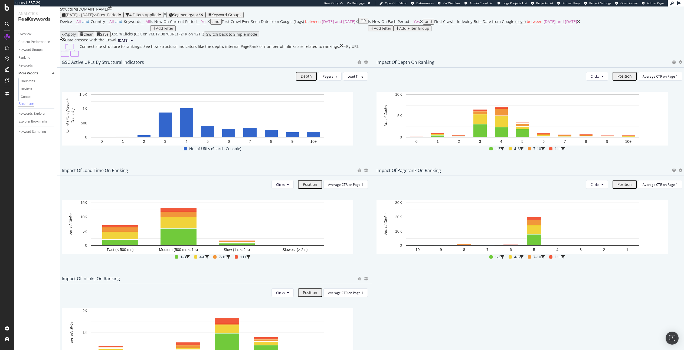
click at [322, 24] on span "2024-08-02 and 2025-09-01" at bounding box center [339, 21] width 34 height 5
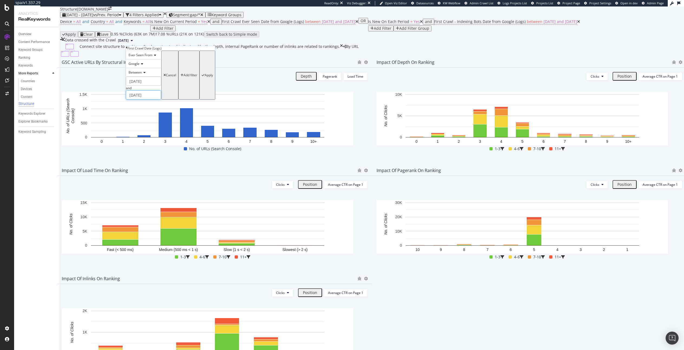
click at [139, 100] on input "2025-09-01" at bounding box center [143, 94] width 35 height 9
click at [142, 115] on link at bounding box center [142, 115] width 4 height 9
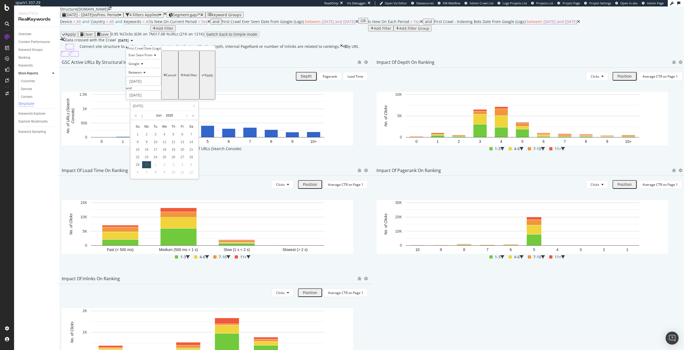
click at [142, 115] on link at bounding box center [142, 115] width 4 height 9
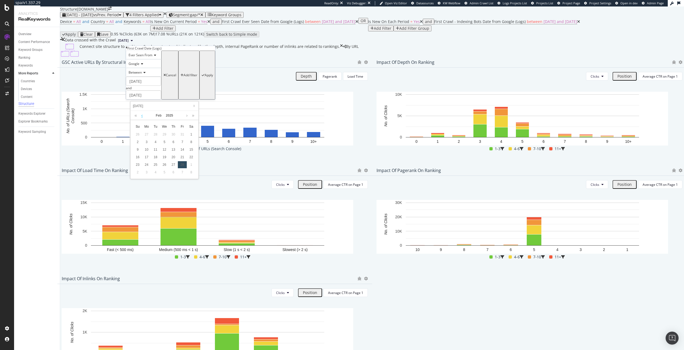
click at [142, 115] on link at bounding box center [142, 115] width 4 height 9
click at [192, 143] on div "14" at bounding box center [191, 142] width 9 height 7
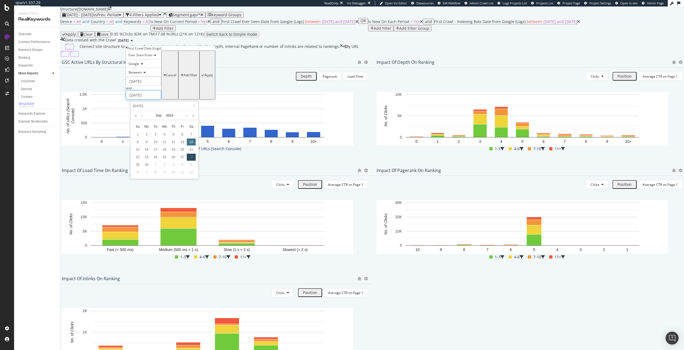
type input "[DATE]"
click at [202, 99] on div "Apply" at bounding box center [207, 74] width 11 height 47
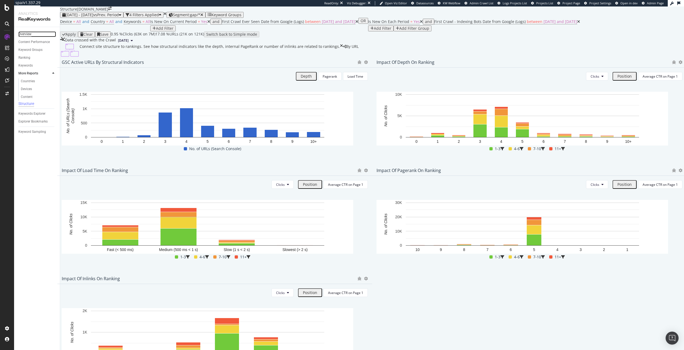
click at [28, 37] on div "Overview" at bounding box center [24, 34] width 13 height 6
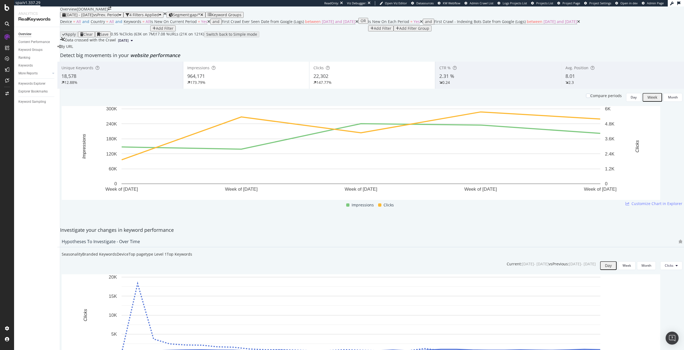
scroll to position [40, 0]
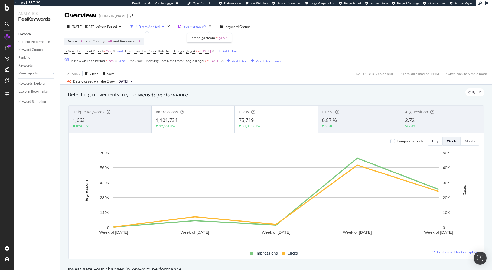
click at [206, 24] on span "Segment: gap/*" at bounding box center [194, 26] width 23 height 5
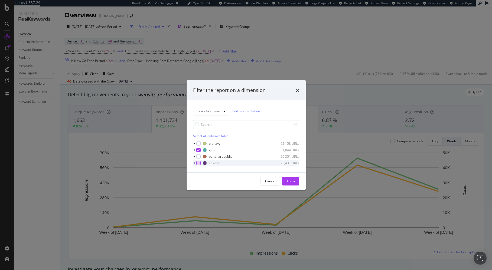
click at [197, 163] on div "modal" at bounding box center [198, 163] width 4 height 4
click at [199, 150] on icon "modal" at bounding box center [198, 150] width 2 height 3
click at [293, 182] on div "Apply" at bounding box center [290, 181] width 8 height 5
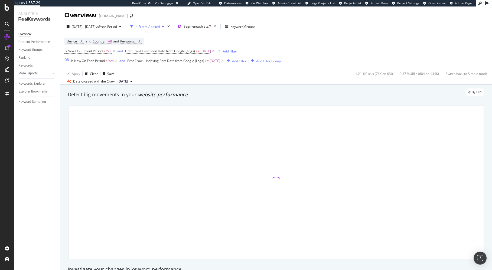
click at [324, 55] on div "Device = All and Country = All and Keywords = All Is New On Current Period = Ye…" at bounding box center [275, 51] width 423 height 36
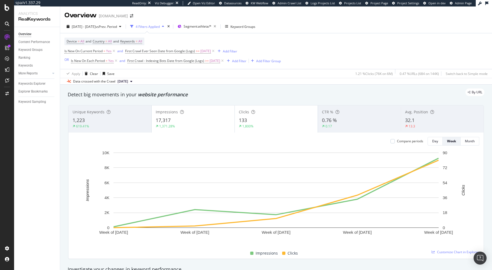
click at [369, 75] on div "1.21 % Clicks ( 76K on 6M )" at bounding box center [374, 73] width 38 height 5
drag, startPoint x: 369, startPoint y: 73, endPoint x: 379, endPoint y: 74, distance: 10.8
click at [379, 74] on div "1.21 % Clicks ( 76K on 6M )" at bounding box center [374, 73] width 38 height 5
drag, startPoint x: 388, startPoint y: 75, endPoint x: 353, endPoint y: 73, distance: 35.2
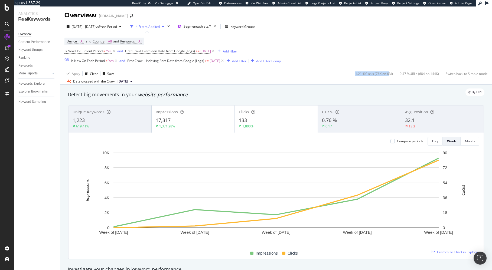
click at [353, 73] on div "1.21 % Clicks ( 76K on 6M )" at bounding box center [373, 73] width 40 height 9
click at [372, 84] on div "Data crossed with the Crawl [DATE]" at bounding box center [276, 81] width 432 height 6
drag, startPoint x: 354, startPoint y: 71, endPoint x: 388, endPoint y: 71, distance: 33.6
click at [388, 71] on div "1.21 % Clicks ( 76K on 6M )" at bounding box center [374, 73] width 38 height 5
drag, startPoint x: 387, startPoint y: 73, endPoint x: 368, endPoint y: 77, distance: 19.6
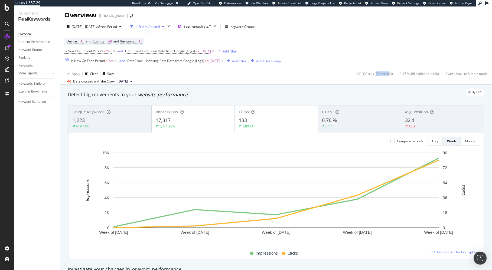
click at [371, 76] on div "1.21 % Clicks ( 76K on 6M )" at bounding box center [373, 73] width 40 height 9
drag, startPoint x: 342, startPoint y: 78, endPoint x: 363, endPoint y: 76, distance: 21.7
click at [363, 76] on div "[DATE] - [DATE] vs Prev. Period 4 Filters Applied Segment: athleta/* Keyword Gr…" at bounding box center [276, 52] width 432 height 65
click at [373, 80] on div "Data crossed with the Crawl [DATE]" at bounding box center [276, 81] width 432 height 6
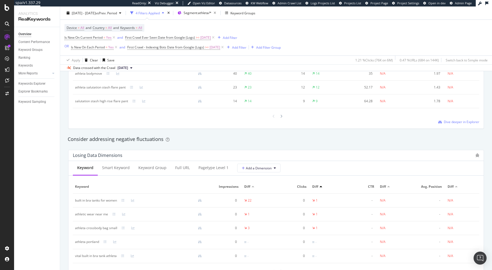
scroll to position [843, 0]
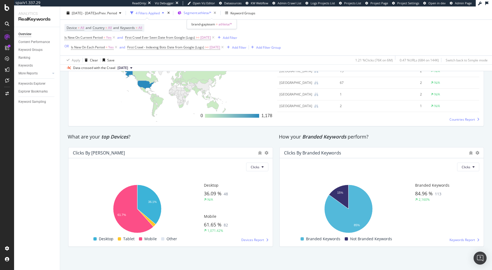
click at [208, 12] on span "Segment: athleta/*" at bounding box center [197, 13] width 28 height 5
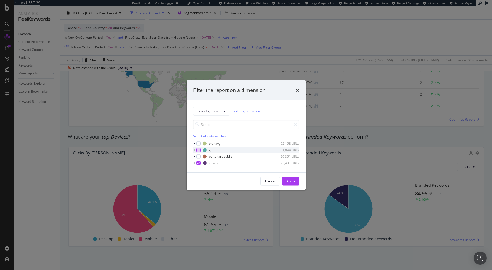
click at [196, 152] on div "modal" at bounding box center [198, 150] width 4 height 4
click at [196, 162] on div "modal" at bounding box center [198, 163] width 4 height 4
click at [291, 180] on div "Apply" at bounding box center [290, 181] width 8 height 5
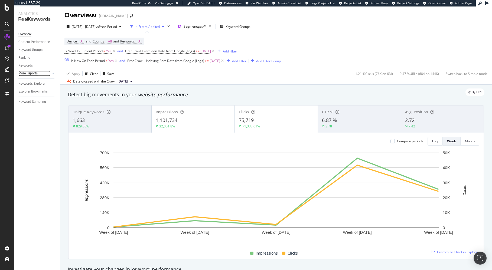
click at [33, 71] on div "More Reports" at bounding box center [27, 74] width 19 height 6
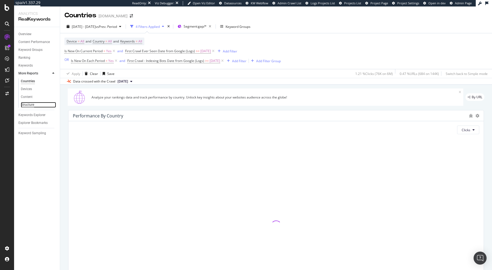
click at [27, 103] on div "Structure" at bounding box center [27, 105] width 13 height 6
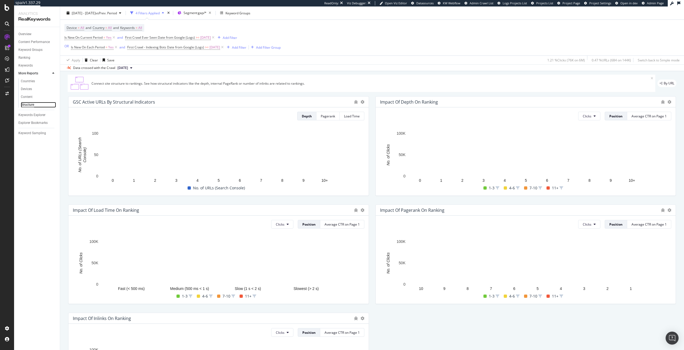
scroll to position [8, 0]
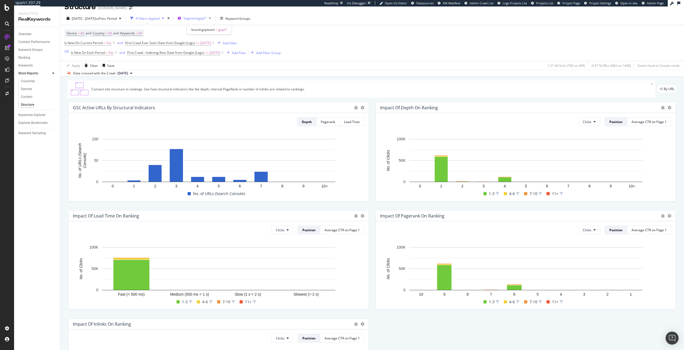
click at [201, 19] on span "Segment: gap/*" at bounding box center [194, 18] width 23 height 5
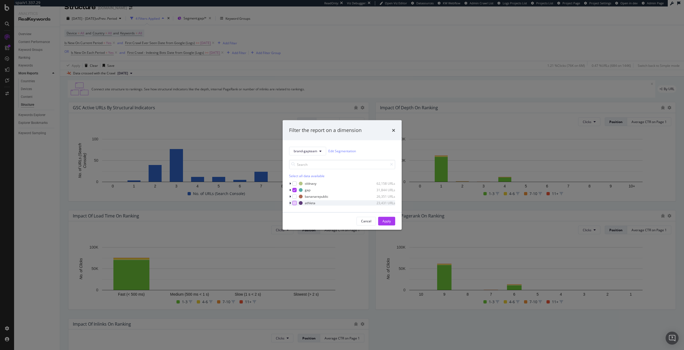
click at [293, 204] on div "modal" at bounding box center [294, 203] width 4 height 4
click at [294, 189] on icon "modal" at bounding box center [294, 190] width 2 height 3
click at [383, 221] on div "Apply" at bounding box center [386, 221] width 8 height 5
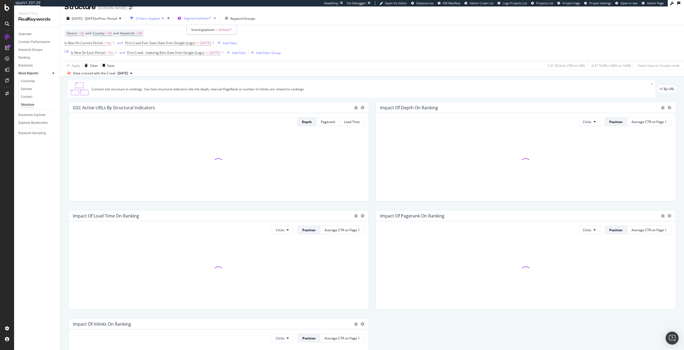
click at [211, 16] on span "Segment: athleta/*" at bounding box center [197, 18] width 28 height 5
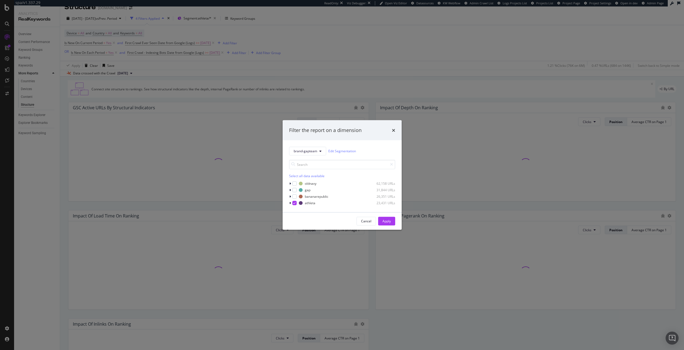
click at [391, 129] on div "Filter the report on a dimension" at bounding box center [342, 130] width 106 height 7
click at [396, 132] on div "Filter the report on a dimension" at bounding box center [341, 130] width 119 height 20
click at [392, 131] on icon "times" at bounding box center [393, 130] width 3 height 4
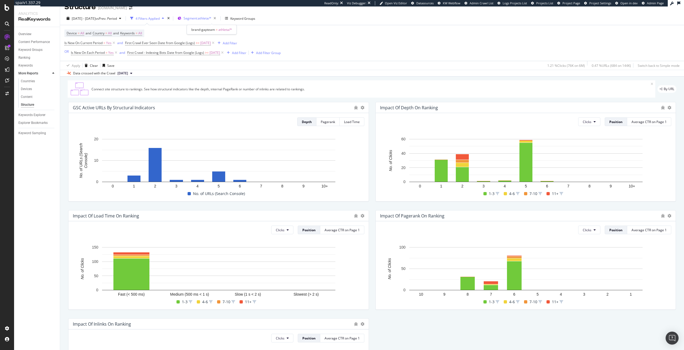
click at [211, 16] on span "Segment: athleta/*" at bounding box center [197, 18] width 28 height 5
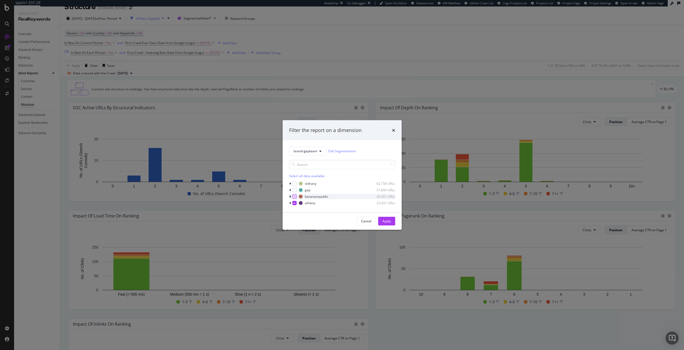
click at [294, 195] on div "modal" at bounding box center [294, 196] width 4 height 4
click at [293, 192] on div "modal" at bounding box center [294, 190] width 4 height 4
click at [293, 196] on icon "modal" at bounding box center [294, 196] width 2 height 3
click at [293, 200] on div "athleta 23,431 URLs" at bounding box center [342, 202] width 106 height 5
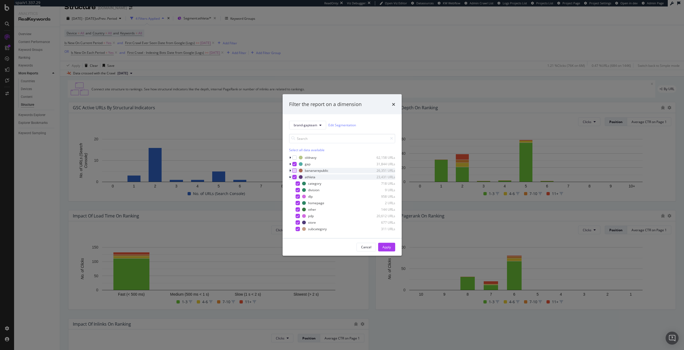
click at [293, 178] on icon "modal" at bounding box center [294, 177] width 2 height 3
click at [288, 176] on div "brand-gapteam Edit Segmentation Select all data available oldnavy 62,158 URLs g…" at bounding box center [341, 176] width 119 height 124
click at [390, 246] on div "Apply" at bounding box center [386, 247] width 8 height 5
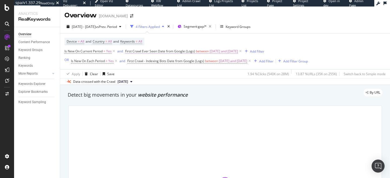
click at [238, 53] on span "[DATE] and [DATE]" at bounding box center [223, 51] width 28 height 8
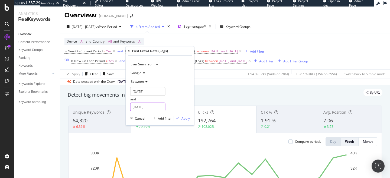
click at [137, 107] on input "[DATE]" at bounding box center [147, 106] width 35 height 9
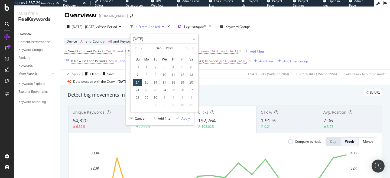
click at [134, 47] on link at bounding box center [135, 48] width 5 height 9
click at [189, 75] on div "14" at bounding box center [191, 74] width 9 height 7
type input "2024-09-15"
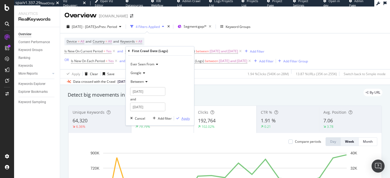
click at [186, 119] on div "Apply" at bounding box center [185, 118] width 8 height 5
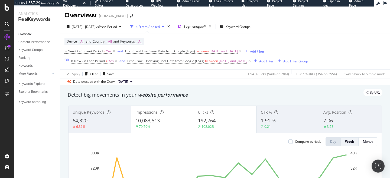
click at [262, 73] on div "1.94 % Clicks ( 540K on 28M )" at bounding box center [267, 73] width 41 height 5
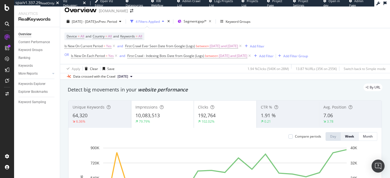
scroll to position [6, 0]
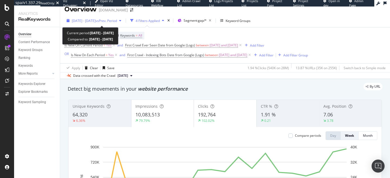
click at [97, 23] on div "2024 May. 6th - Sep. 15th vs Prev. Period" at bounding box center [93, 21] width 59 height 8
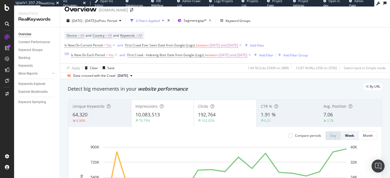
click at [224, 73] on div "Data crossed with the Crawl 2024 Aug. 28th" at bounding box center [225, 75] width 330 height 6
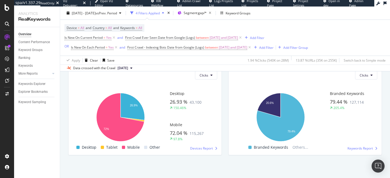
scroll to position [933, 0]
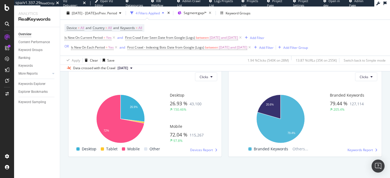
click at [68, 104] on div "Clicks by Device Clicks Hold CMD (⌘) while clicking to filter the report. 26.9%…" at bounding box center [145, 106] width 160 height 108
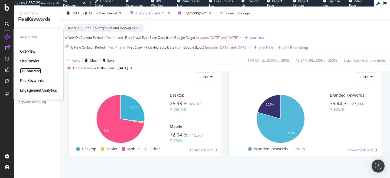
click at [30, 69] on div "LogAnalyzer" at bounding box center [30, 70] width 21 height 5
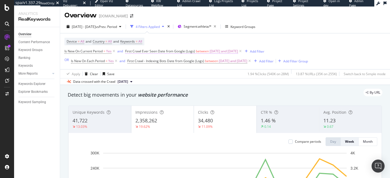
click at [236, 52] on span "[DATE] and [DATE]" at bounding box center [223, 51] width 28 height 8
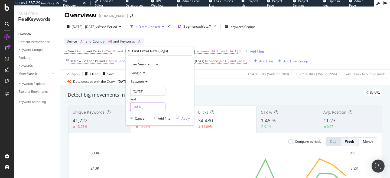
click at [145, 103] on input "[DATE]" at bounding box center [147, 106] width 35 height 9
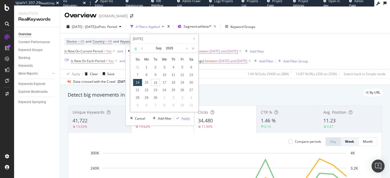
click at [134, 48] on link at bounding box center [135, 48] width 5 height 9
click at [193, 74] on div "14" at bounding box center [191, 74] width 9 height 7
type input "[DATE]"
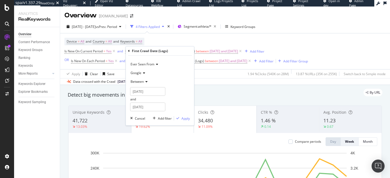
click at [185, 115] on div "Ever Seen From Google Between [DATE] and [DATE] Cancel Add filter Apply" at bounding box center [160, 90] width 68 height 70
click at [185, 117] on div "Apply" at bounding box center [185, 118] width 8 height 5
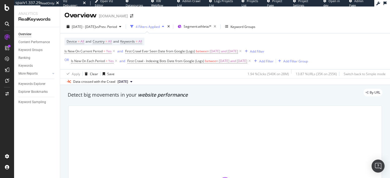
click at [299, 15] on div "Overview [DOMAIN_NAME]" at bounding box center [225, 13] width 330 height 14
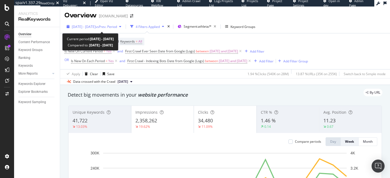
click at [93, 29] on div "[DATE] - [DATE] vs Prev. Period" at bounding box center [93, 26] width 59 height 8
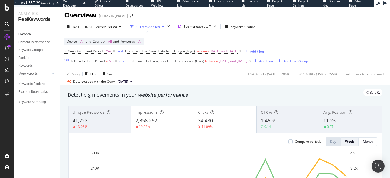
click at [208, 83] on div "Data crossed with the Crawl [DATE]" at bounding box center [225, 81] width 330 height 6
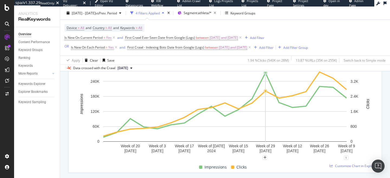
scroll to position [87, 0]
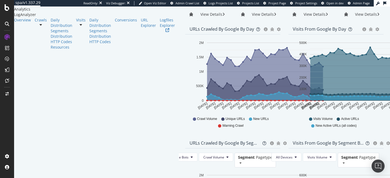
scroll to position [90, 0]
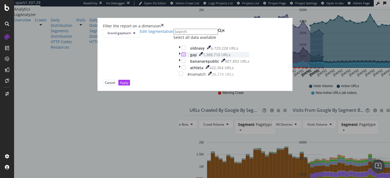
click at [181, 56] on div "modal" at bounding box center [183, 54] width 4 height 4
click at [181, 69] on div "modal" at bounding box center [183, 67] width 4 height 4
click at [128, 85] on div "Apply" at bounding box center [124, 82] width 8 height 5
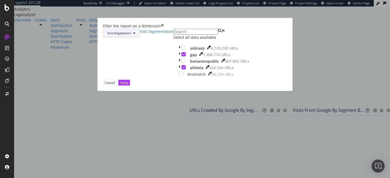
click at [140, 37] on button "brand-gapteam" at bounding box center [121, 33] width 37 height 9
click at [104, 67] on div "Filter the report on a dimension brand-gapteam Edit Segmentation Select all dat…" at bounding box center [195, 89] width 390 height 178
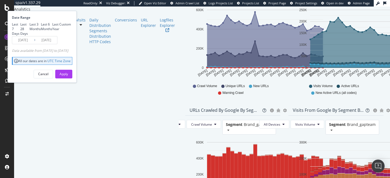
click at [52, 31] on div "Last 6 Months" at bounding box center [46, 26] width 11 height 9
type input "[DATE]"
click at [72, 78] on button "Apply" at bounding box center [63, 74] width 17 height 9
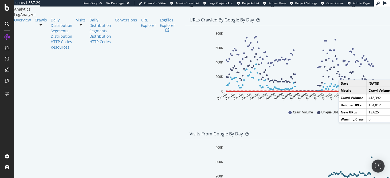
scroll to position [60, 0]
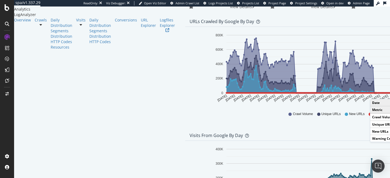
click at [374, 94] on circle "A chart." at bounding box center [375, 93] width 2 height 2
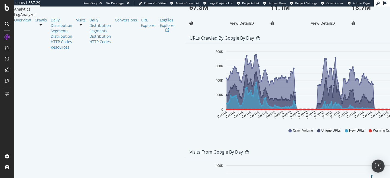
scroll to position [42, 0]
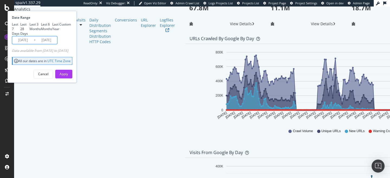
click at [34, 44] on input "2025/03/16" at bounding box center [23, 40] width 22 height 8
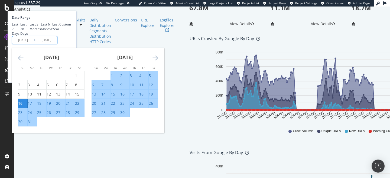
click at [343, 33] on div "Visits Volume 18.7M View Details" at bounding box center [383, 13] width 81 height 40
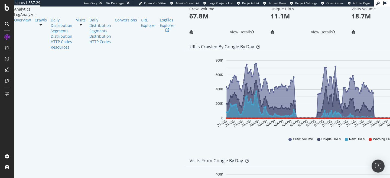
scroll to position [36, 0]
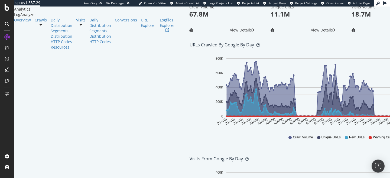
click at [349, 139] on span "New URLs" at bounding box center [356, 137] width 15 height 5
click at [374, 111] on icon "Mar 16 2025 Mar 22 2025 Mar 28 2025 Apr 03 2025 Apr 09 2025 Apr 15 2025 Apr 21 …" at bounding box center [342, 91] width 307 height 75
click at [35, 23] on link "Crawls" at bounding box center [41, 19] width 12 height 5
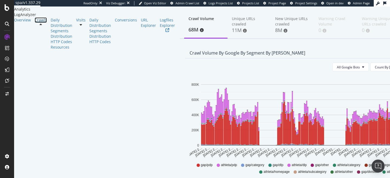
scroll to position [13, 0]
click at [223, 4] on span "Segments selected" at bounding box center [240, 2] width 34 height 4
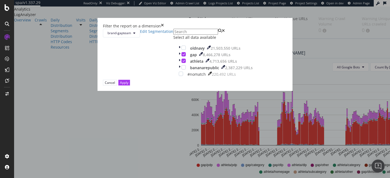
click at [249, 29] on div "Filter the report on a dimension" at bounding box center [195, 25] width 184 height 5
click at [244, 29] on div "Filter the report on a dimension" at bounding box center [195, 25] width 184 height 5
click at [249, 29] on div "Filter the report on a dimension" at bounding box center [195, 25] width 184 height 5
click at [164, 29] on icon "times" at bounding box center [162, 25] width 3 height 5
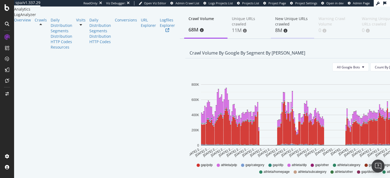
click at [275, 27] on div "New Unique URLs crawled" at bounding box center [292, 21] width 35 height 11
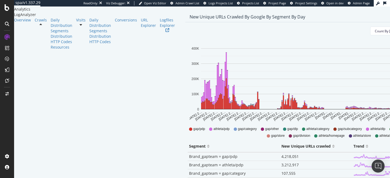
scroll to position [47, 0]
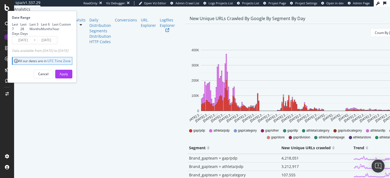
click at [34, 44] on input "2025/03/16" at bounding box center [23, 40] width 22 height 8
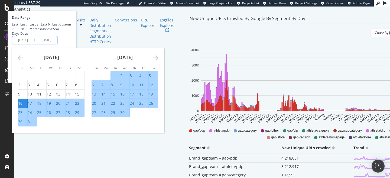
click at [158, 61] on icon "Move forward to switch to the next month." at bounding box center [155, 57] width 6 height 6
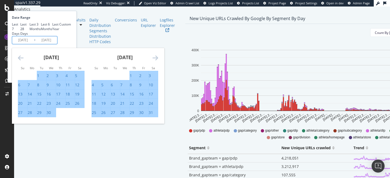
click at [113, 87] on div "6" at bounding box center [112, 84] width 2 height 5
type input "2025/05/06"
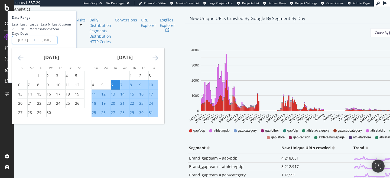
click at [71, 36] on div "Last 7 Days Last 28 Days Last 3 Months Last 6 Months Last Year Custom" at bounding box center [41, 29] width 59 height 14
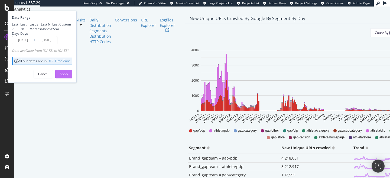
click at [68, 78] on div "Apply" at bounding box center [64, 74] width 8 height 8
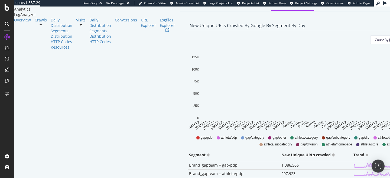
scroll to position [38, 0]
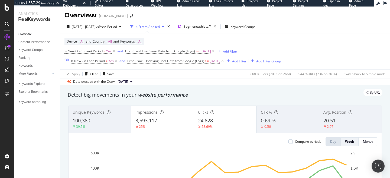
scroll to position [2, 0]
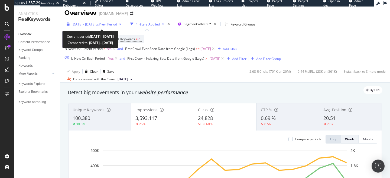
click at [96, 26] on span "[DATE] - [DATE]" at bounding box center [84, 24] width 24 height 5
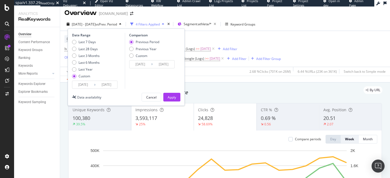
click at [90, 86] on input "[DATE]" at bounding box center [83, 85] width 22 height 8
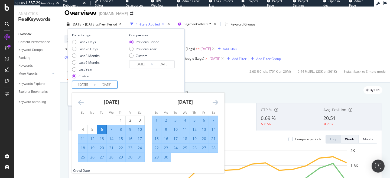
click at [224, 82] on div "Data crossed with the Crawl [DATE]" at bounding box center [225, 78] width 330 height 6
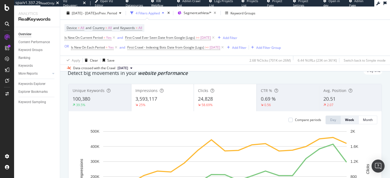
scroll to position [20, 0]
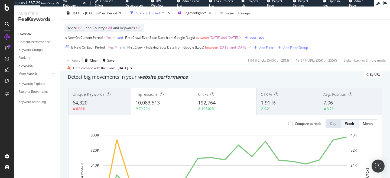
scroll to position [17, 0]
click at [113, 39] on icon at bounding box center [113, 37] width 5 height 5
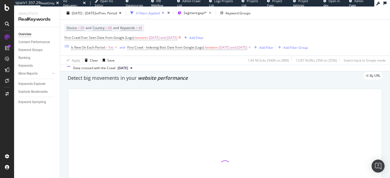
click at [182, 37] on icon at bounding box center [179, 37] width 5 height 5
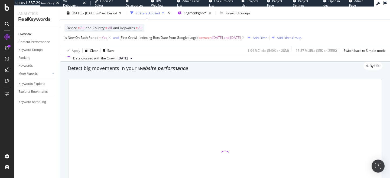
scroll to position [7, 0]
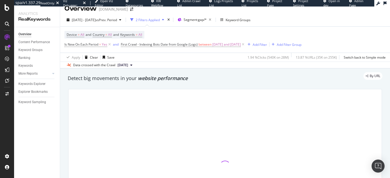
drag, startPoint x: 109, startPoint y: 44, endPoint x: 167, endPoint y: 2, distance: 71.8
click at [109, 44] on icon at bounding box center [109, 44] width 5 height 5
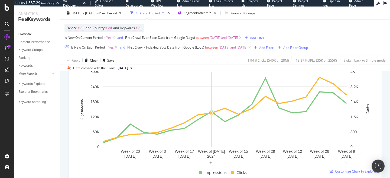
scroll to position [77, 0]
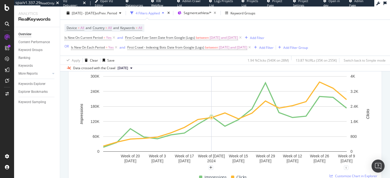
click at [242, 37] on icon at bounding box center [240, 37] width 5 height 5
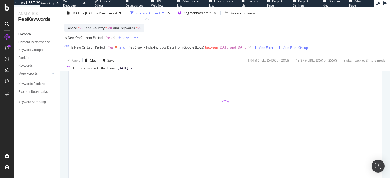
click at [116, 47] on icon at bounding box center [116, 47] width 5 height 5
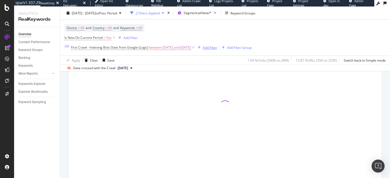
click at [201, 47] on icon "button" at bounding box center [199, 47] width 3 height 3
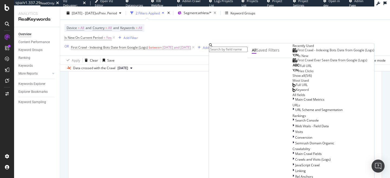
click at [191, 47] on span "[DATE] and [DATE]" at bounding box center [176, 48] width 28 height 8
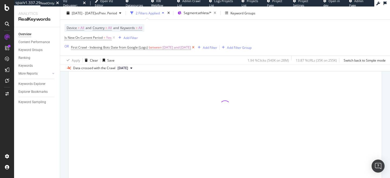
click at [195, 47] on icon at bounding box center [193, 47] width 5 height 5
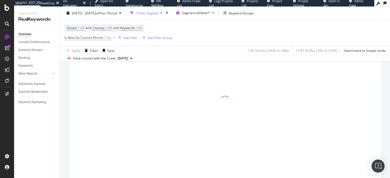
scroll to position [71, 0]
click at [98, 38] on span "Is New On Current Period" at bounding box center [83, 37] width 38 height 5
click at [91, 48] on span "On Current Period" at bounding box center [82, 50] width 27 height 5
click at [93, 53] on div "On Current Period" at bounding box center [99, 50] width 60 height 9
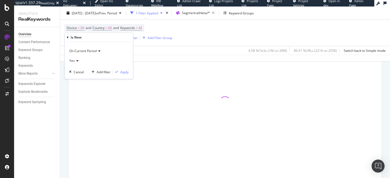
click at [87, 53] on div "On Current Period" at bounding box center [99, 50] width 60 height 9
click at [238, 19] on div "[DATE] - [DATE] vs Prev. Period 1 Filter Applied Segment: athleta/* Keyword Gro…" at bounding box center [225, 14] width 330 height 11
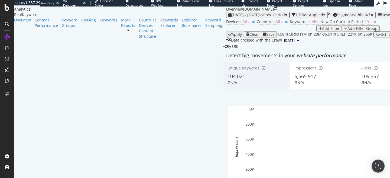
scroll to position [43, 0]
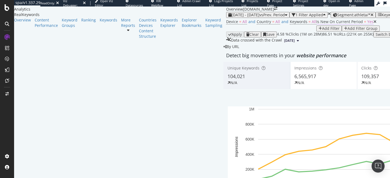
click at [316, 24] on span "Is New On Current Period" at bounding box center [339, 21] width 47 height 5
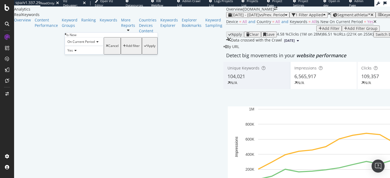
click at [226, 31] on div "Device = All and Country = All and Keywords = All Is New On Current Period = Ye…" at bounding box center [390, 25] width 328 height 14
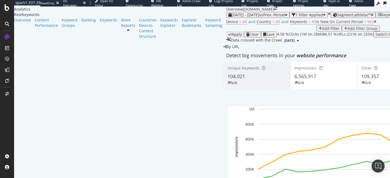
scroll to position [0, 0]
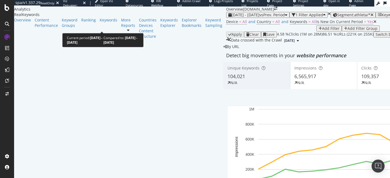
click at [259, 17] on span "vs Prev. Period" at bounding box center [271, 14] width 25 height 5
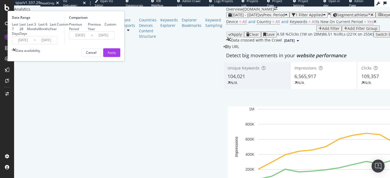
click at [34, 44] on input "[DATE]" at bounding box center [23, 40] width 22 height 8
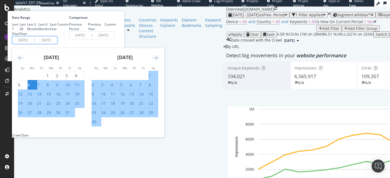
click at [158, 61] on icon "Move forward to switch to the next month." at bounding box center [155, 57] width 6 height 6
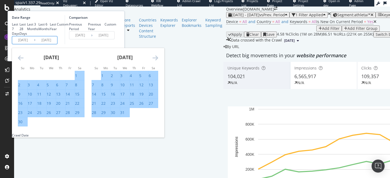
click at [158, 61] on icon "Move forward to switch to the next month." at bounding box center [155, 57] width 6 height 6
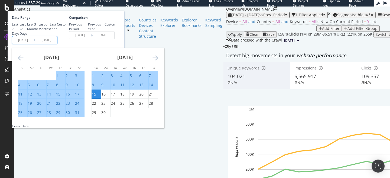
click at [158, 61] on icon "Move forward to switch to the next month." at bounding box center [155, 57] width 6 height 6
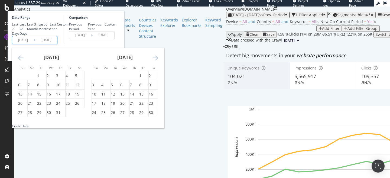
click at [158, 61] on icon "Move forward to switch to the next month." at bounding box center [155, 57] width 6 height 6
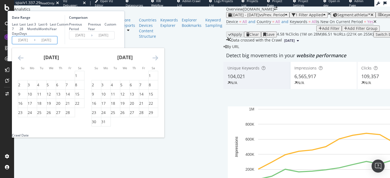
click at [158, 61] on icon "Move forward to switch to the next month." at bounding box center [155, 57] width 6 height 6
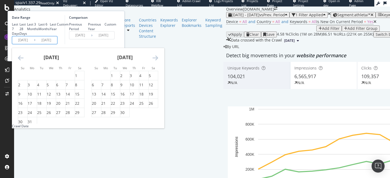
click at [158, 61] on icon "Move forward to switch to the next month." at bounding box center [155, 57] width 6 height 6
click at [113, 87] on div "6" at bounding box center [112, 84] width 2 height 5
type input "2025/05/06"
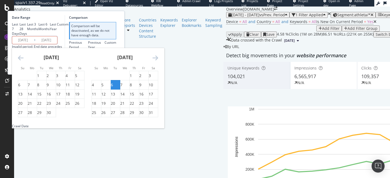
click at [158, 61] on icon "Move forward to switch to the next month." at bounding box center [155, 57] width 6 height 6
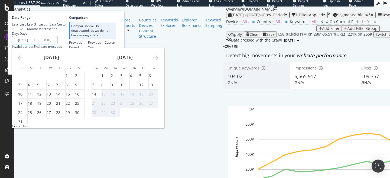
click at [158, 61] on icon "Move forward to switch to the next month." at bounding box center [155, 57] width 6 height 6
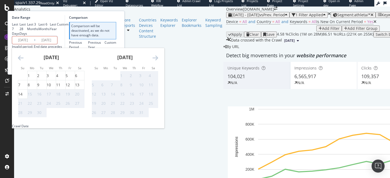
click at [158, 61] on icon "Move forward to switch to the next month." at bounding box center [155, 57] width 6 height 6
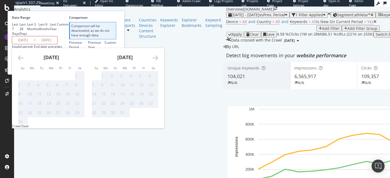
click at [84, 71] on div "November 2025" at bounding box center [51, 59] width 67 height 23
click at [24, 61] on icon "Move backward to switch to the previous month." at bounding box center [21, 57] width 6 height 6
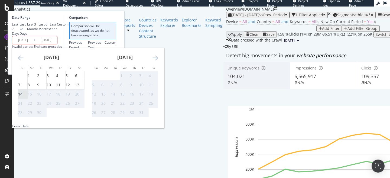
click at [22, 97] on div "14" at bounding box center [20, 93] width 4 height 5
type input "2025/09/14"
type input "2024/12/25"
type input "2025/05/05"
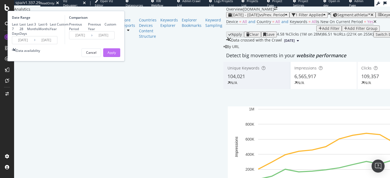
click at [116, 55] on div "Apply" at bounding box center [111, 52] width 8 height 5
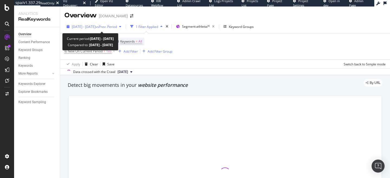
click at [114, 29] on div "[DATE] - [DATE] vs Prev. Period" at bounding box center [93, 26] width 59 height 8
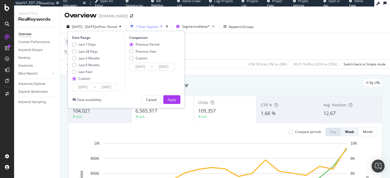
click at [83, 86] on input "[DATE]" at bounding box center [83, 87] width 22 height 8
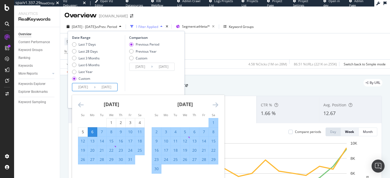
click at [212, 47] on div "Device = All and Country = All and Keywords = All Is New On Current Period = Ye…" at bounding box center [224, 46] width 321 height 26
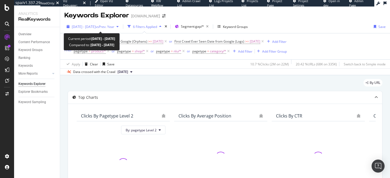
click at [114, 28] on span "vs Prev. Year" at bounding box center [105, 26] width 19 height 5
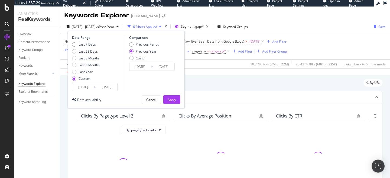
click at [87, 84] on input "[DATE]" at bounding box center [83, 87] width 22 height 8
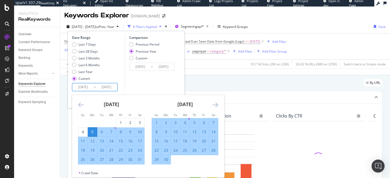
click at [217, 102] on icon "Move forward to switch to the next month." at bounding box center [215, 104] width 6 height 6
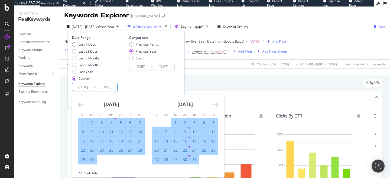
click at [217, 102] on icon "Move forward to switch to the next month." at bounding box center [215, 104] width 6 height 6
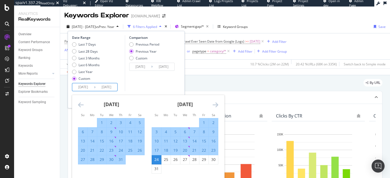
click at [202, 120] on div "1" at bounding box center [203, 122] width 9 height 5
type input "[DATE]"
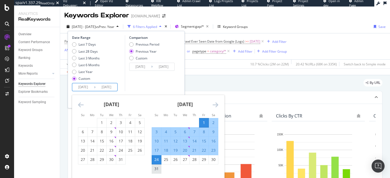
click at [155, 170] on div "31" at bounding box center [156, 168] width 9 height 5
type input "[DATE]"
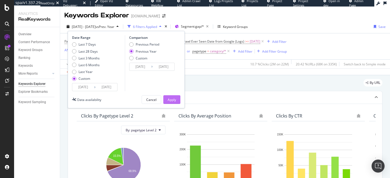
click at [172, 97] on div "Apply" at bounding box center [171, 99] width 8 height 5
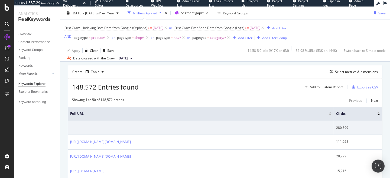
scroll to position [149, 0]
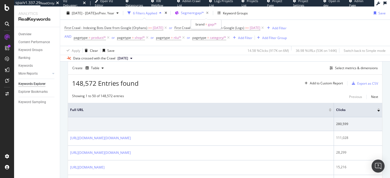
click at [200, 11] on span "Segment: gap/*" at bounding box center [192, 13] width 23 height 5
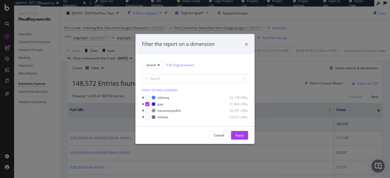
click at [247, 43] on icon "times" at bounding box center [246, 44] width 3 height 4
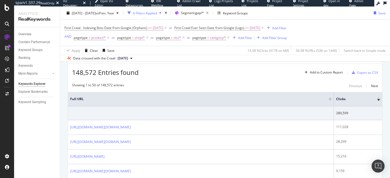
scroll to position [160, 0]
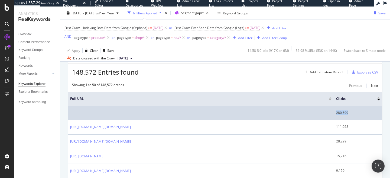
drag, startPoint x: 350, startPoint y: 112, endPoint x: 335, endPoint y: 112, distance: 14.3
click at [335, 112] on td "280,599" at bounding box center [358, 113] width 48 height 14
copy div "280,599"
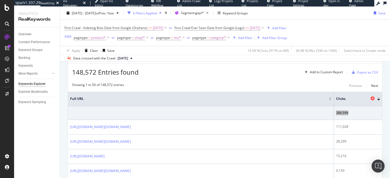
drag, startPoint x: 337, startPoint y: 111, endPoint x: 376, endPoint y: 100, distance: 40.1
click at [0, 0] on div "spa/v1.337.29 ReadOnly: Viz Debugger: Open Viz Editor Datasources KW Webflow Ad…" at bounding box center [195, 89] width 390 height 178
click at [204, 14] on span "Segment: gap/*" at bounding box center [192, 13] width 23 height 5
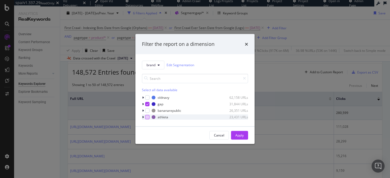
click at [145, 115] on div "modal" at bounding box center [147, 116] width 4 height 4
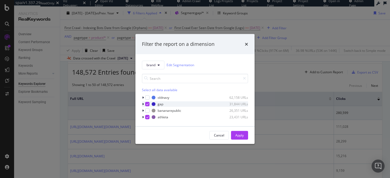
click at [146, 104] on icon "modal" at bounding box center [147, 103] width 2 height 3
click at [243, 132] on div "Apply" at bounding box center [239, 135] width 8 height 8
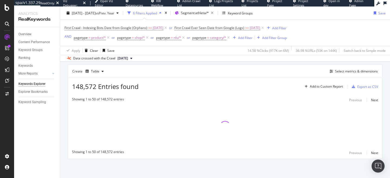
scroll to position [146, 0]
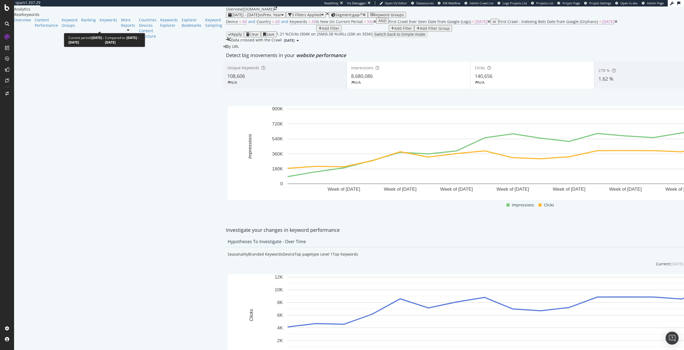
click at [231, 17] on span "[DATE] - [DATE]" at bounding box center [245, 14] width 28 height 5
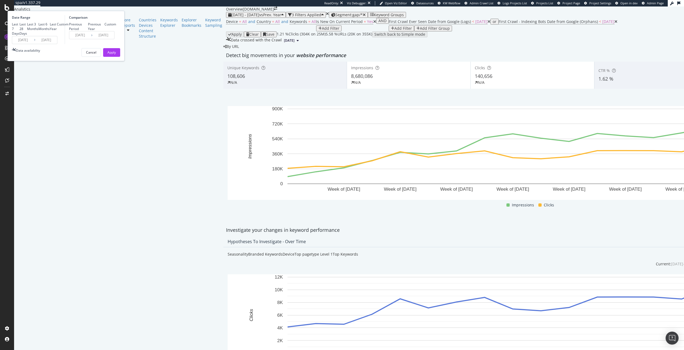
click at [34, 44] on input "[DATE]" at bounding box center [23, 40] width 22 height 8
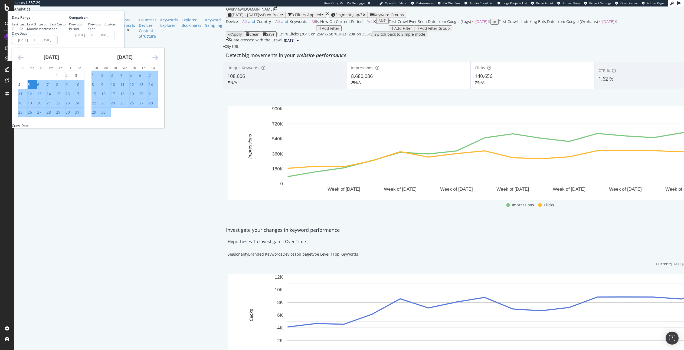
click at [158, 61] on icon "Move forward to switch to the next month." at bounding box center [155, 57] width 6 height 6
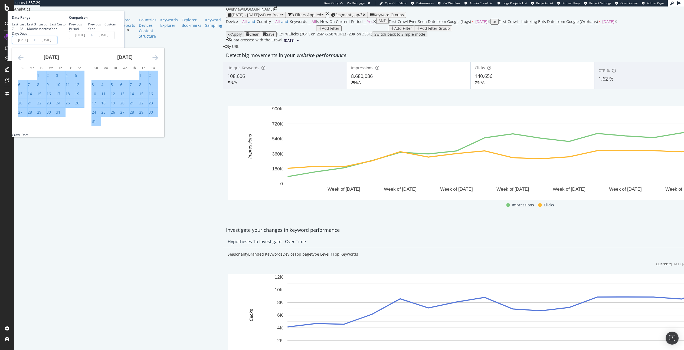
click at [141, 78] on div "1" at bounding box center [140, 75] width 2 height 5
type input "2025/08/01"
type input "2024/08/02"
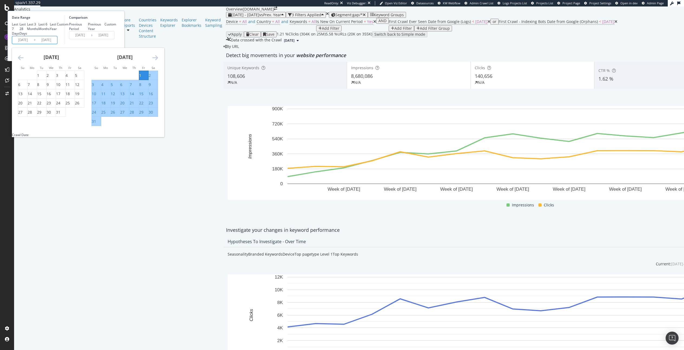
click at [96, 124] on div "31" at bounding box center [94, 121] width 4 height 5
type input "2025/08/31"
type input "2024/09/01"
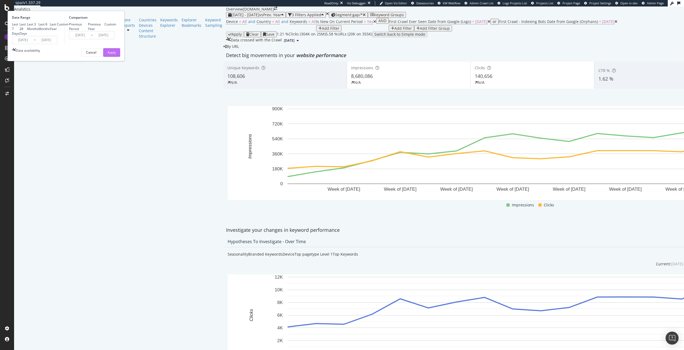
click at [116, 55] on div "Apply" at bounding box center [111, 52] width 8 height 5
